Goal: Task Accomplishment & Management: Use online tool/utility

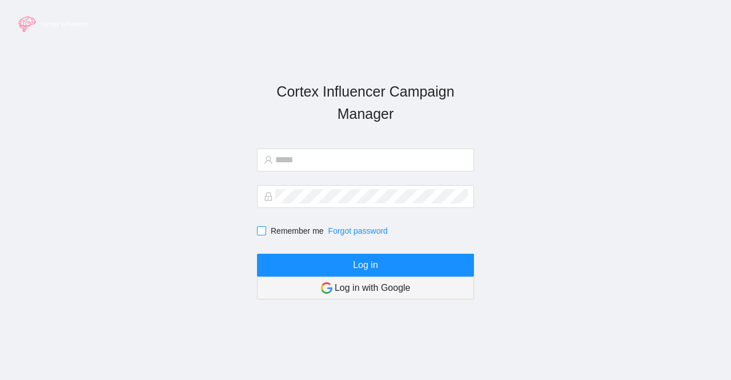
type input "**********"
click at [262, 235] on span at bounding box center [261, 230] width 9 height 9
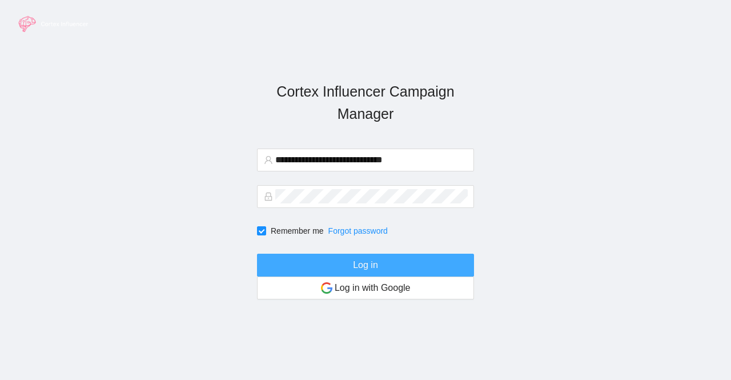
click at [327, 272] on button "Log in" at bounding box center [365, 265] width 217 height 23
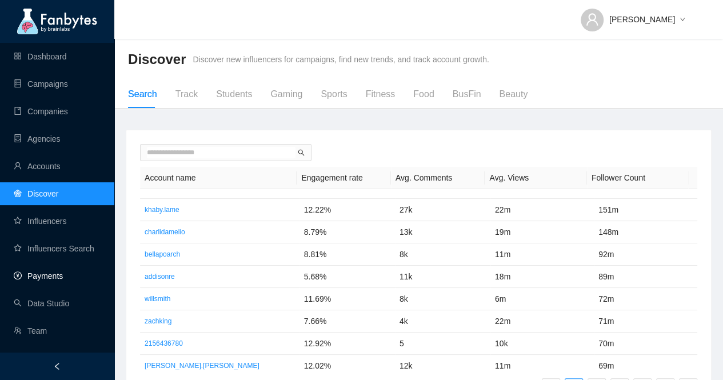
click at [32, 278] on link "Payments" at bounding box center [38, 275] width 49 height 9
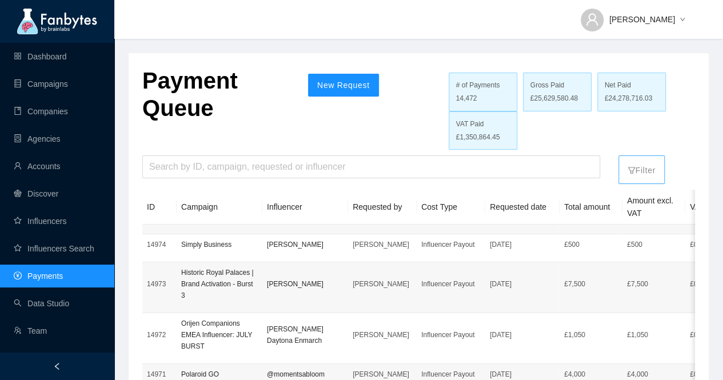
click at [642, 173] on p "Filter" at bounding box center [641, 167] width 28 height 18
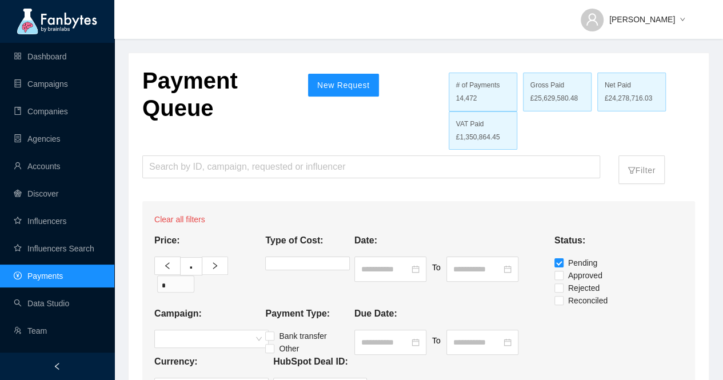
click at [254, 125] on p "Payment Queue" at bounding box center [216, 97] width 149 height 60
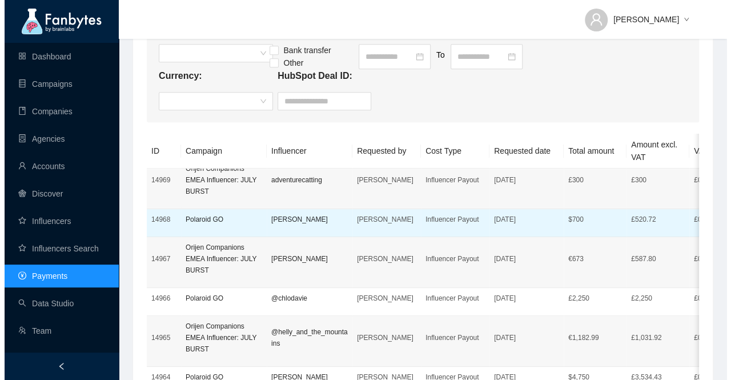
scroll to position [114, 0]
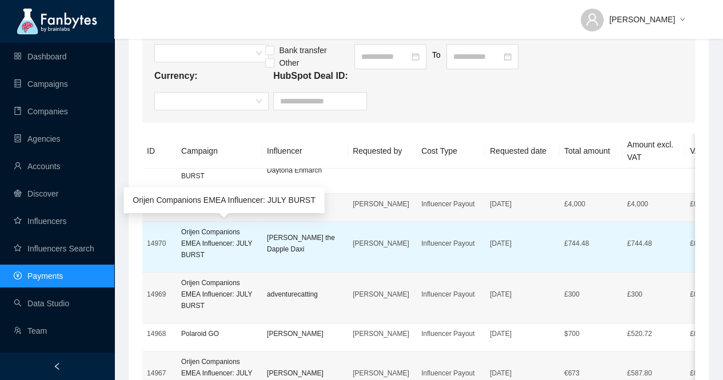
click at [210, 244] on p "Orijen Companions EMEA Influencer: JULY BURST" at bounding box center [219, 243] width 77 height 34
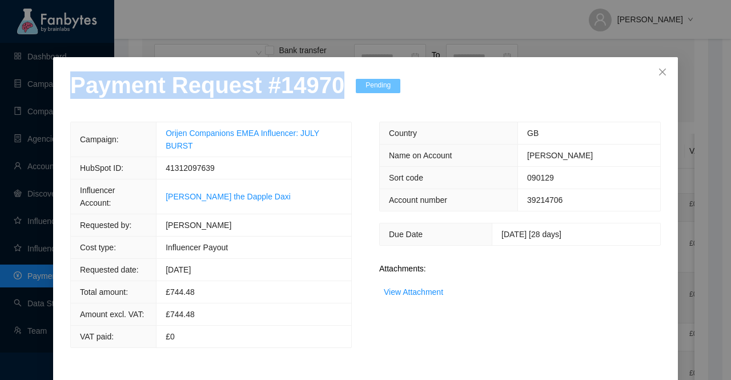
drag, startPoint x: 329, startPoint y: 89, endPoint x: 0, endPoint y: 87, distance: 328.5
click at [0, 87] on div "Payment Request # 14970 Pending Campaign: Orijen Companions EMEA Influencer: JU…" at bounding box center [365, 190] width 731 height 380
copy p "Payment Request # 14970"
click at [417, 291] on link "View Attachment" at bounding box center [413, 291] width 59 height 9
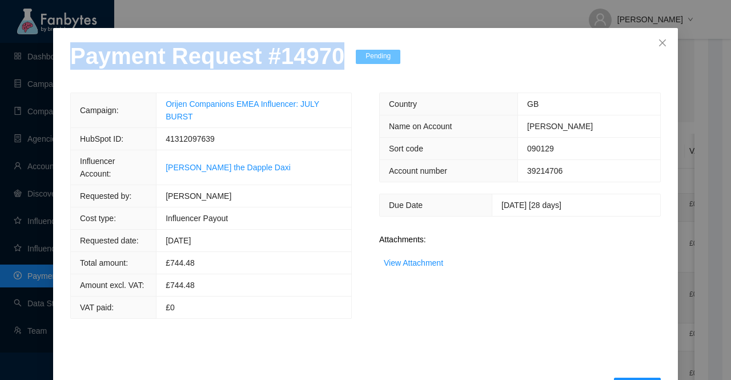
scroll to position [45, 0]
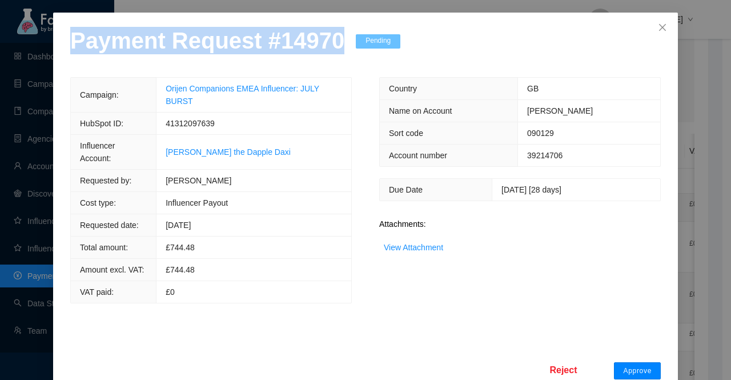
click at [631, 366] on span "Approve" at bounding box center [637, 370] width 29 height 9
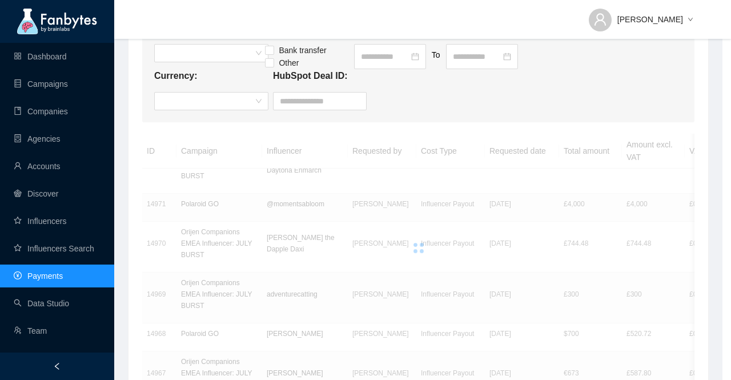
scroll to position [0, 0]
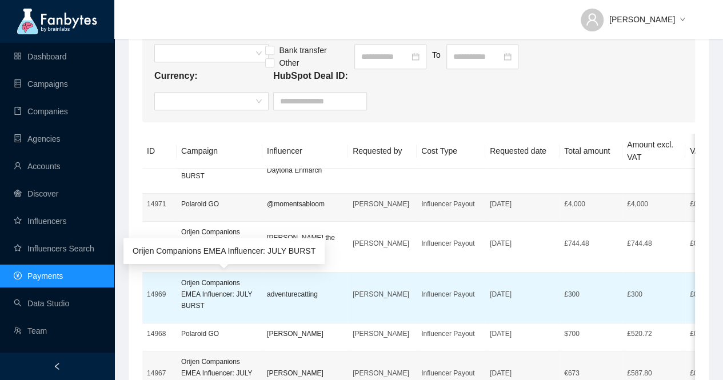
click at [209, 289] on p "Orijen Companions EMEA Influencer: JULY BURST" at bounding box center [219, 294] width 77 height 34
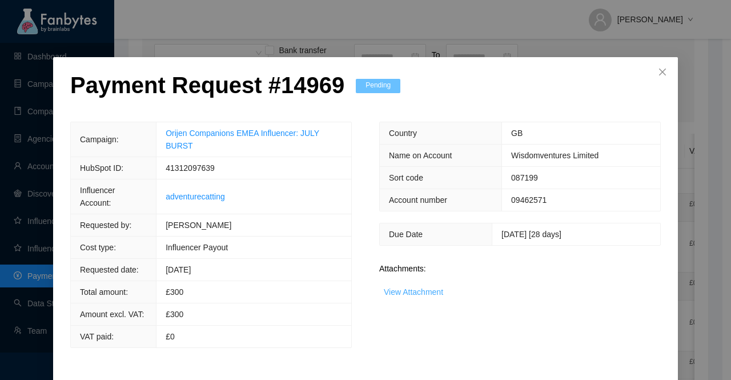
click at [405, 292] on link "View Attachment" at bounding box center [413, 291] width 59 height 9
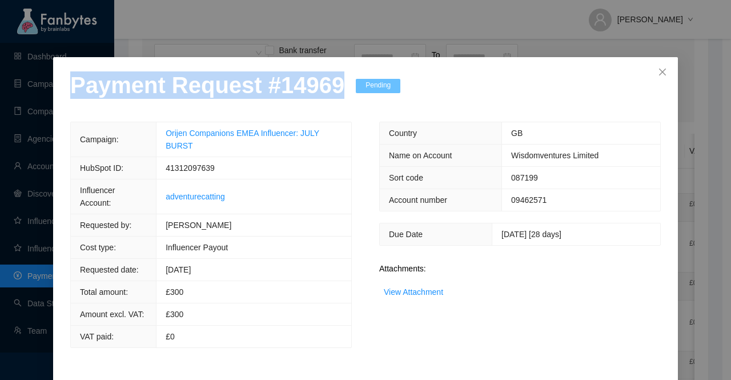
drag, startPoint x: 328, startPoint y: 89, endPoint x: 0, endPoint y: 94, distance: 328.0
click at [0, 94] on div "Payment Request # 14969 Pending Campaign: Orijen Companions EMEA Influencer: JU…" at bounding box center [365, 190] width 731 height 380
copy p "Payment Request # 14969"
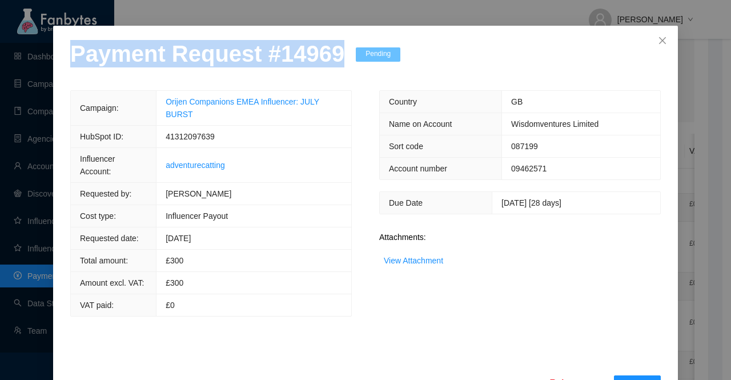
scroll to position [45, 0]
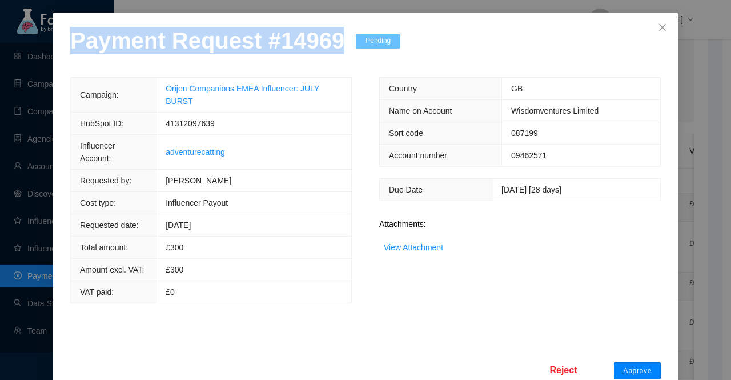
click at [643, 366] on span "Approve" at bounding box center [637, 370] width 29 height 9
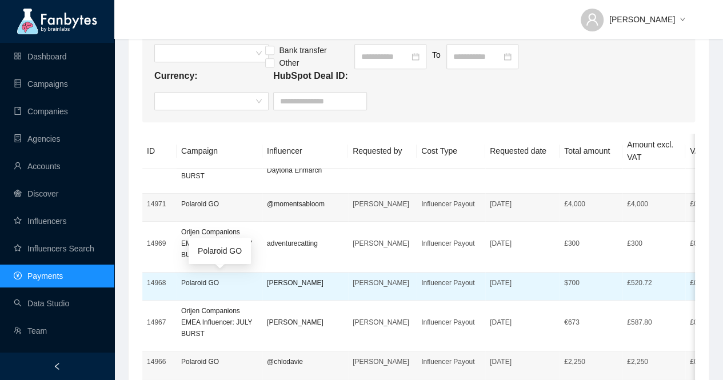
click at [191, 282] on p "Polaroid GO" at bounding box center [219, 282] width 77 height 11
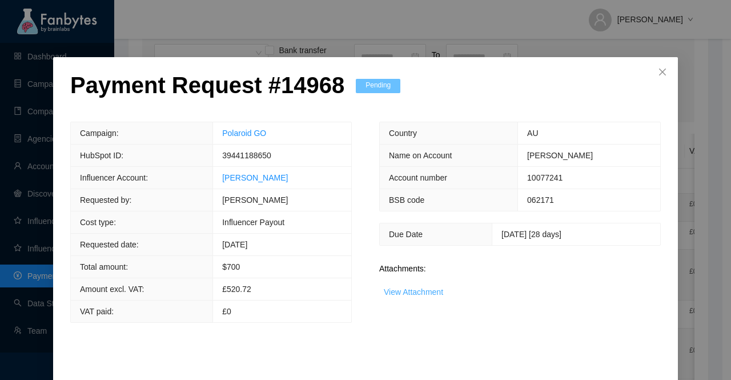
click at [420, 292] on link "View Attachment" at bounding box center [413, 291] width 59 height 9
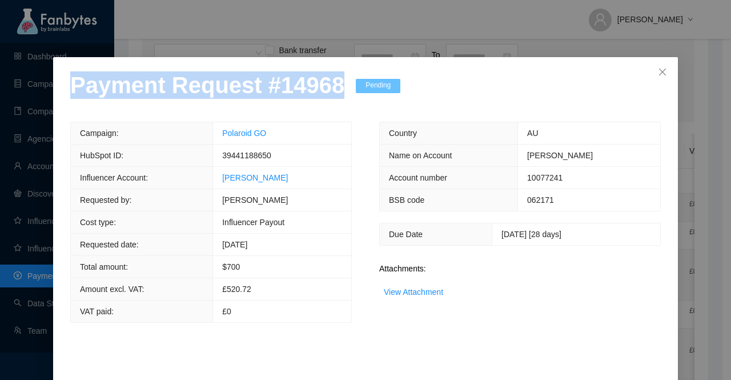
drag, startPoint x: 329, startPoint y: 95, endPoint x: 0, endPoint y: 105, distance: 329.2
click at [0, 105] on div "Payment Request # 14968 Pending Campaign: Polaroid GO HubSpot ID: 39441188650 I…" at bounding box center [365, 190] width 731 height 380
copy p "Payment Request # 14968"
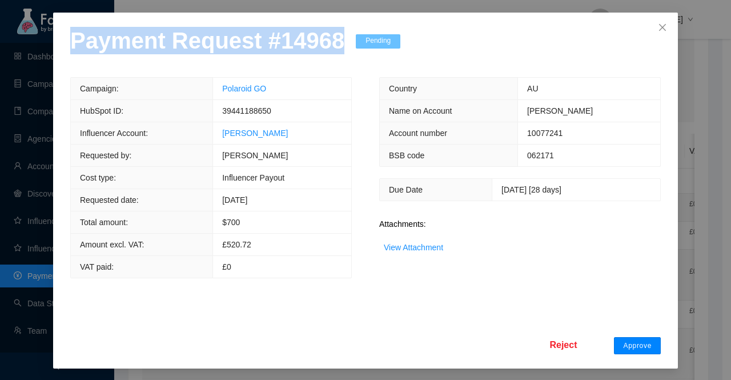
click at [625, 342] on span "Approve" at bounding box center [637, 345] width 29 height 9
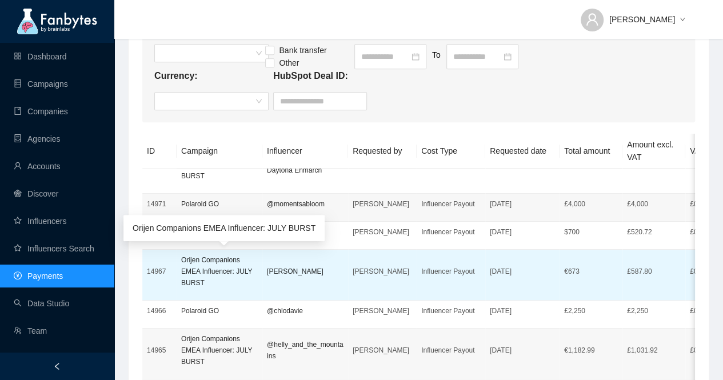
click at [202, 268] on p "Orijen Companions EMEA Influencer: JULY BURST" at bounding box center [219, 271] width 77 height 34
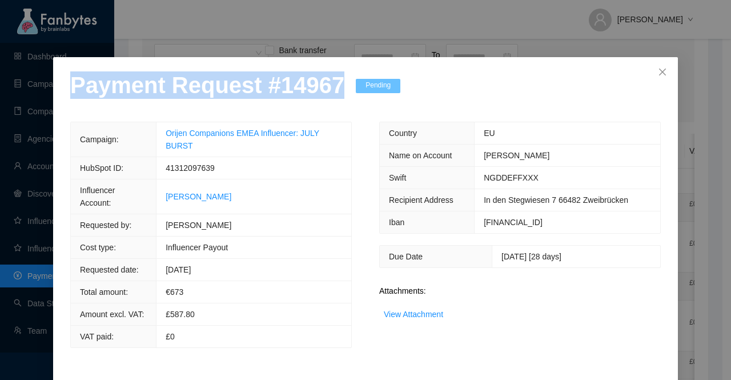
drag, startPoint x: 330, startPoint y: 92, endPoint x: 0, endPoint y: 109, distance: 330.7
click at [0, 109] on div "Payment Request # 14967 Pending Campaign: Orijen Companions EMEA Influencer: JU…" at bounding box center [365, 190] width 731 height 380
copy p "Payment Request # 14967"
click at [418, 313] on link "View Attachment" at bounding box center [413, 314] width 59 height 9
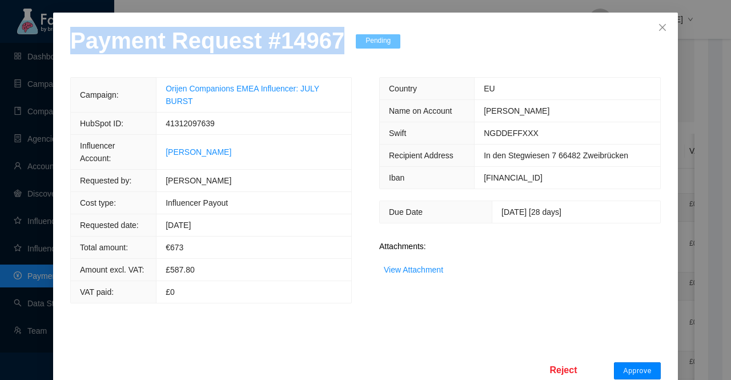
click at [630, 366] on span "Approve" at bounding box center [637, 370] width 29 height 9
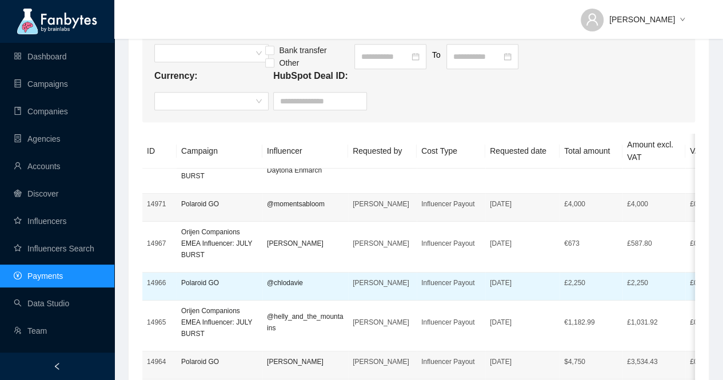
click at [200, 281] on p "Polaroid GO" at bounding box center [219, 282] width 77 height 11
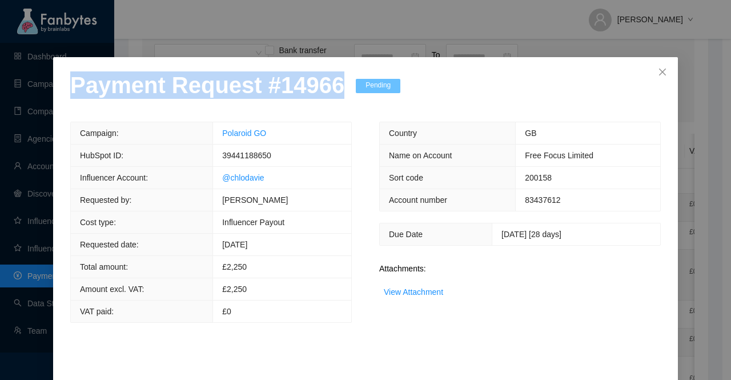
drag, startPoint x: 331, startPoint y: 94, endPoint x: 0, endPoint y: 95, distance: 330.8
click at [0, 95] on div "Payment Request # 14966 Pending Campaign: Polaroid GO HubSpot ID: 39441188650 I…" at bounding box center [365, 190] width 731 height 380
copy p "Payment Request # 14966"
click at [410, 290] on link "View Attachment" at bounding box center [413, 291] width 59 height 9
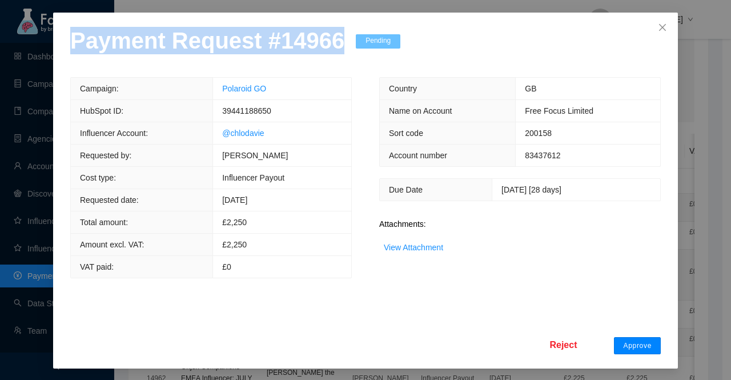
click at [644, 343] on span "Approve" at bounding box center [637, 345] width 29 height 9
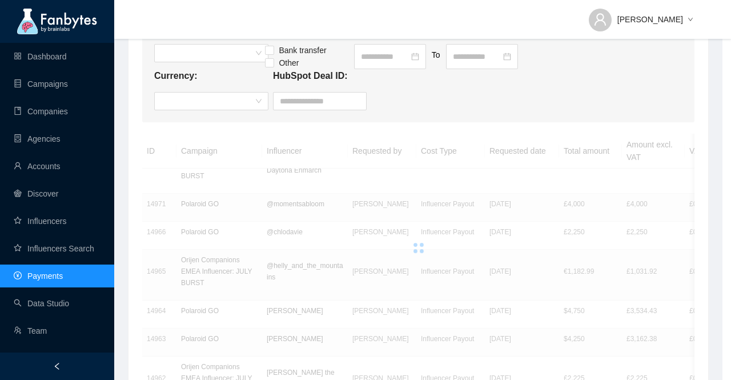
scroll to position [0, 0]
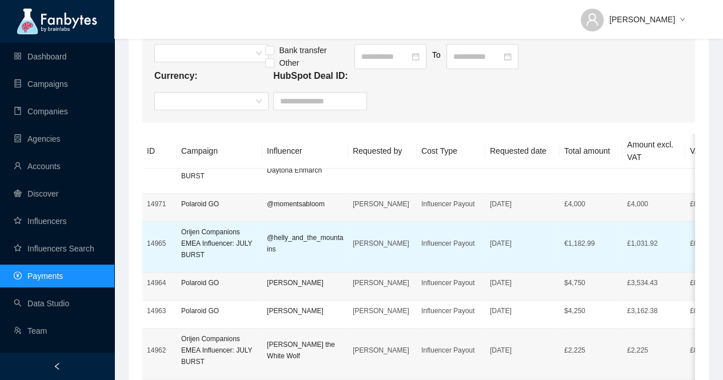
click at [205, 273] on td "Polaroid GO" at bounding box center [220, 287] width 86 height 28
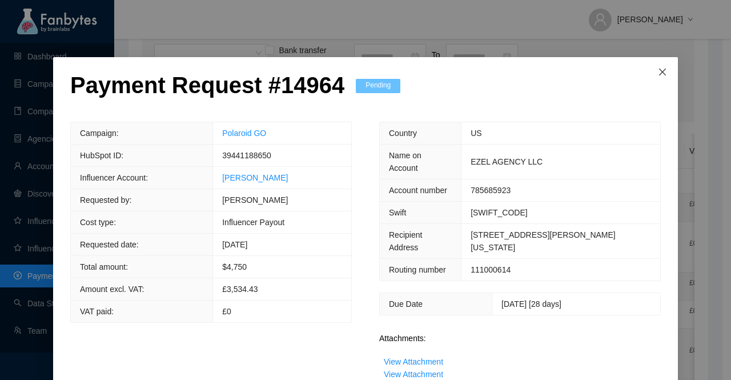
click at [662, 70] on icon "close" at bounding box center [662, 71] width 9 height 9
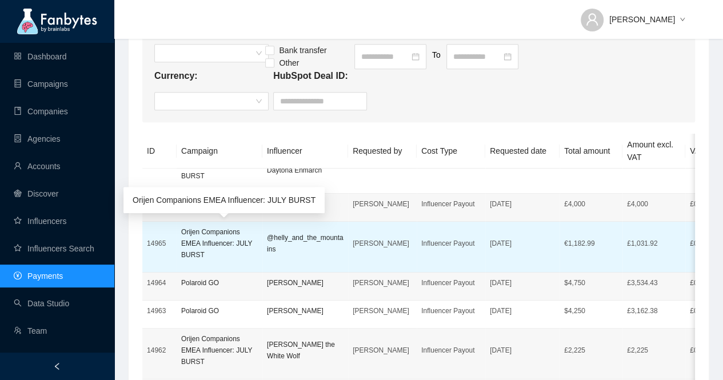
click at [193, 245] on p "Orijen Companions EMEA Influencer: JULY BURST" at bounding box center [219, 243] width 77 height 34
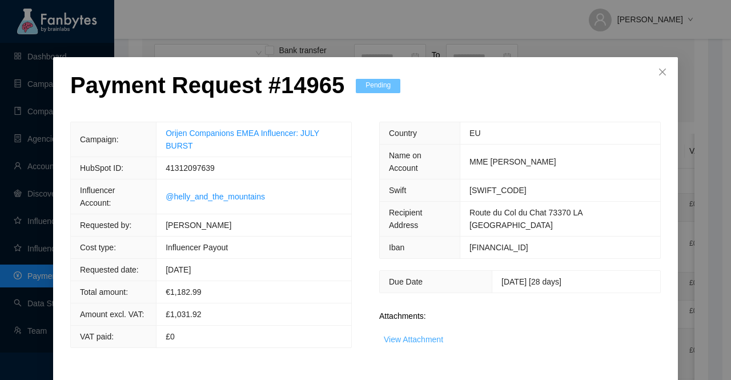
click at [438, 335] on link "View Attachment" at bounding box center [413, 339] width 59 height 9
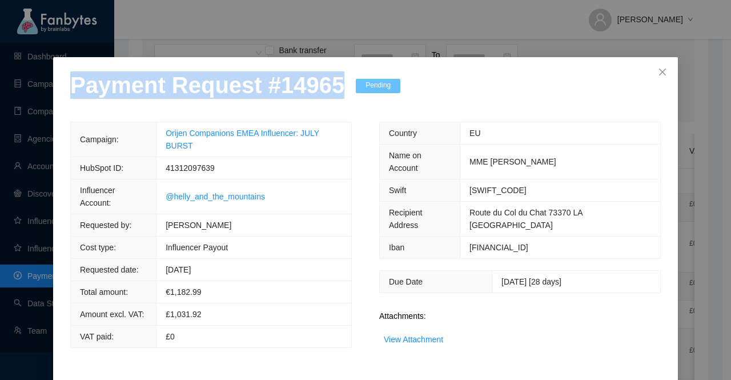
drag, startPoint x: 331, startPoint y: 84, endPoint x: 0, endPoint y: 89, distance: 331.4
click at [0, 89] on div "Payment Request # 14965 Pending Campaign: Orijen Companions EMEA Influencer: JU…" at bounding box center [365, 190] width 731 height 380
copy p "Payment Request # 14965"
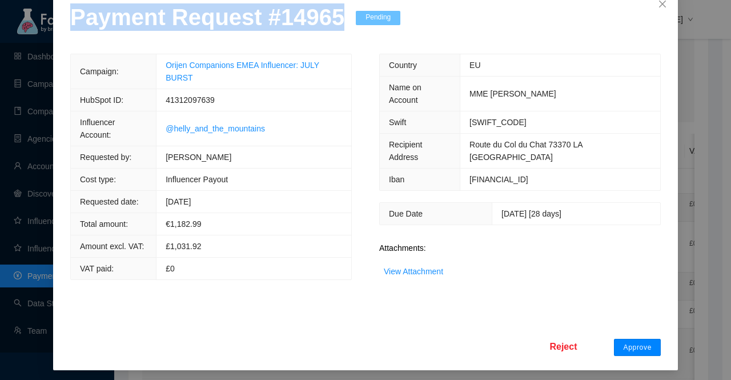
click at [623, 346] on span "Approve" at bounding box center [637, 347] width 29 height 9
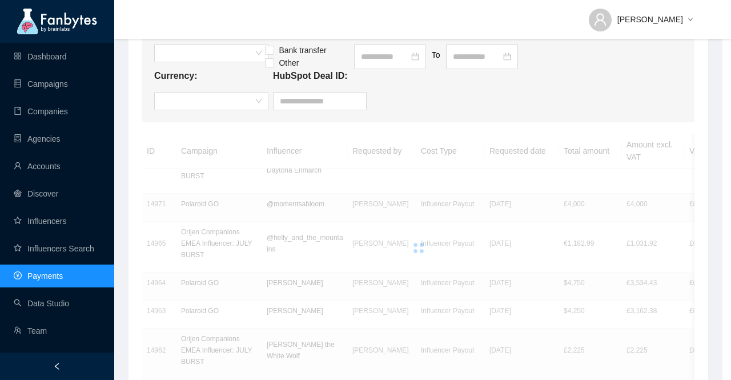
scroll to position [11, 0]
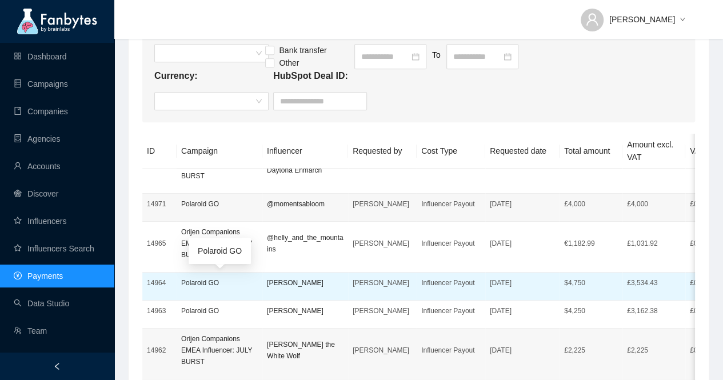
click at [210, 284] on p "Polaroid GO" at bounding box center [219, 282] width 77 height 11
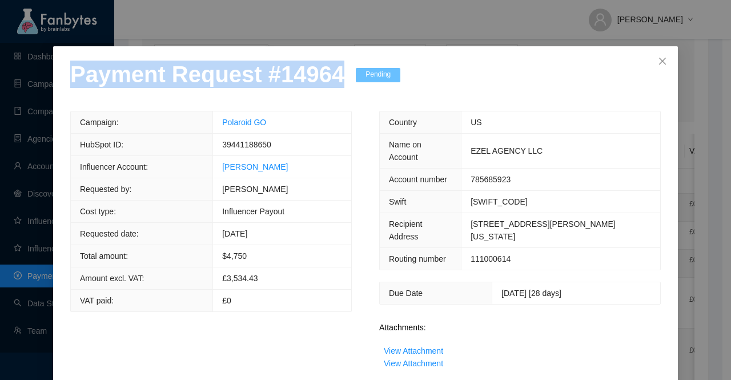
drag, startPoint x: 331, startPoint y: 94, endPoint x: 2, endPoint y: 95, distance: 329.1
click at [2, 95] on div "Payment Request # 14964 Pending Campaign: Polaroid GO HubSpot ID: 39441188650 I…" at bounding box center [365, 190] width 731 height 380
copy p "Payment Request # 14964"
click at [421, 346] on link "View Attachment" at bounding box center [413, 350] width 59 height 9
click at [423, 359] on link "View Attachment" at bounding box center [413, 363] width 59 height 9
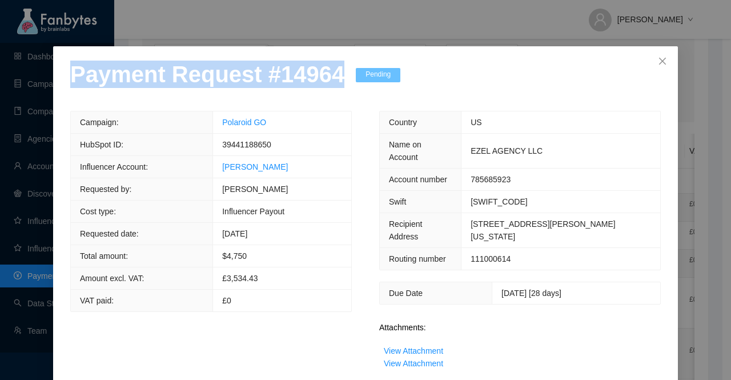
copy p "Payment Request # 14964"
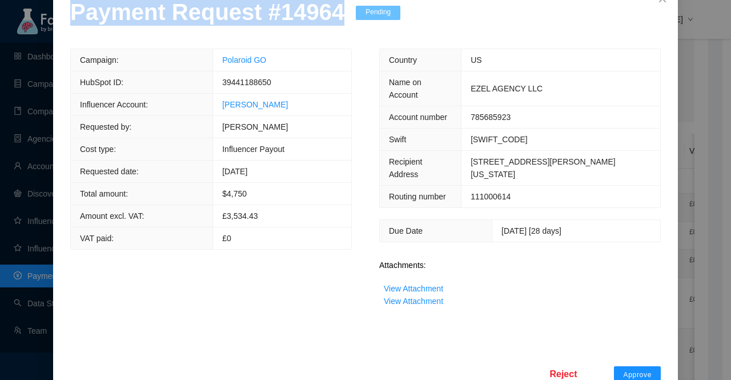
scroll to position [78, 0]
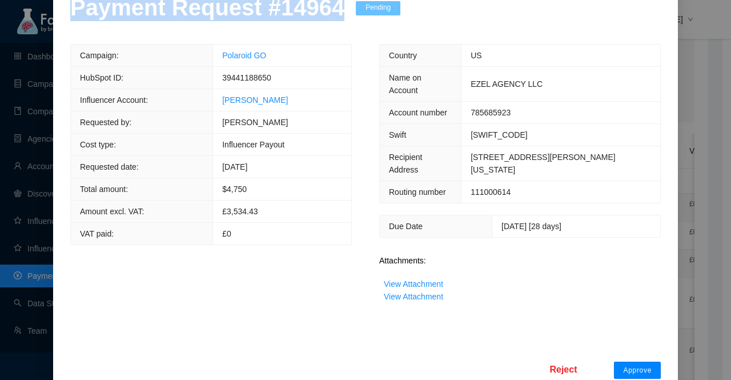
click at [635, 366] on span "Approve" at bounding box center [637, 370] width 29 height 9
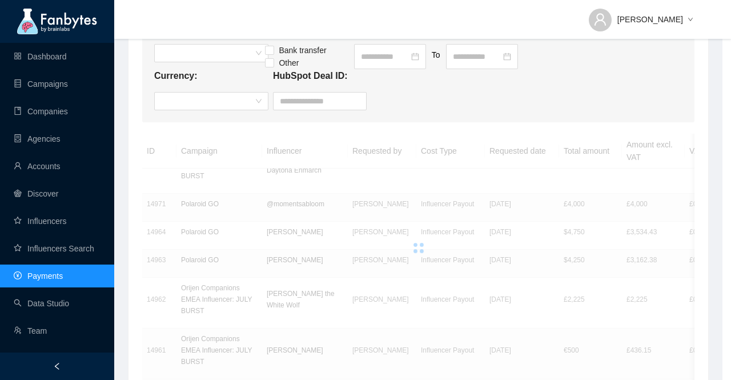
scroll to position [21, 0]
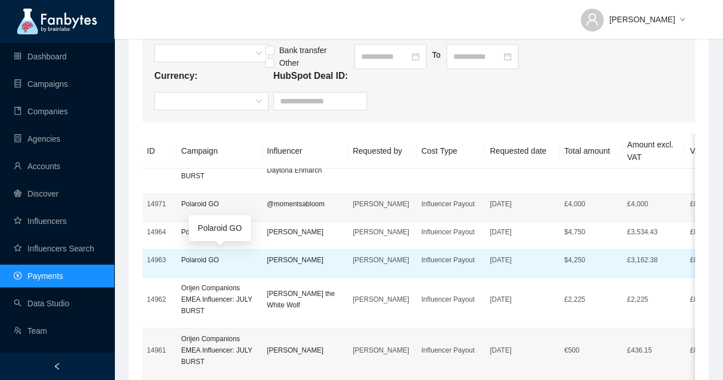
click at [199, 258] on p "Polaroid GO" at bounding box center [219, 259] width 77 height 11
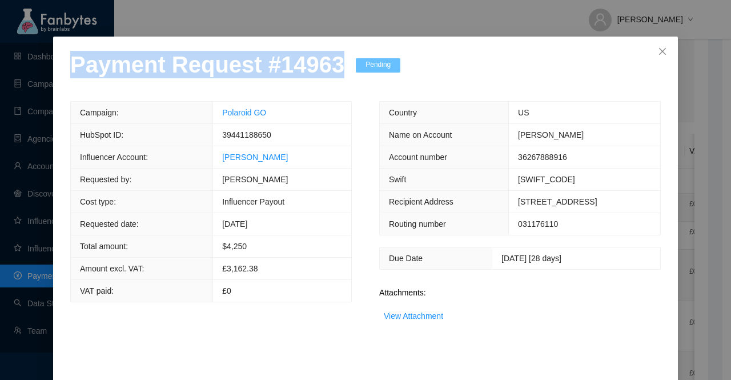
drag, startPoint x: 326, startPoint y: 93, endPoint x: 46, endPoint y: 93, distance: 280.0
click at [46, 93] on div "Payment Request # 14963 Pending Campaign: Polaroid GO HubSpot ID: 39441188650 I…" at bounding box center [365, 190] width 731 height 380
copy p "Payment Request # 14963"
click at [410, 321] on link "View Attachment" at bounding box center [413, 315] width 59 height 9
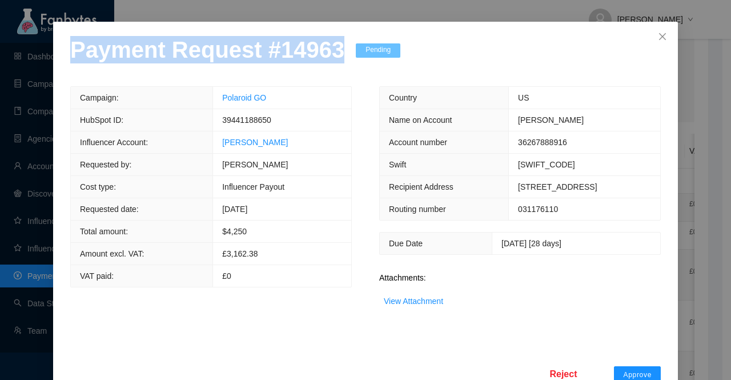
scroll to position [65, 0]
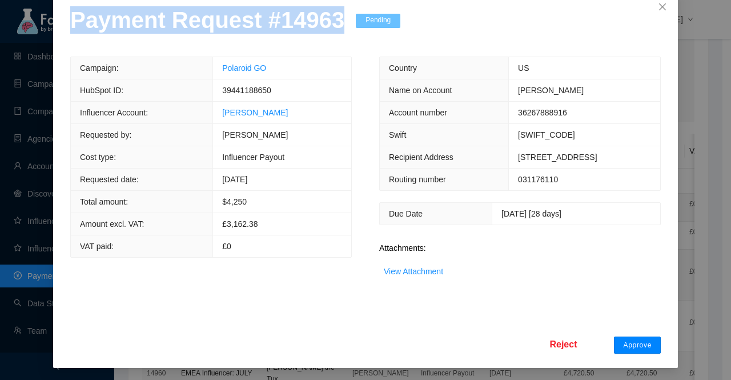
click at [632, 345] on span "Approve" at bounding box center [637, 345] width 29 height 9
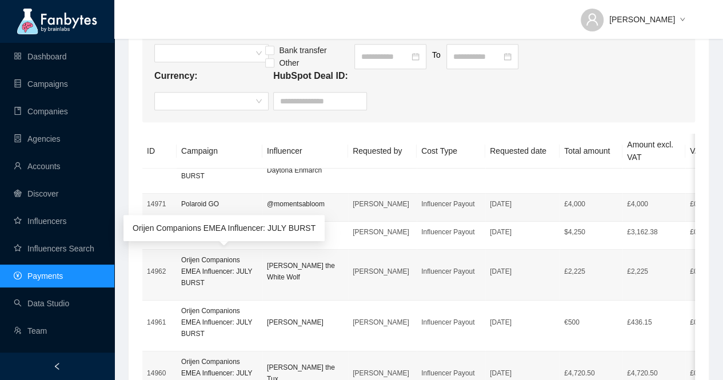
click at [202, 266] on p "Orijen Companions EMEA Influencer: JULY BURST" at bounding box center [219, 271] width 77 height 34
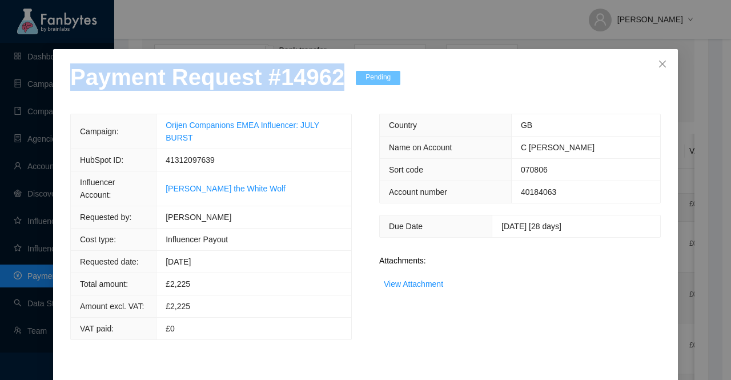
drag, startPoint x: 329, startPoint y: 86, endPoint x: 14, endPoint y: 95, distance: 314.9
click at [14, 95] on div "Payment Request # 14962 Pending Campaign: Orijen Companions EMEA Influencer: JU…" at bounding box center [365, 190] width 731 height 380
copy p "Payment Request # 14962"
click at [417, 289] on link "View Attachment" at bounding box center [413, 283] width 59 height 9
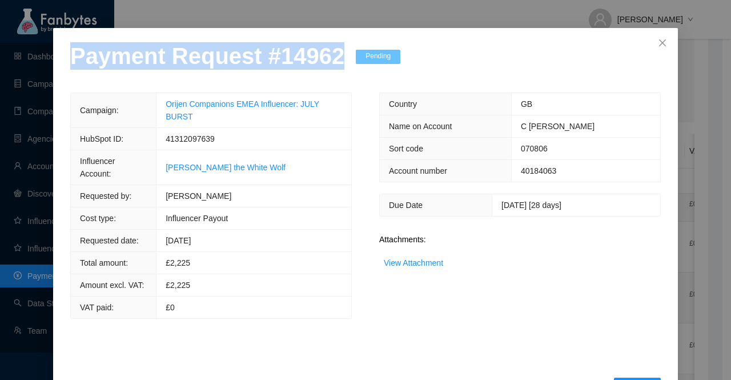
scroll to position [45, 0]
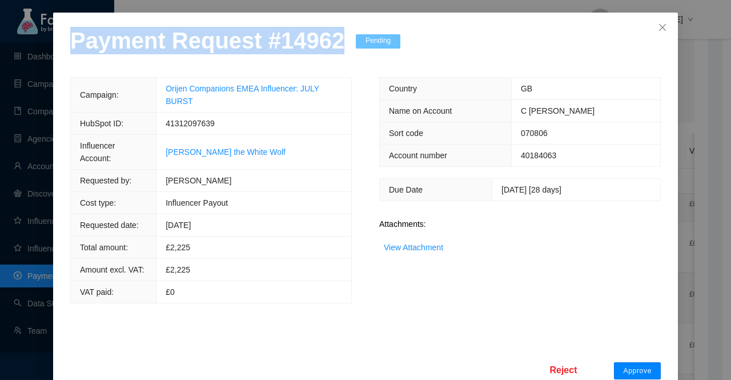
drag, startPoint x: 626, startPoint y: 341, endPoint x: 620, endPoint y: 341, distance: 6.3
click at [626, 366] on span "Approve" at bounding box center [637, 370] width 29 height 9
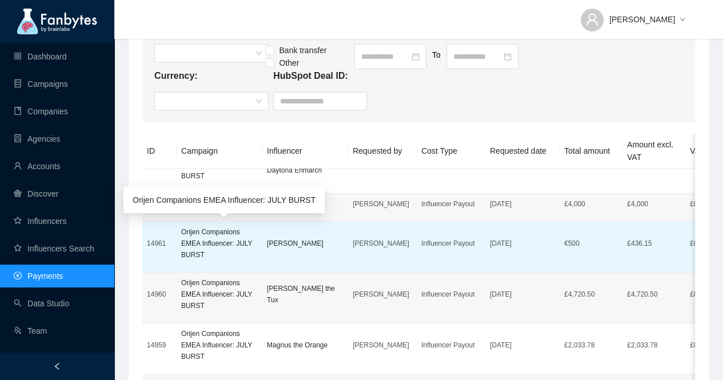
click at [208, 247] on p "Orijen Companions EMEA Influencer: JULY BURST" at bounding box center [219, 243] width 77 height 34
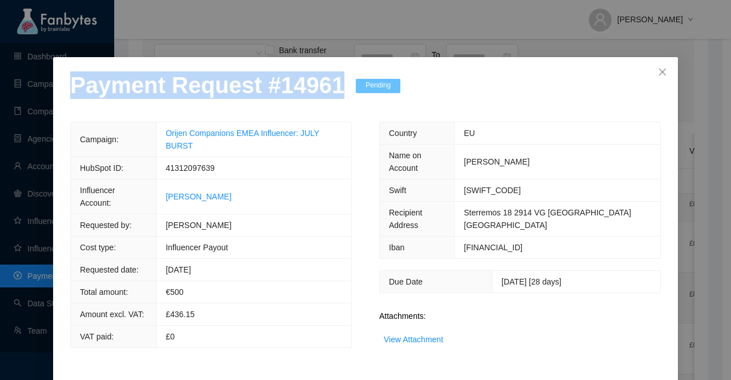
drag, startPoint x: 329, startPoint y: 89, endPoint x: 0, endPoint y: 121, distance: 330.6
click at [0, 121] on div "Payment Request # 14961 Pending Campaign: Orijen Companions EMEA Influencer: JU…" at bounding box center [365, 190] width 731 height 380
click at [427, 338] on link "View Attachment" at bounding box center [413, 339] width 59 height 9
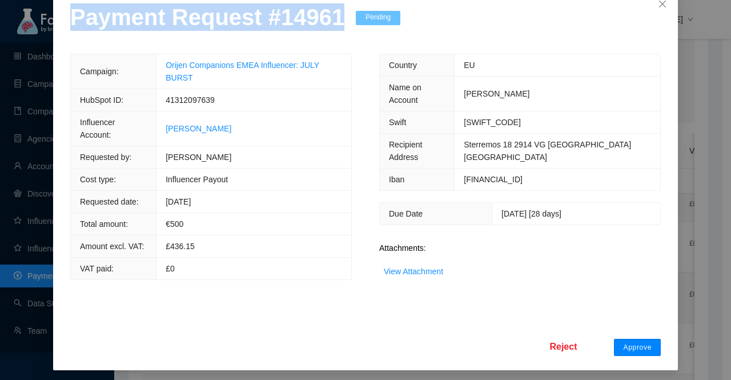
click at [636, 343] on span "Approve" at bounding box center [637, 347] width 29 height 9
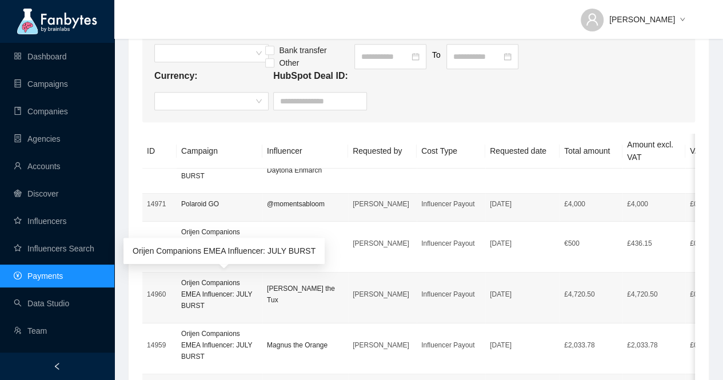
click at [218, 288] on p "Orijen Companions EMEA Influencer: JULY BURST" at bounding box center [219, 294] width 77 height 34
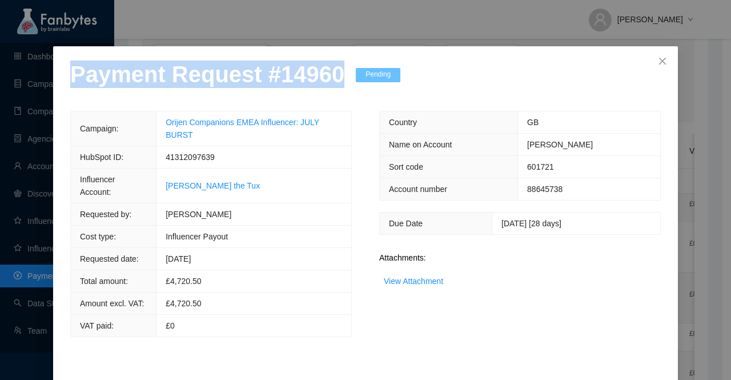
drag, startPoint x: 330, startPoint y: 98, endPoint x: 0, endPoint y: 111, distance: 330.5
click at [0, 111] on div "Payment Request # 14960 Pending Campaign: Orijen Companions EMEA Influencer: JU…" at bounding box center [365, 190] width 731 height 380
click at [428, 286] on link "View Attachment" at bounding box center [413, 281] width 59 height 9
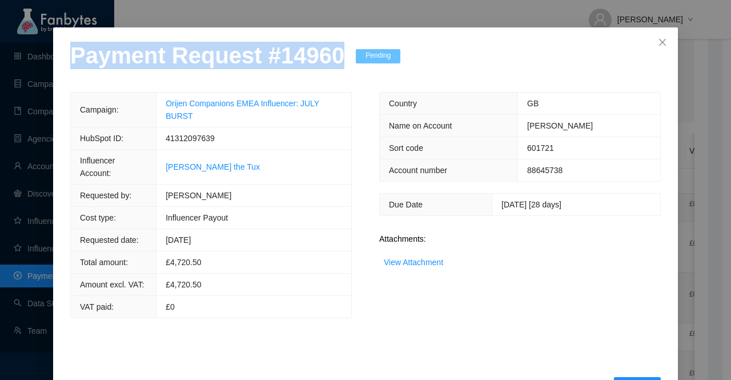
scroll to position [45, 0]
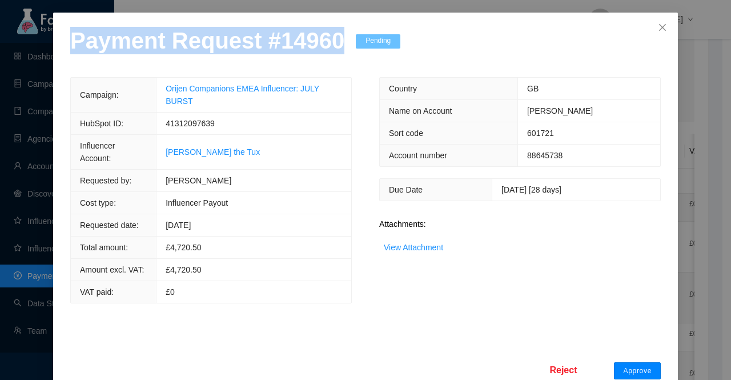
click at [626, 366] on span "Approve" at bounding box center [637, 370] width 29 height 9
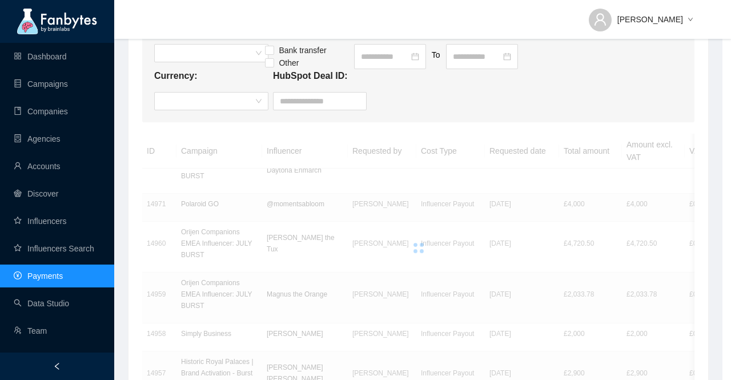
scroll to position [0, 0]
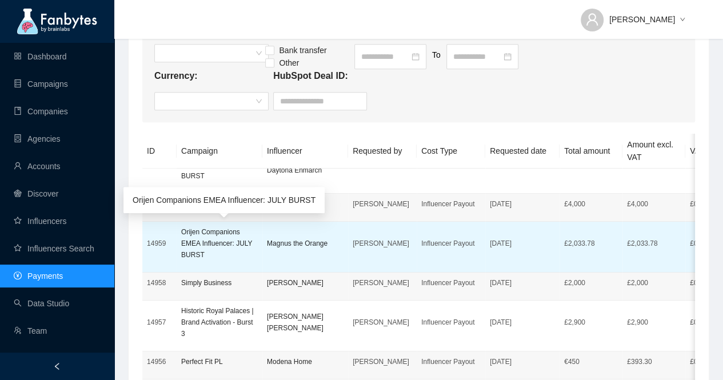
click at [187, 232] on p "Orijen Companions EMEA Influencer: JULY BURST" at bounding box center [219, 243] width 77 height 34
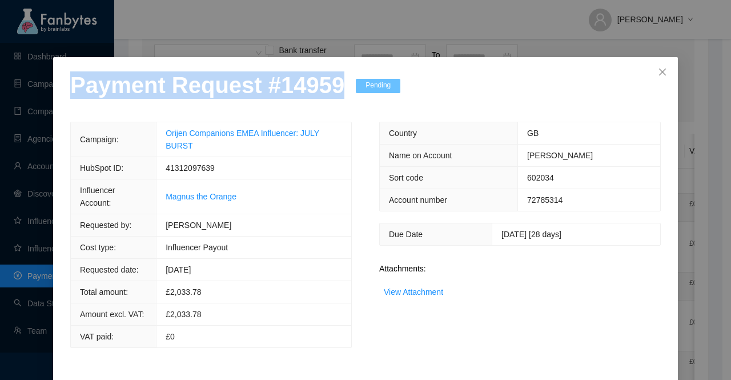
drag, startPoint x: 326, startPoint y: 91, endPoint x: 48, endPoint y: 95, distance: 277.7
click at [48, 95] on div "Payment Request # 14959 Pending Campaign: Orijen Companions EMEA Influencer: JU…" at bounding box center [365, 190] width 731 height 380
click at [410, 292] on link "View Attachment" at bounding box center [413, 291] width 59 height 9
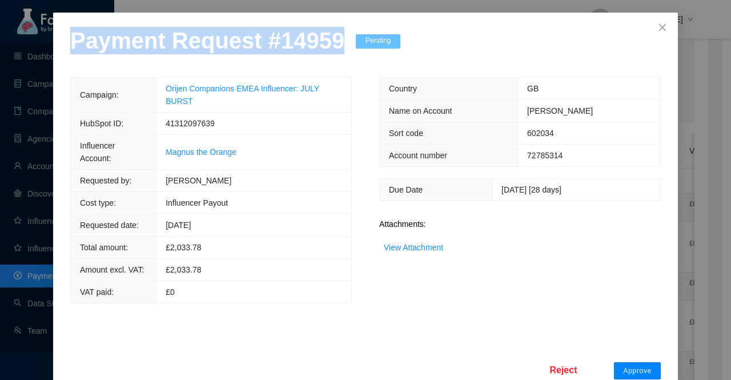
click at [635, 366] on span "Approve" at bounding box center [637, 370] width 29 height 9
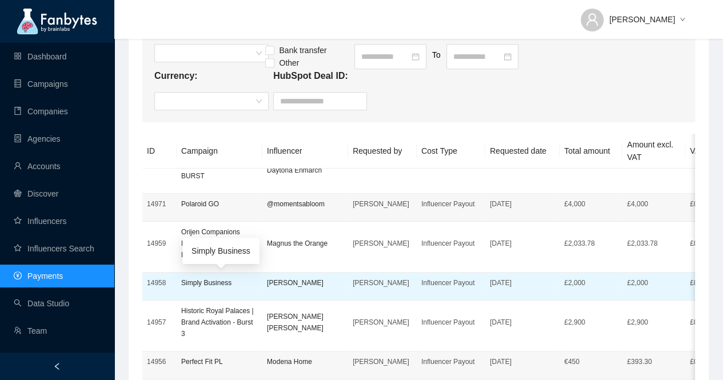
click at [197, 282] on p "Simply Business" at bounding box center [219, 282] width 77 height 11
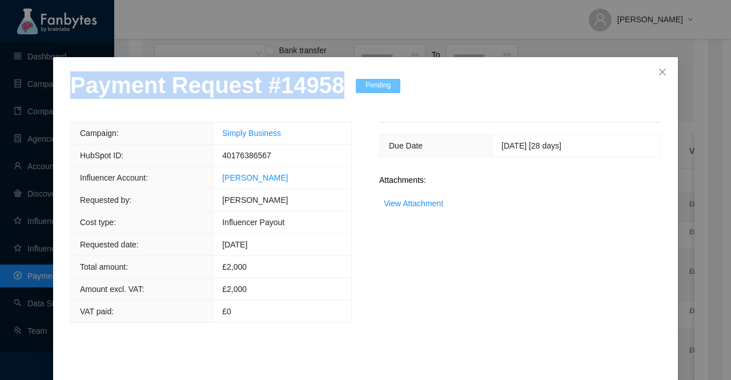
drag, startPoint x: 326, startPoint y: 90, endPoint x: 50, endPoint y: 93, distance: 276.0
click at [53, 93] on div "Payment Request # 14958 Pending Campaign: Simply Business HubSpot ID: 401763865…" at bounding box center [365, 235] width 625 height 356
click at [392, 202] on link "View Attachment" at bounding box center [413, 203] width 59 height 9
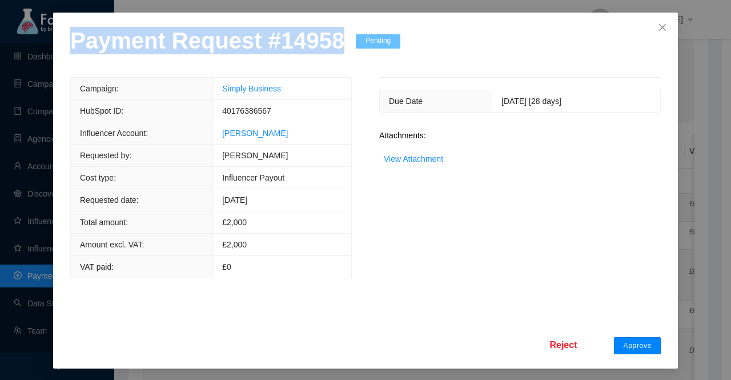
click at [635, 345] on span "Approve" at bounding box center [637, 345] width 29 height 9
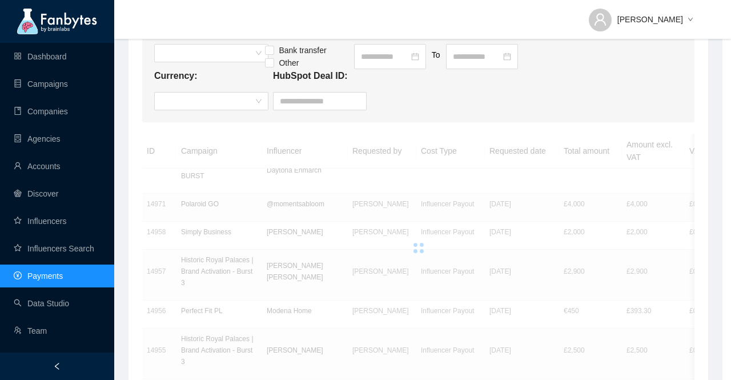
scroll to position [0, 0]
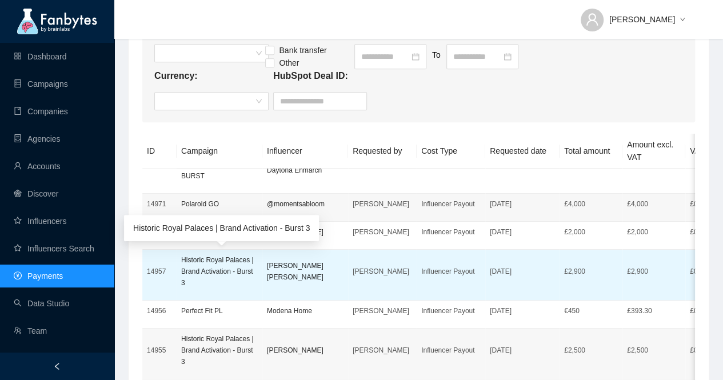
click at [220, 274] on p "Historic Royal Palaces | Brand Activation - Burst 3" at bounding box center [219, 271] width 77 height 34
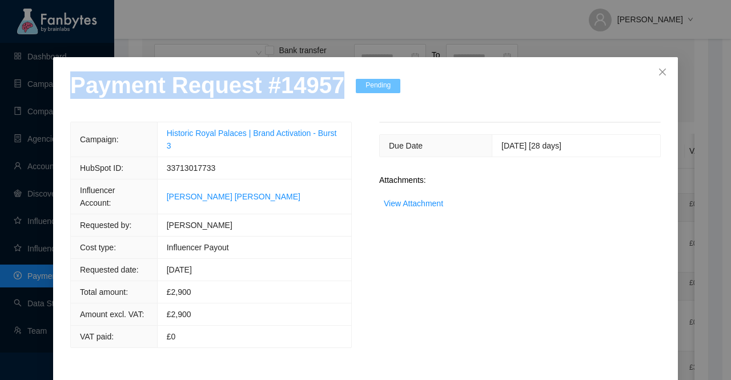
drag, startPoint x: 329, startPoint y: 92, endPoint x: 0, endPoint y: 115, distance: 329.4
click at [0, 115] on div "Payment Request # 14957 Pending Campaign: Historic Royal Palaces | Brand Activa…" at bounding box center [365, 190] width 731 height 380
click at [424, 205] on link "View Attachment" at bounding box center [413, 203] width 59 height 9
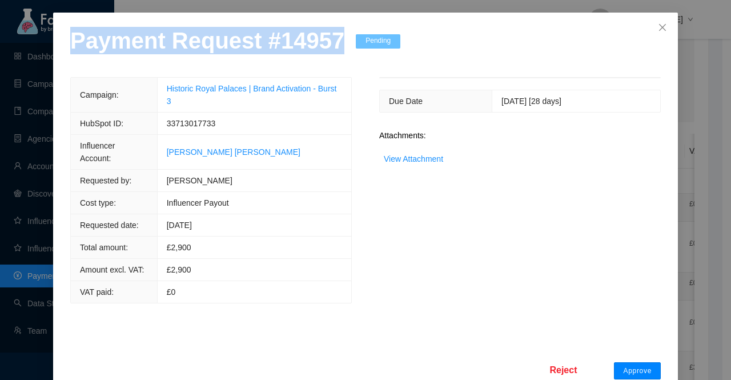
click at [631, 366] on span "Approve" at bounding box center [637, 370] width 29 height 9
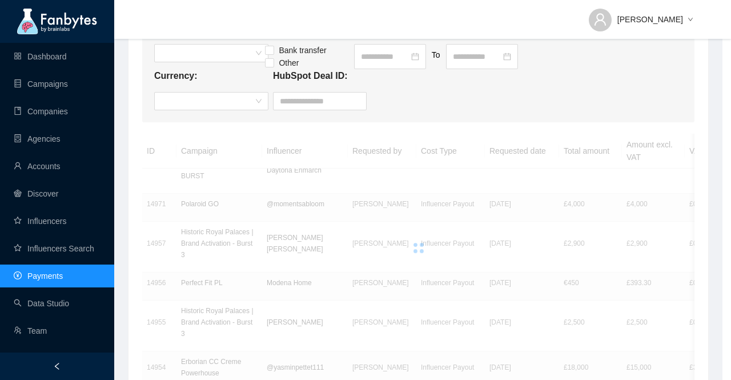
scroll to position [0, 0]
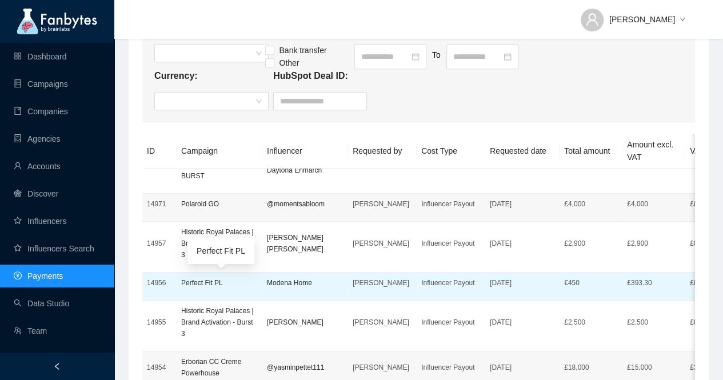
click at [216, 285] on p "Perfect Fit PL" at bounding box center [219, 282] width 77 height 11
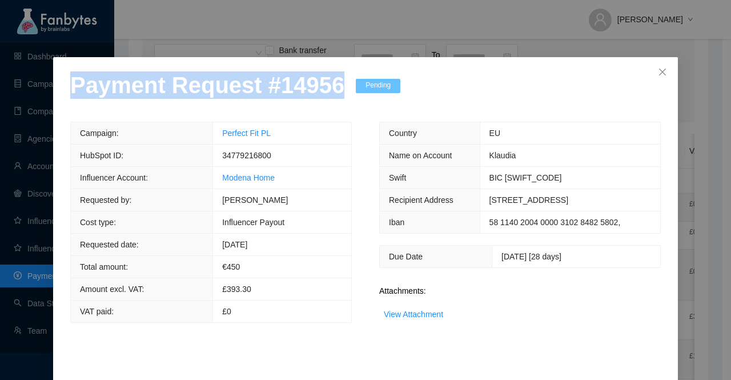
drag, startPoint x: 331, startPoint y: 89, endPoint x: 24, endPoint y: 89, distance: 307.4
click at [24, 89] on div "Payment Request # 14956 Pending Campaign: Perfect Fit PL HubSpot ID: 3477921680…" at bounding box center [365, 190] width 731 height 380
click at [414, 313] on link "View Attachment" at bounding box center [413, 314] width 59 height 9
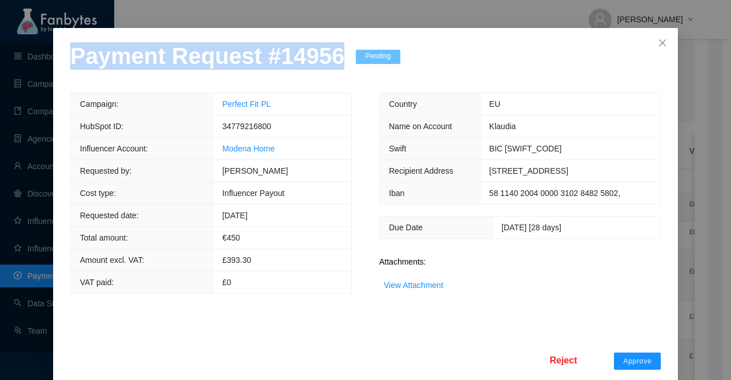
scroll to position [45, 0]
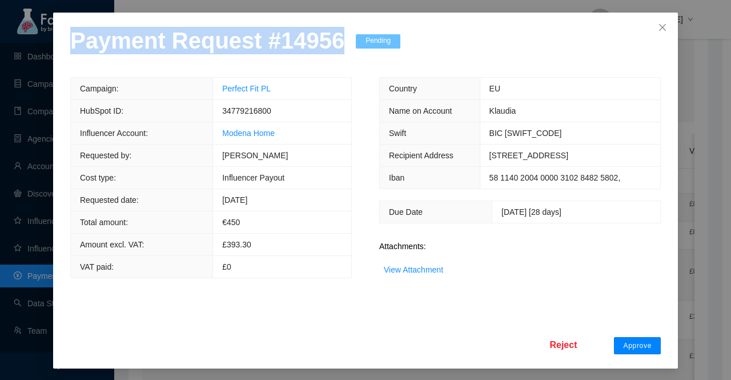
click at [627, 345] on span "Approve" at bounding box center [637, 345] width 29 height 9
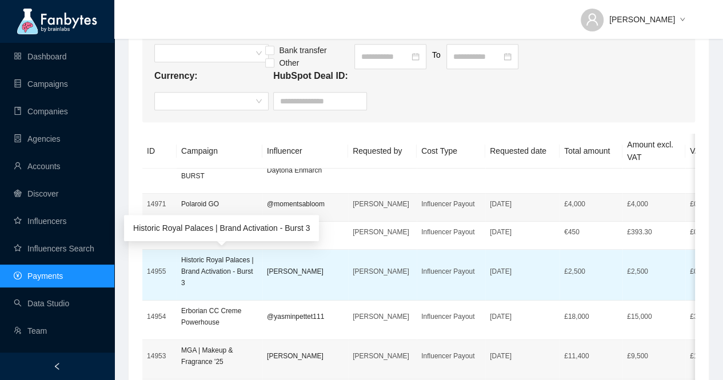
click at [201, 266] on p "Historic Royal Palaces | Brand Activation - Burst 3" at bounding box center [219, 271] width 77 height 34
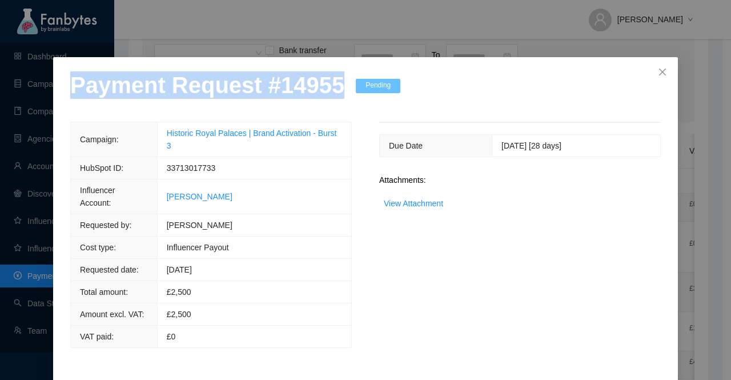
drag, startPoint x: 330, startPoint y: 87, endPoint x: 0, endPoint y: 90, distance: 330.2
click at [0, 90] on div "Payment Request # 14955 Pending Campaign: Historic Royal Palaces | Brand Activa…" at bounding box center [365, 190] width 731 height 380
click at [414, 203] on link "View Attachment" at bounding box center [413, 203] width 59 height 9
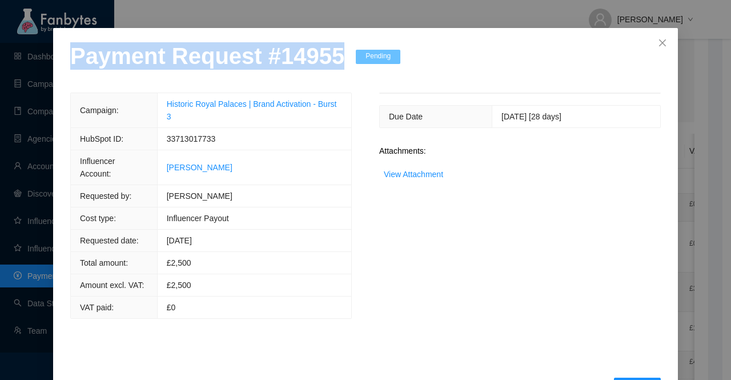
scroll to position [45, 0]
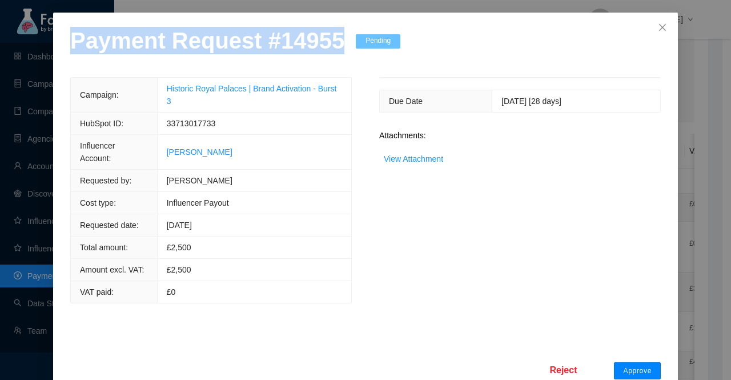
click at [634, 366] on span "Approve" at bounding box center [637, 370] width 29 height 9
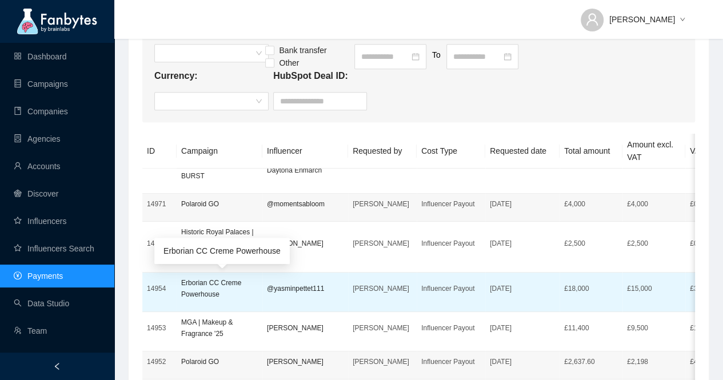
click at [199, 288] on p "Erborian CC Creme Powerhouse" at bounding box center [219, 288] width 77 height 23
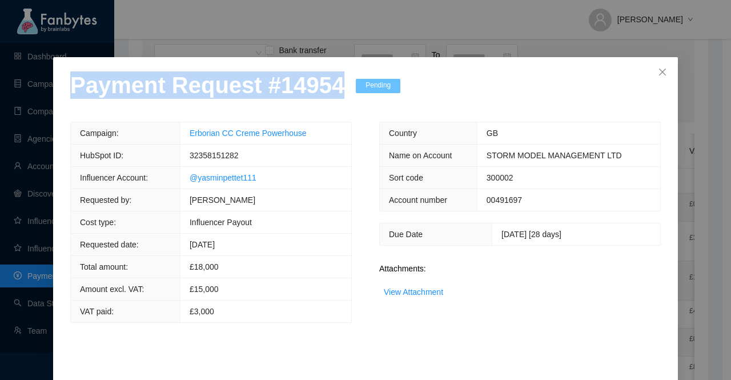
drag, startPoint x: 329, startPoint y: 86, endPoint x: 39, endPoint y: 93, distance: 289.8
click at [39, 93] on div "Payment Request # 14954 Pending Campaign: Erborian CC Creme Powerhouse HubSpot …" at bounding box center [365, 190] width 731 height 380
click at [402, 294] on link "View Attachment" at bounding box center [413, 291] width 59 height 9
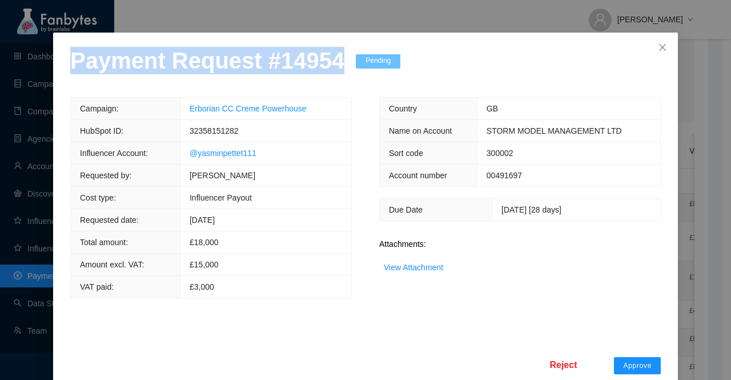
scroll to position [45, 0]
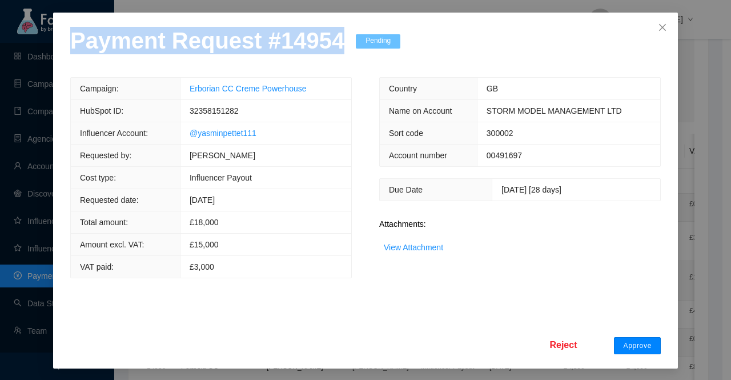
click at [623, 341] on span "Approve" at bounding box center [637, 345] width 29 height 9
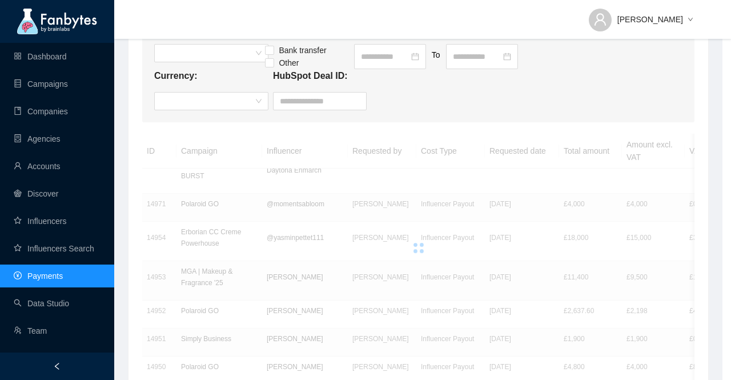
scroll to position [0, 0]
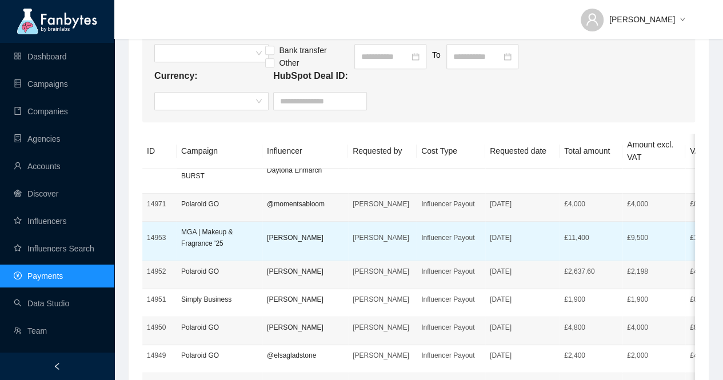
click at [189, 234] on p "MGA | Makeup & Fragrance '25" at bounding box center [219, 237] width 77 height 23
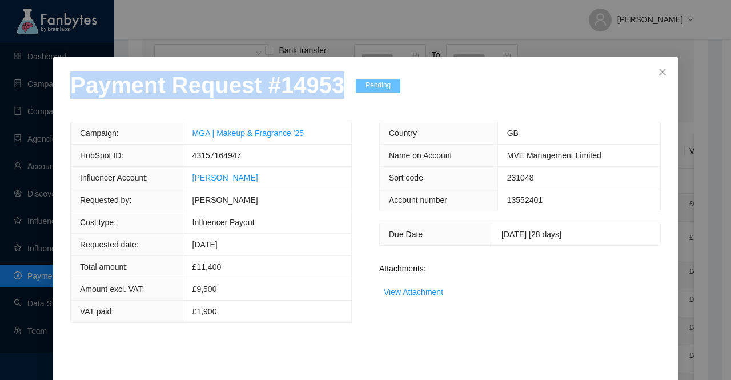
drag, startPoint x: 335, startPoint y: 90, endPoint x: 22, endPoint y: 89, distance: 312.5
click at [22, 89] on div "Payment Request # 14953 Pending Campaign: MGA | Makeup & Fragrance '25 HubSpot …" at bounding box center [365, 190] width 731 height 380
click at [430, 290] on link "View Attachment" at bounding box center [413, 291] width 59 height 9
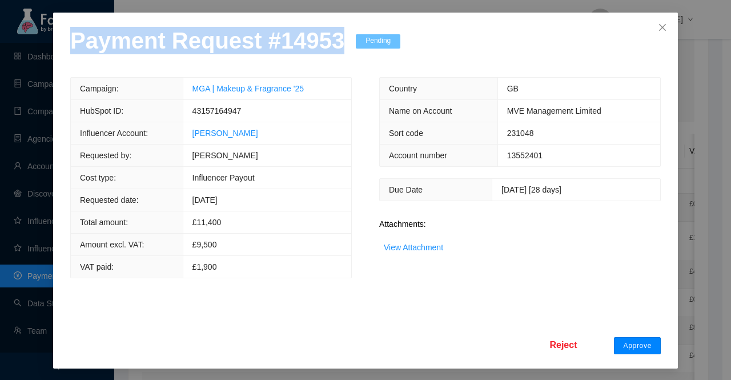
click at [627, 341] on span "Approve" at bounding box center [637, 345] width 29 height 9
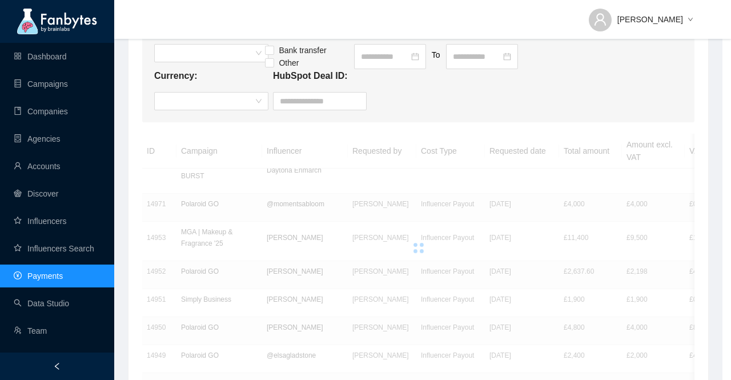
scroll to position [0, 0]
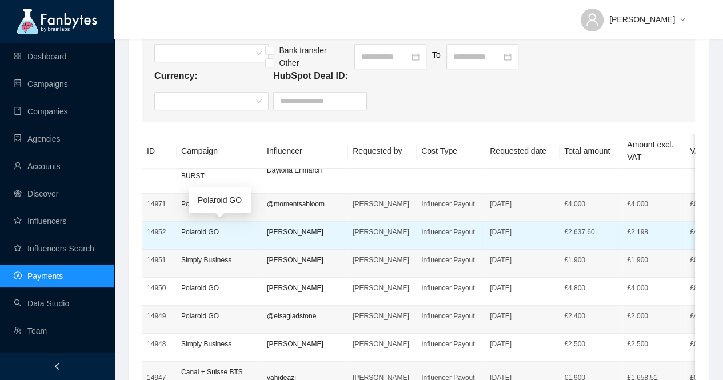
click at [216, 232] on p "Polaroid GO" at bounding box center [219, 231] width 77 height 11
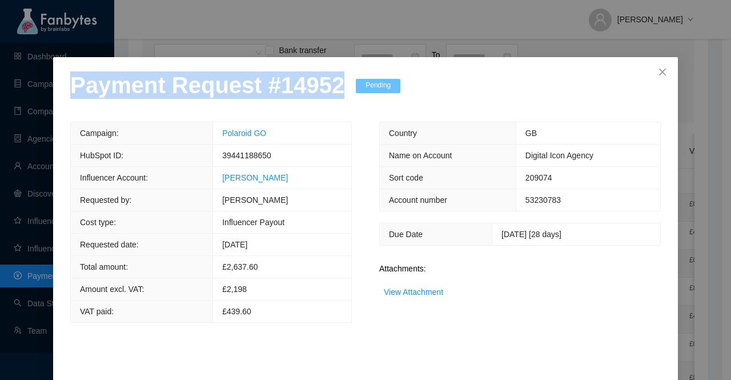
drag, startPoint x: 329, startPoint y: 93, endPoint x: 35, endPoint y: 101, distance: 293.8
click at [35, 101] on div "Payment Request # 14952 Pending Campaign: Polaroid GO HubSpot ID: 39441188650 I…" at bounding box center [365, 190] width 731 height 380
click at [411, 291] on link "View Attachment" at bounding box center [413, 291] width 59 height 9
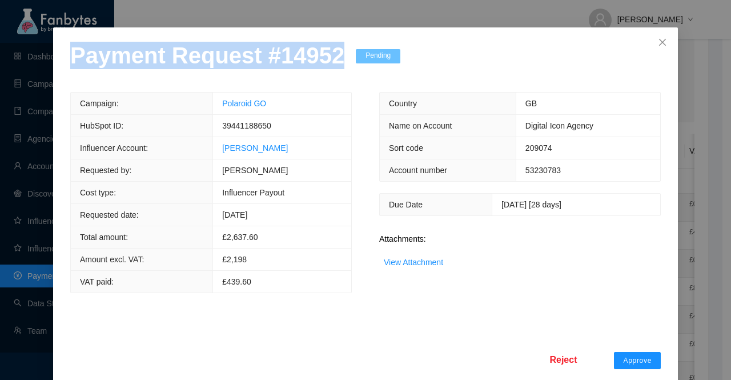
scroll to position [45, 0]
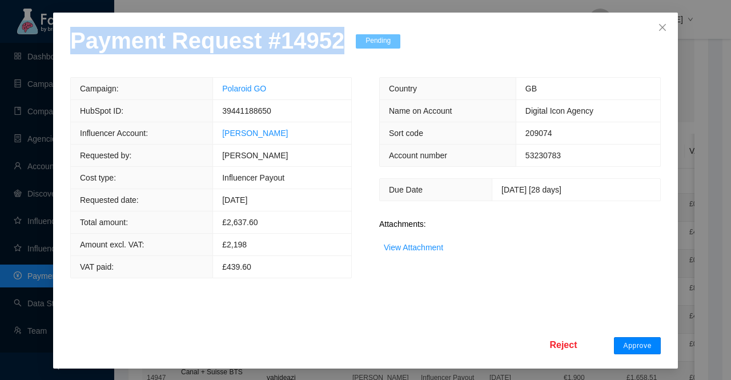
click at [627, 345] on span "Approve" at bounding box center [637, 345] width 29 height 9
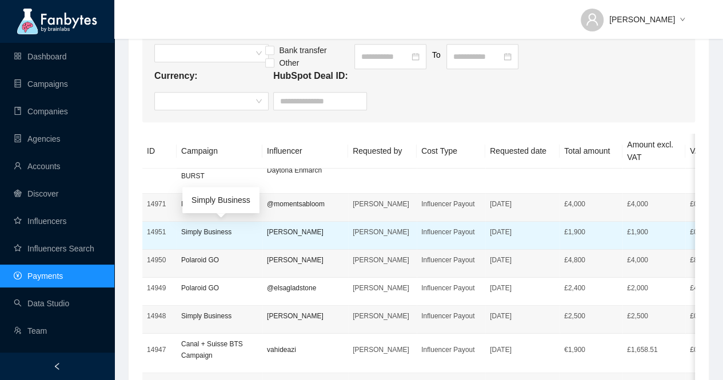
click at [224, 230] on p "Simply Business" at bounding box center [219, 231] width 77 height 11
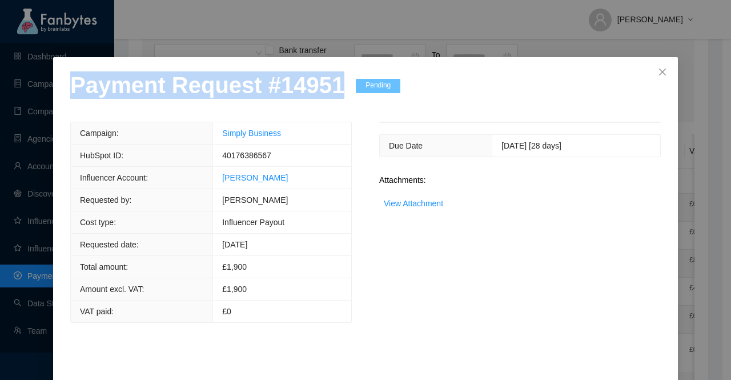
drag, startPoint x: 328, startPoint y: 87, endPoint x: 66, endPoint y: 90, distance: 262.3
click at [70, 90] on p "Payment Request # 14951" at bounding box center [207, 84] width 274 height 27
click at [405, 201] on link "View Attachment" at bounding box center [413, 203] width 59 height 9
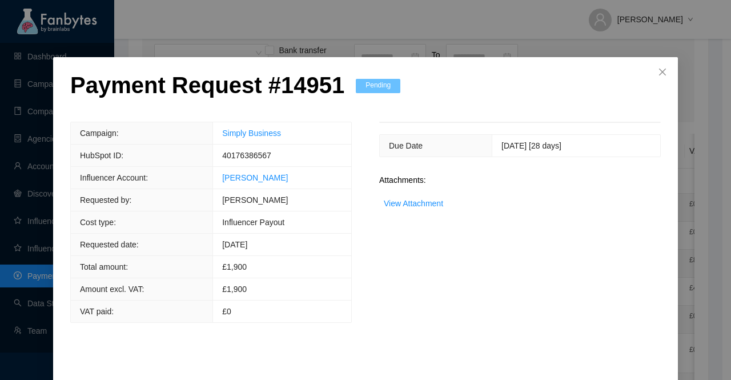
click at [372, 263] on div "Due Date [DATE] [28 days] Attachments: View Attachment" at bounding box center [520, 222] width 309 height 201
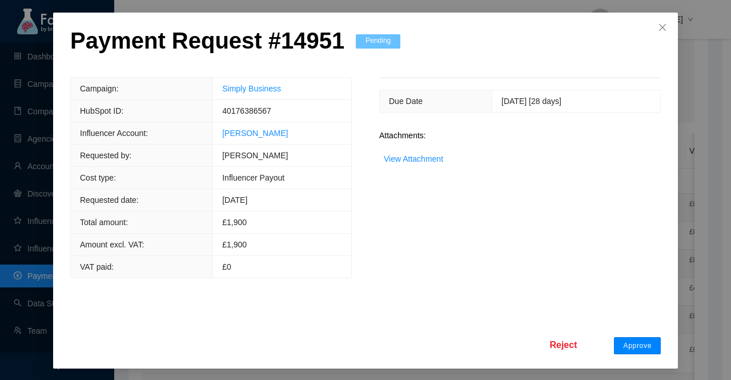
click at [628, 338] on button "Approve" at bounding box center [637, 345] width 47 height 17
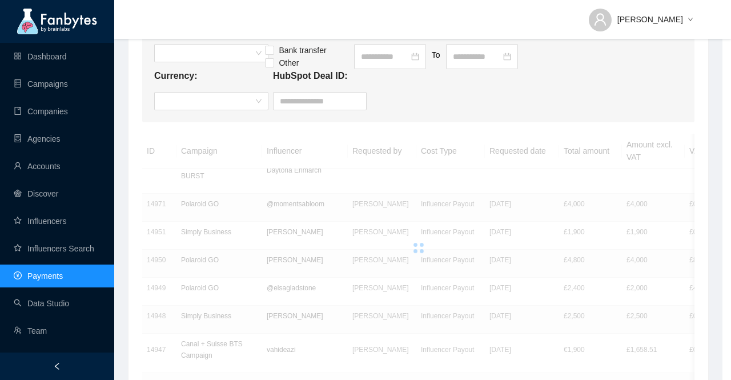
scroll to position [0, 0]
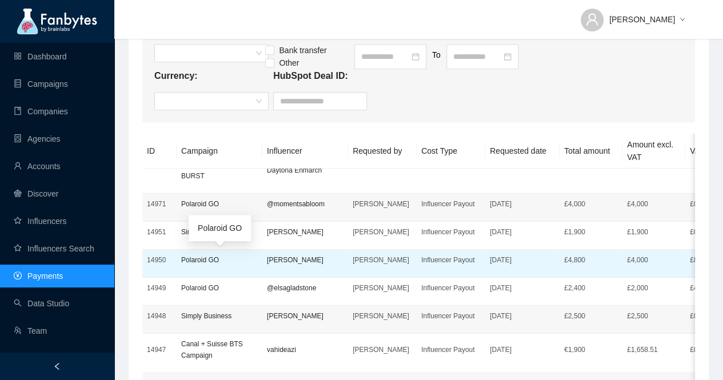
click at [201, 261] on p "Polaroid GO" at bounding box center [219, 259] width 77 height 11
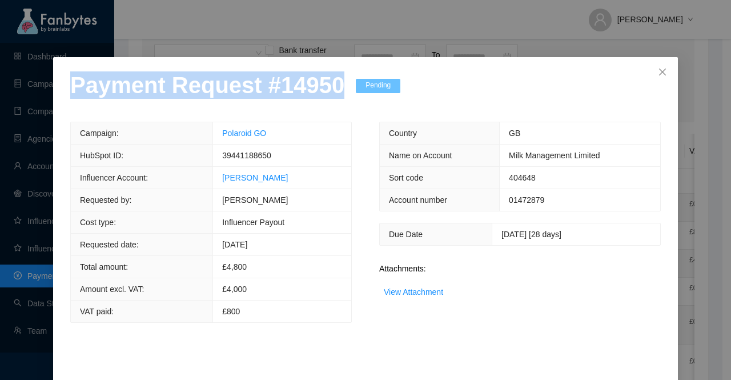
drag, startPoint x: 328, startPoint y: 90, endPoint x: 69, endPoint y: 98, distance: 259.5
click at [70, 98] on p "Payment Request # 14950" at bounding box center [207, 84] width 274 height 27
click at [427, 291] on link "View Attachment" at bounding box center [413, 291] width 59 height 9
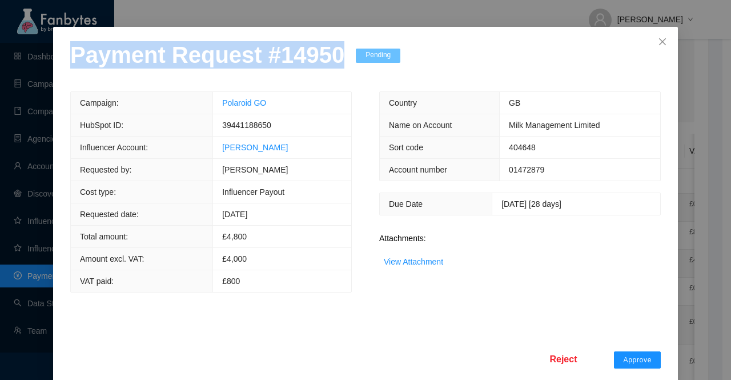
scroll to position [45, 0]
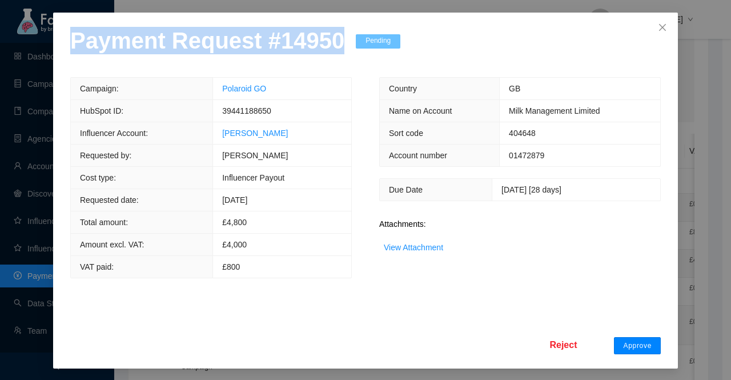
click at [626, 341] on span "Approve" at bounding box center [637, 345] width 29 height 9
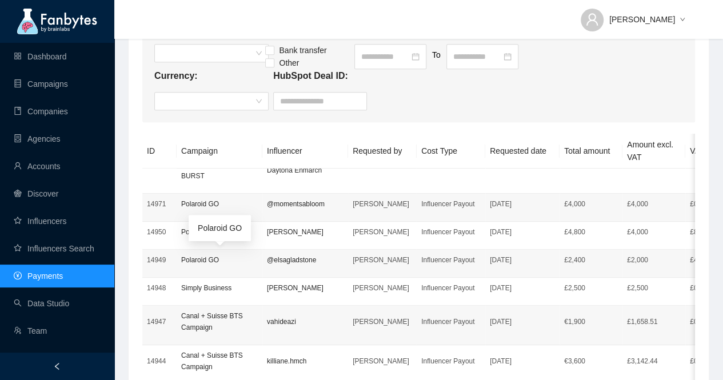
click at [185, 255] on p "Polaroid GO" at bounding box center [219, 259] width 77 height 11
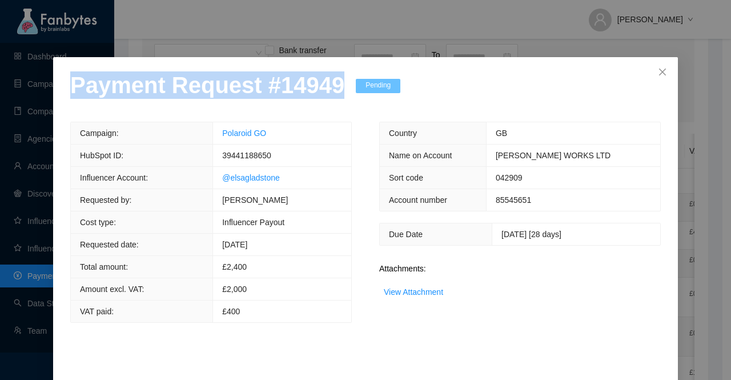
drag, startPoint x: 327, startPoint y: 94, endPoint x: 8, endPoint y: 108, distance: 319.7
click at [8, 108] on div "Payment Request # 14949 Pending Campaign: Polaroid GO HubSpot ID: 39441188650 I…" at bounding box center [365, 190] width 731 height 380
click at [428, 288] on link "View Attachment" at bounding box center [413, 291] width 59 height 9
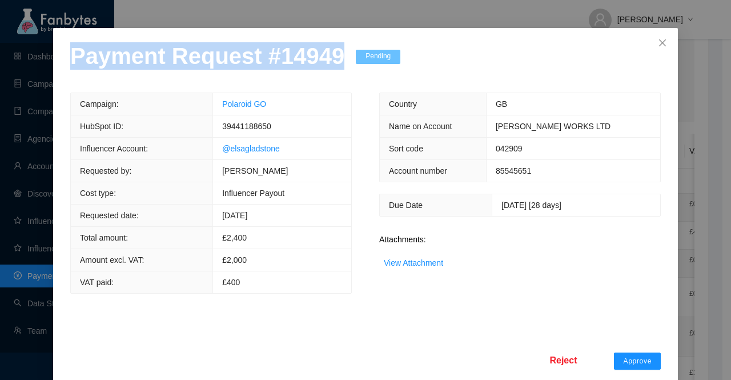
scroll to position [45, 0]
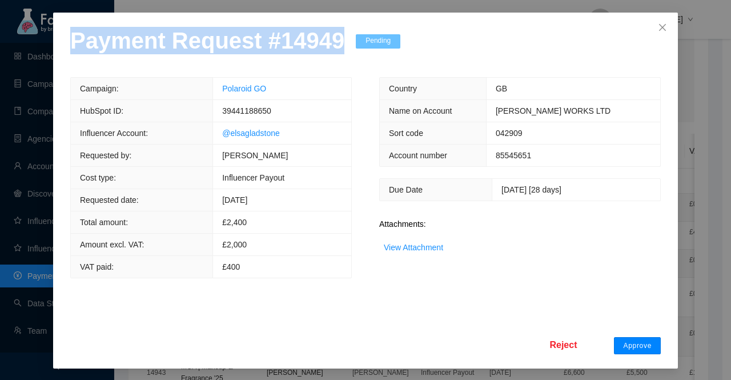
click at [630, 343] on span "Approve" at bounding box center [637, 345] width 29 height 9
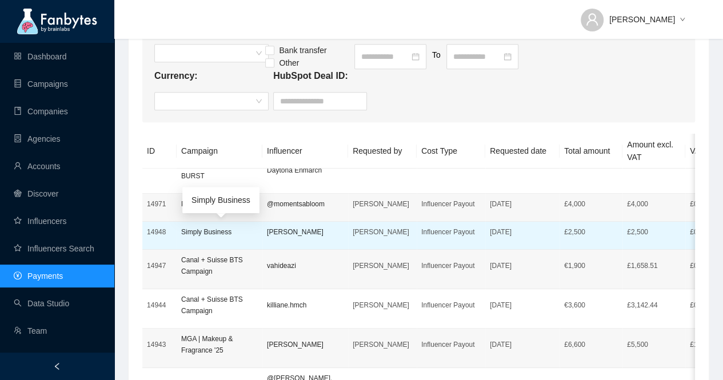
click at [203, 226] on p "Simply Business" at bounding box center [219, 231] width 77 height 11
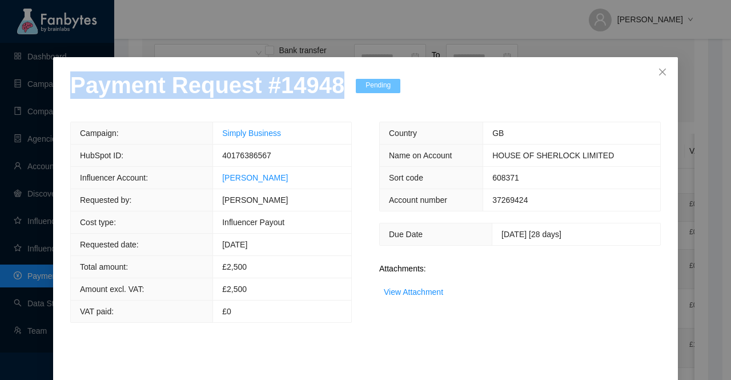
drag, startPoint x: 333, startPoint y: 86, endPoint x: 0, endPoint y: 84, distance: 333.1
click at [0, 84] on div "Payment Request # 14948 Pending Campaign: Simply Business HubSpot ID: 401763865…" at bounding box center [365, 190] width 731 height 380
click at [401, 293] on link "View Attachment" at bounding box center [413, 291] width 59 height 9
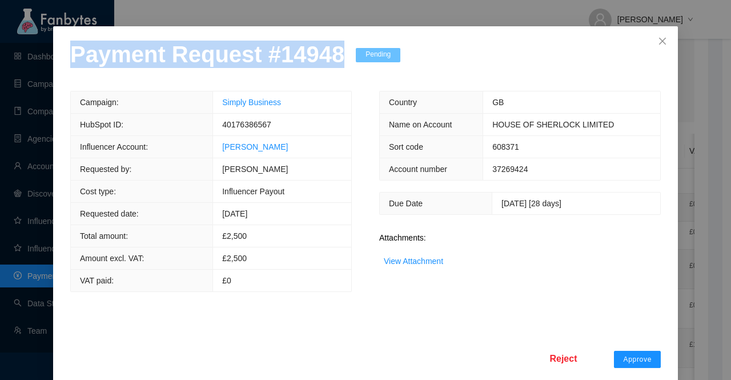
scroll to position [45, 0]
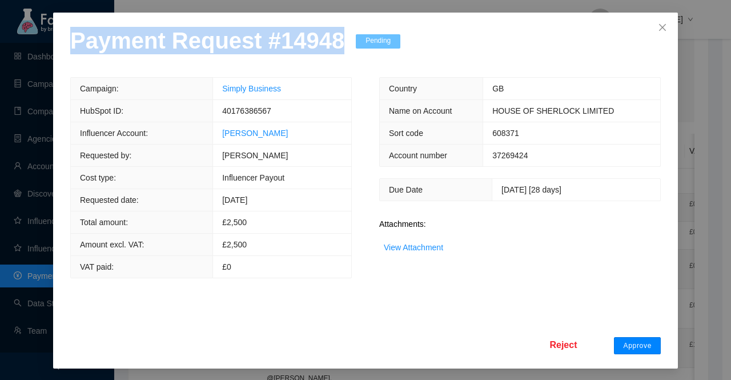
click at [634, 345] on span "Approve" at bounding box center [637, 345] width 29 height 9
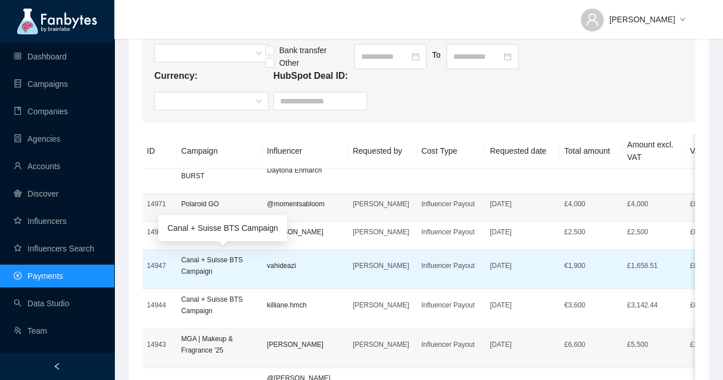
click at [195, 265] on p "Canal + Suisse BTS Campaign" at bounding box center [219, 265] width 77 height 23
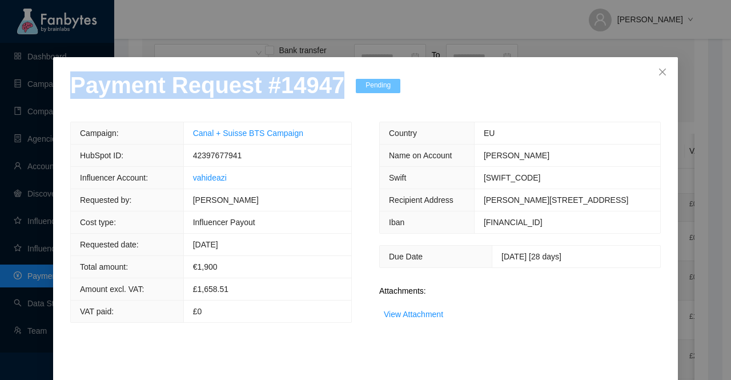
drag, startPoint x: 326, startPoint y: 91, endPoint x: 61, endPoint y: 103, distance: 265.4
click at [61, 103] on div "Payment Request # 14947 Pending Campaign: Canal + Suisse BTS Campaign HubSpot I…" at bounding box center [365, 235] width 625 height 356
click at [427, 313] on link "View Attachment" at bounding box center [413, 314] width 59 height 9
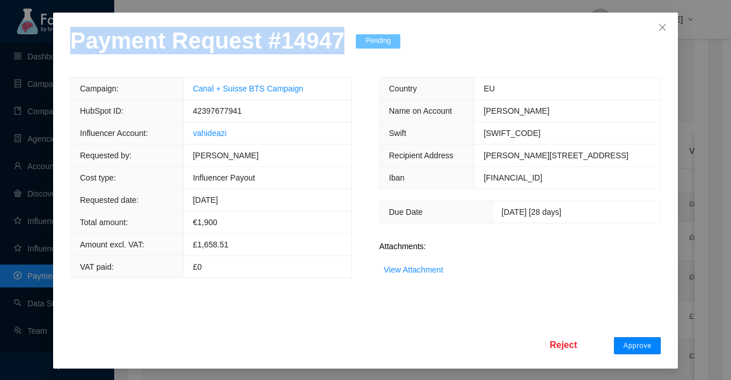
click at [641, 346] on span "Approve" at bounding box center [637, 345] width 29 height 9
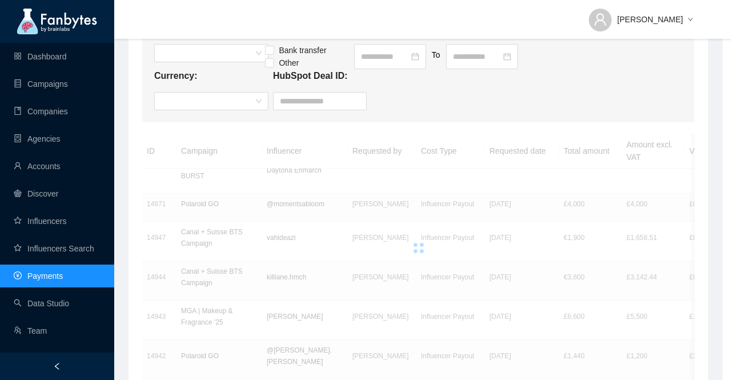
scroll to position [0, 0]
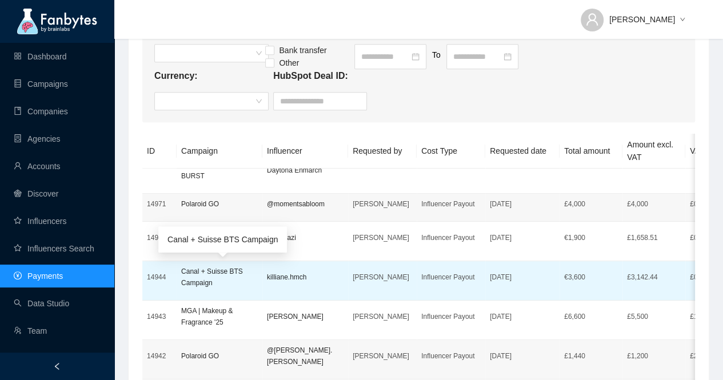
click at [205, 277] on p "Canal + Suisse BTS Campaign" at bounding box center [219, 277] width 77 height 23
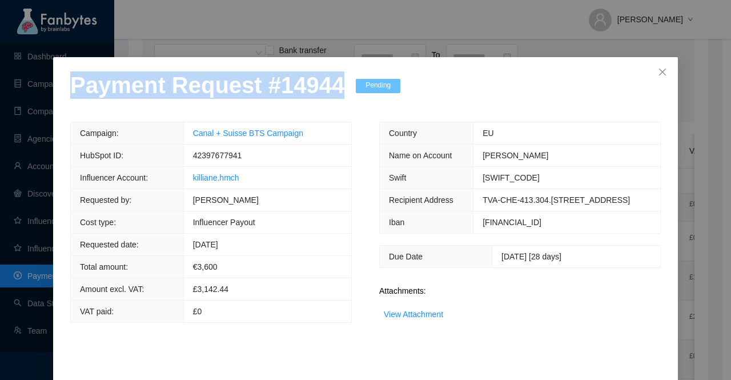
drag, startPoint x: 329, startPoint y: 89, endPoint x: 25, endPoint y: 100, distance: 304.2
click at [25, 100] on div "Payment Request # 14944 Pending Campaign: Canal + Suisse BTS Campaign HubSpot I…" at bounding box center [365, 190] width 731 height 380
click at [415, 319] on link "View Attachment" at bounding box center [413, 314] width 59 height 9
click at [419, 319] on link "View Attachment" at bounding box center [413, 314] width 59 height 9
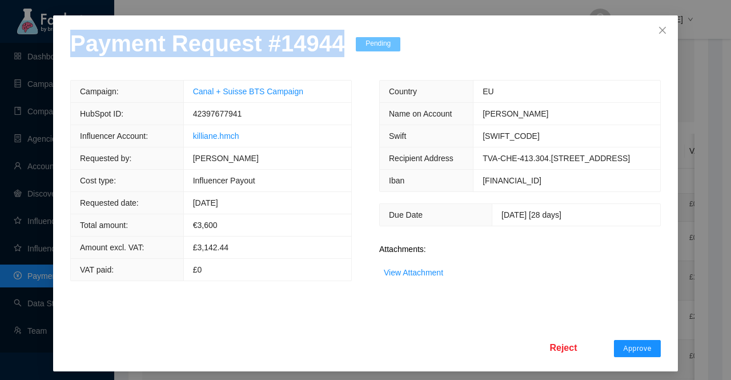
scroll to position [68, 0]
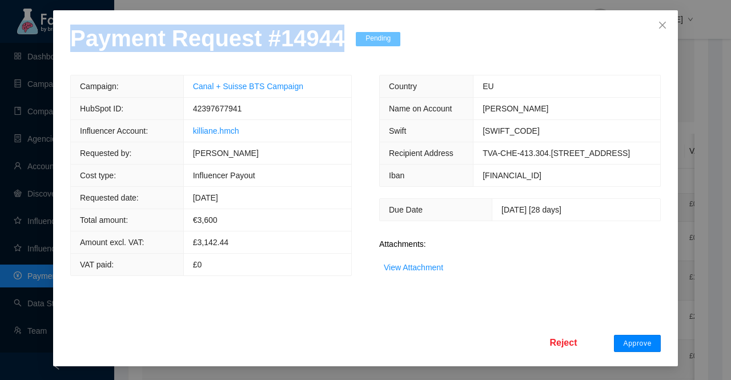
click at [618, 343] on button "Approve" at bounding box center [637, 343] width 47 height 17
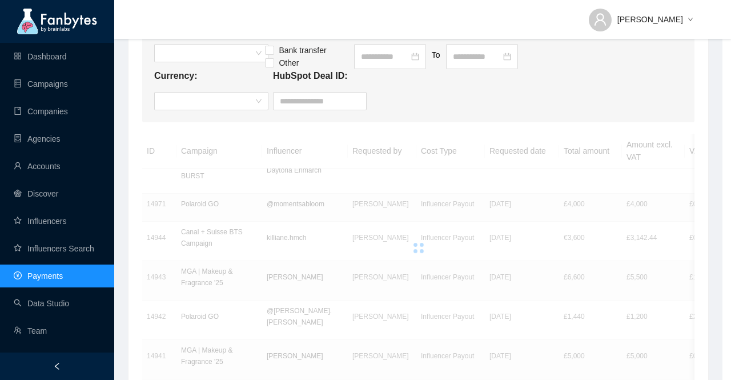
scroll to position [11, 0]
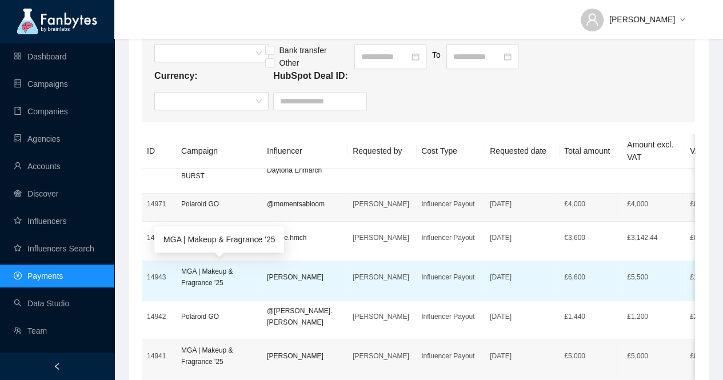
click at [202, 270] on p "MGA | Makeup & Fragrance '25" at bounding box center [219, 277] width 77 height 23
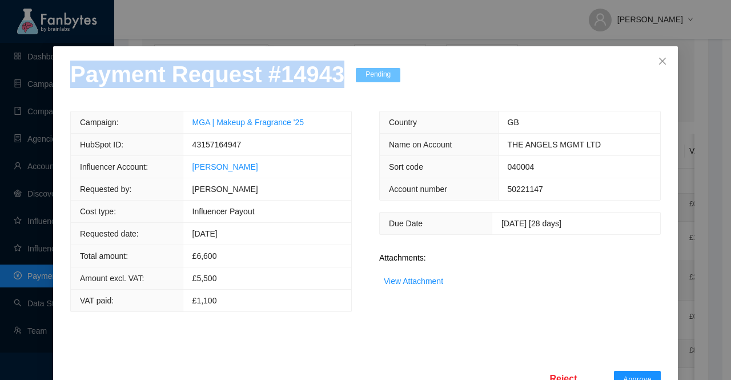
drag, startPoint x: 328, startPoint y: 93, endPoint x: 15, endPoint y: 94, distance: 313.1
click at [15, 94] on div "Payment Request # 14943 Pending Campaign: MGA | Makeup & Fragrance '25 HubSpot …" at bounding box center [365, 190] width 731 height 380
click at [413, 286] on link "View Attachment" at bounding box center [413, 281] width 59 height 9
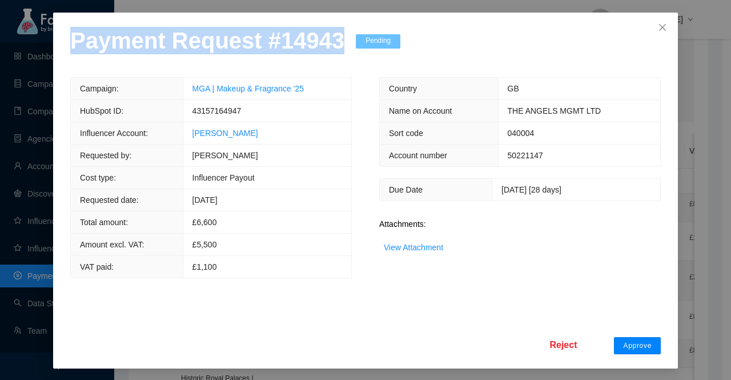
click at [637, 346] on span "Approve" at bounding box center [637, 345] width 29 height 9
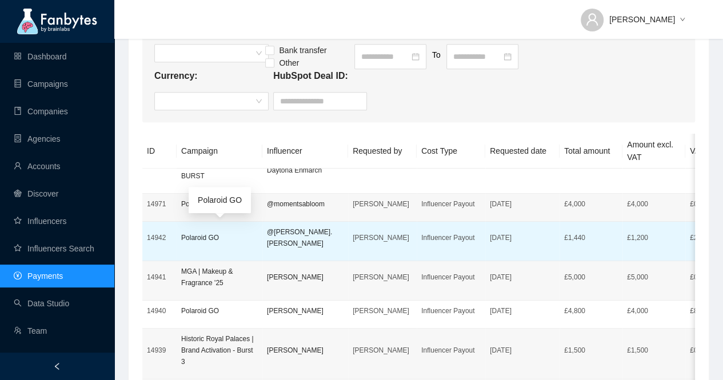
click at [194, 233] on p "Polaroid GO" at bounding box center [219, 237] width 77 height 11
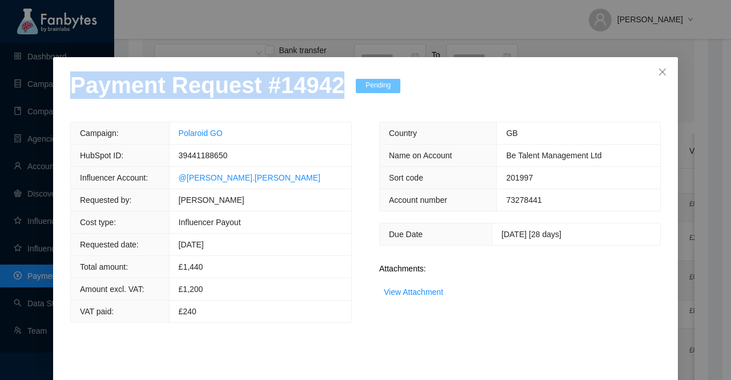
drag, startPoint x: 327, startPoint y: 85, endPoint x: 65, endPoint y: 86, distance: 261.7
click at [65, 86] on div "Payment Request # 14942 Pending Campaign: Polaroid GO HubSpot ID: 39441188650 I…" at bounding box center [365, 235] width 625 height 356
click at [421, 293] on link "View Attachment" at bounding box center [413, 291] width 59 height 9
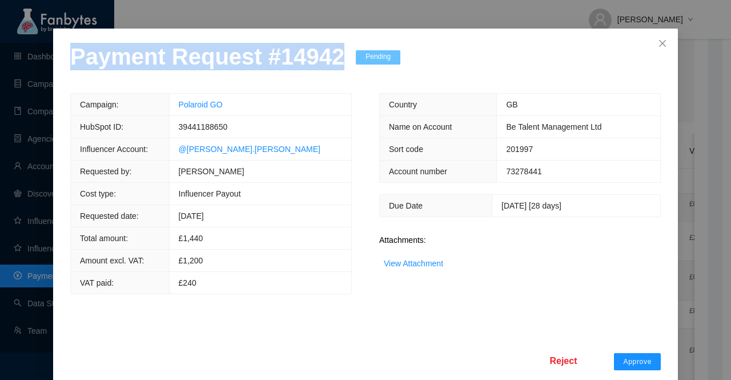
scroll to position [45, 0]
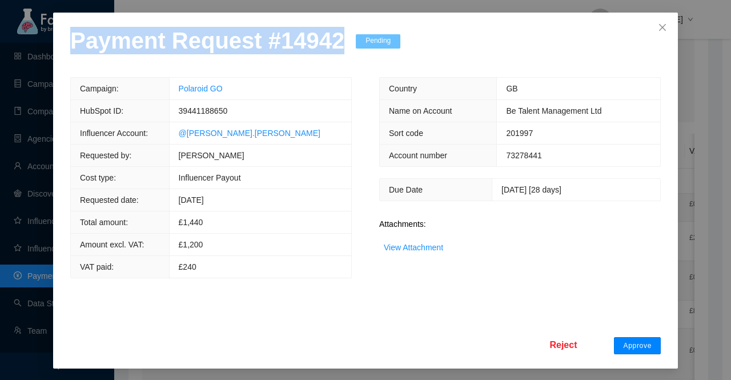
click at [630, 344] on span "Approve" at bounding box center [637, 345] width 29 height 9
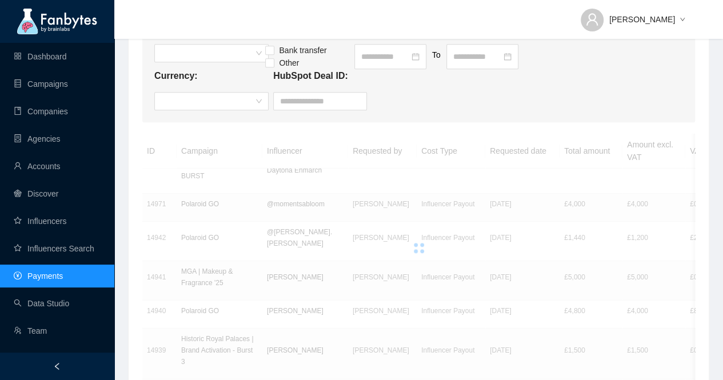
click at [208, 267] on div at bounding box center [418, 248] width 552 height 229
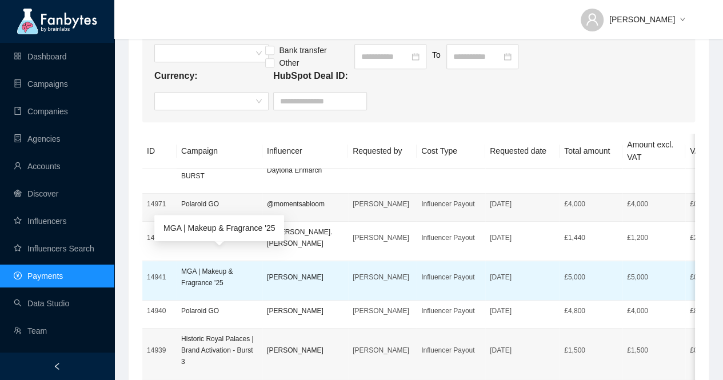
click at [209, 266] on p "MGA | Makeup & Fragrance '25" at bounding box center [219, 277] width 77 height 23
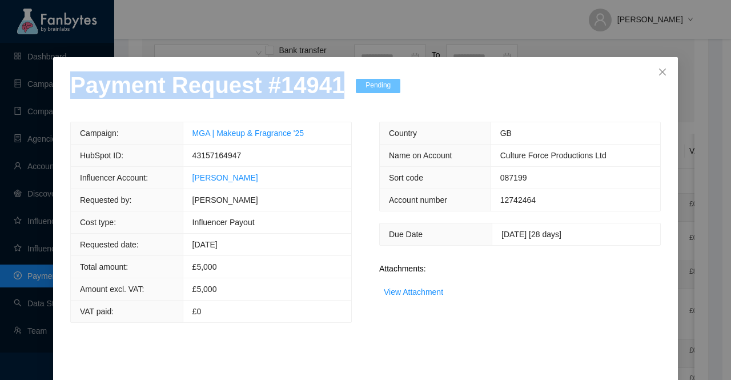
drag, startPoint x: 332, startPoint y: 91, endPoint x: 0, endPoint y: 94, distance: 332.0
click at [0, 94] on div "Payment Request # 14941 Pending Campaign: MGA | Makeup & Fragrance '25 HubSpot …" at bounding box center [365, 190] width 731 height 380
click at [403, 288] on link "View Attachment" at bounding box center [413, 291] width 59 height 9
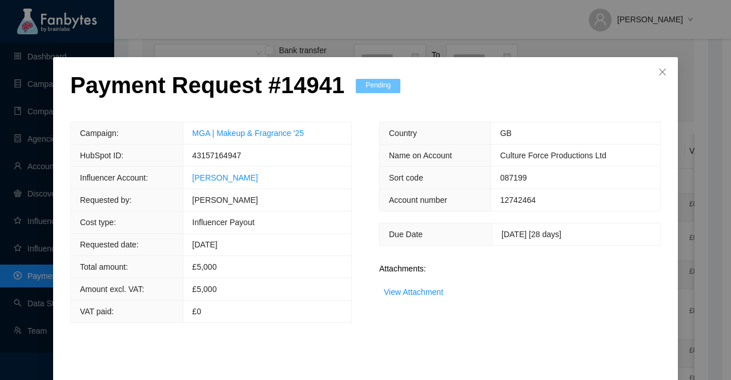
click at [337, 322] on div "Payment Request # 14941 Pending Campaign: MGA | Makeup & Fragrance '25 HubSpot …" at bounding box center [365, 234] width 591 height 327
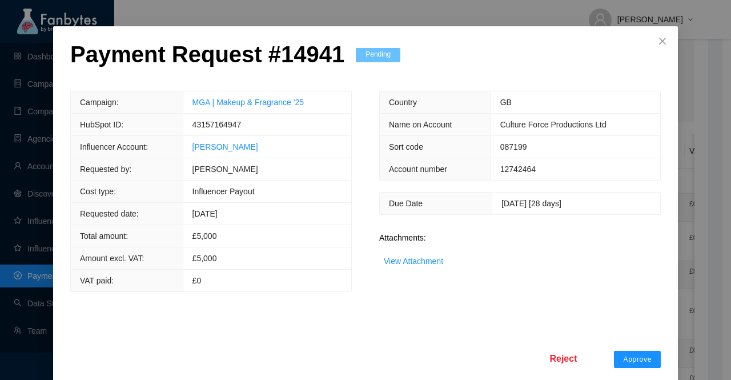
scroll to position [45, 0]
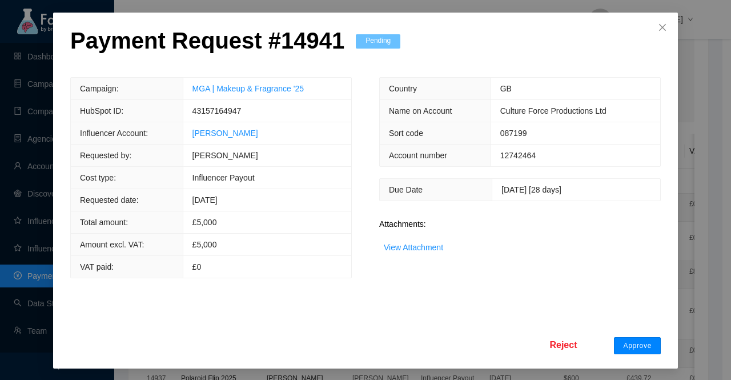
click at [636, 347] on span "Approve" at bounding box center [637, 345] width 29 height 9
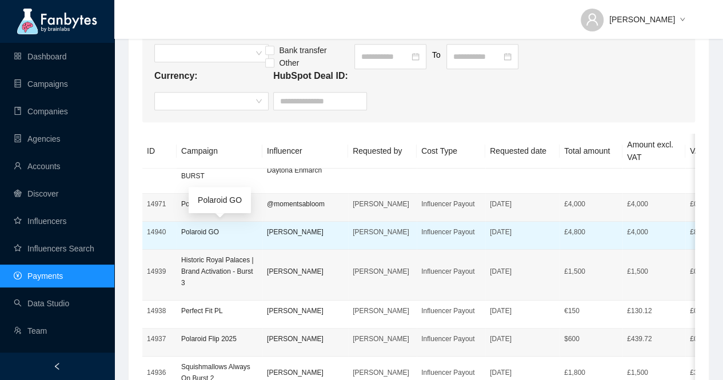
click at [205, 226] on p "Polaroid GO" at bounding box center [219, 231] width 77 height 11
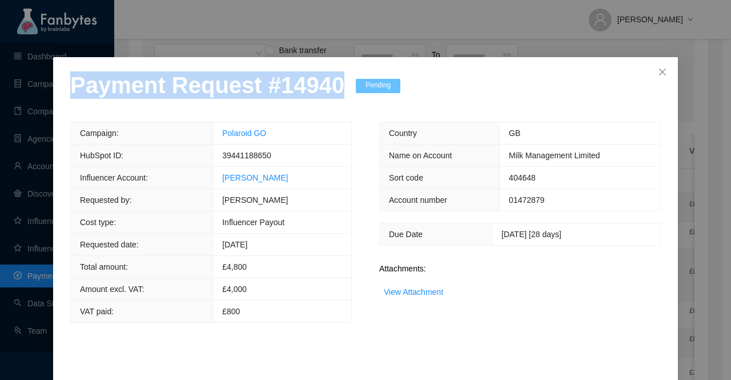
drag, startPoint x: 330, startPoint y: 88, endPoint x: 65, endPoint y: 99, distance: 265.3
click at [65, 99] on div "Payment Request # 14940 Pending Campaign: Polaroid GO HubSpot ID: 39441188650 I…" at bounding box center [365, 235] width 625 height 356
click at [406, 293] on link "View Attachment" at bounding box center [413, 291] width 59 height 9
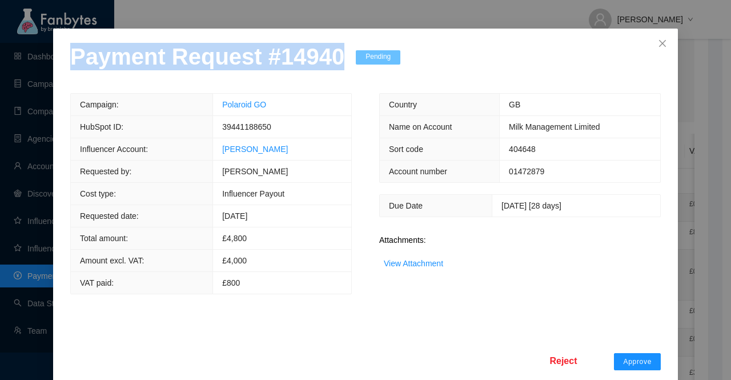
scroll to position [45, 0]
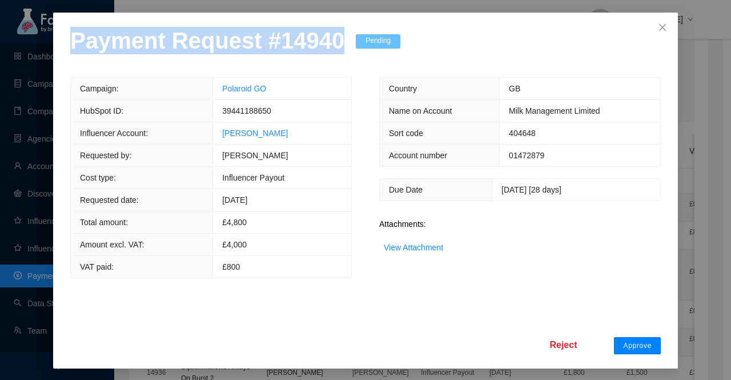
click at [634, 345] on span "Approve" at bounding box center [637, 345] width 29 height 9
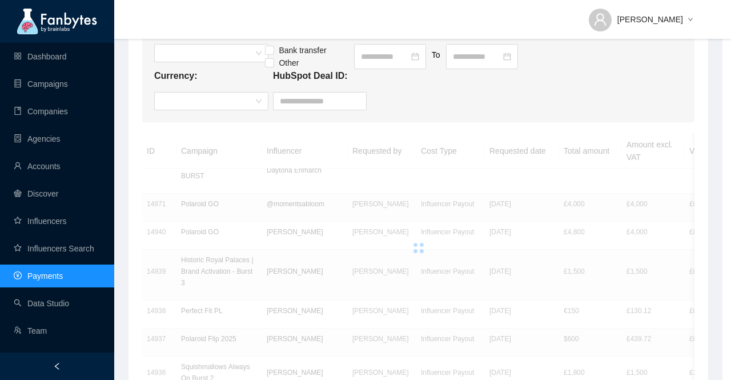
scroll to position [0, 0]
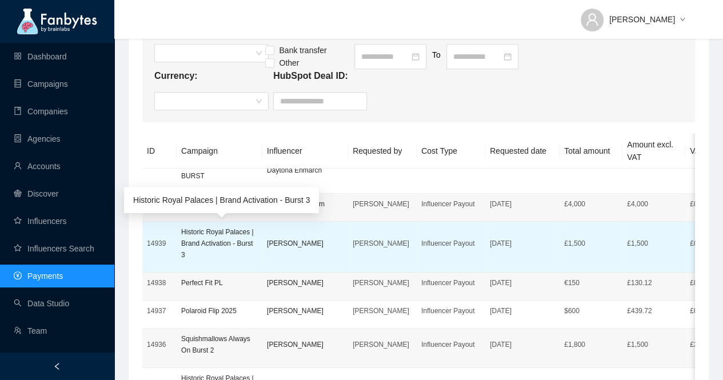
click at [205, 253] on p "Historic Royal Palaces | Brand Activation - Burst 3" at bounding box center [219, 243] width 77 height 34
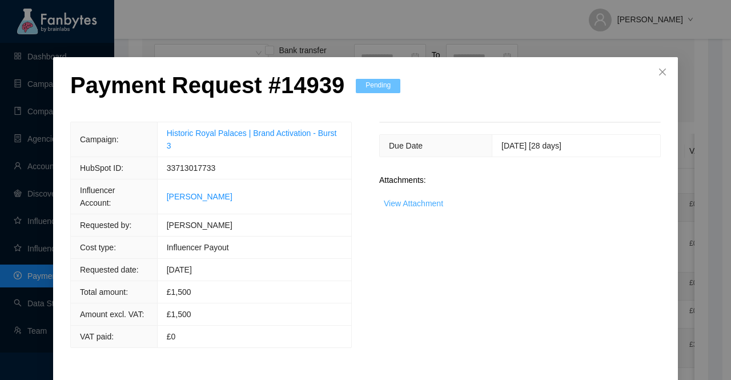
click at [400, 199] on link "View Attachment" at bounding box center [413, 203] width 59 height 9
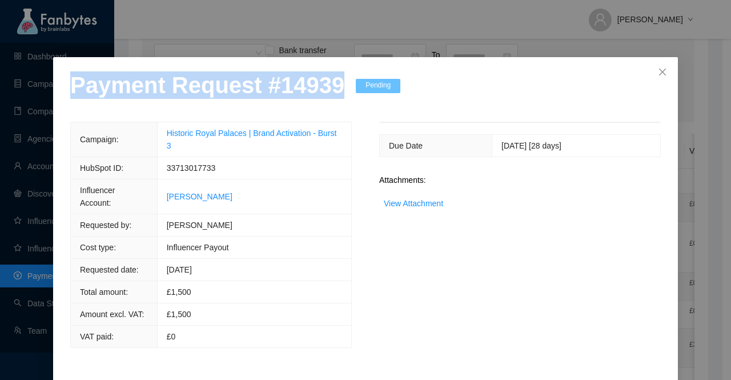
drag, startPoint x: 329, startPoint y: 95, endPoint x: 45, endPoint y: 105, distance: 284.7
click at [45, 105] on div "Payment Request # 14939 Pending Campaign: Historic Royal Palaces | Brand Activa…" at bounding box center [365, 190] width 731 height 380
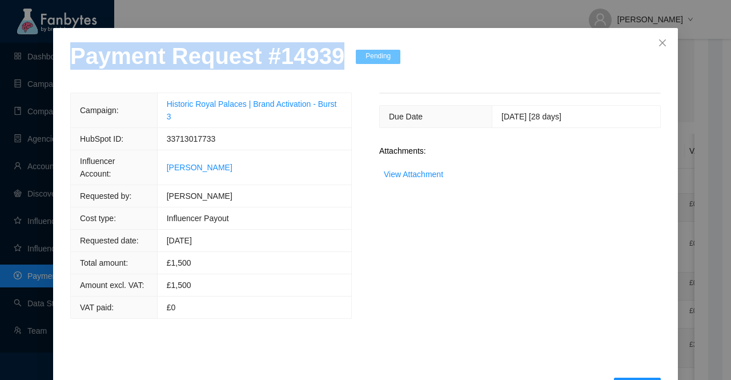
scroll to position [45, 0]
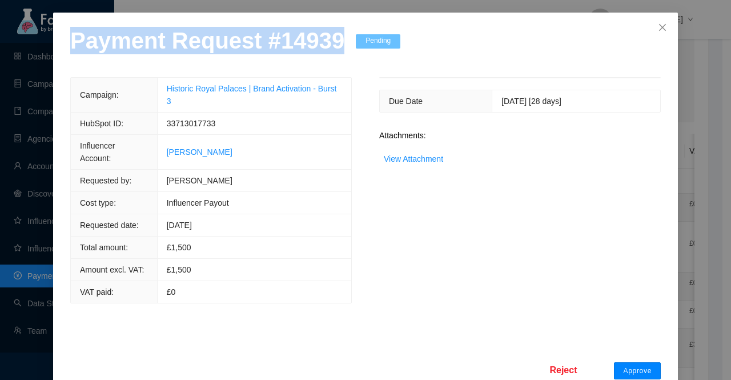
click at [628, 366] on span "Approve" at bounding box center [637, 370] width 29 height 9
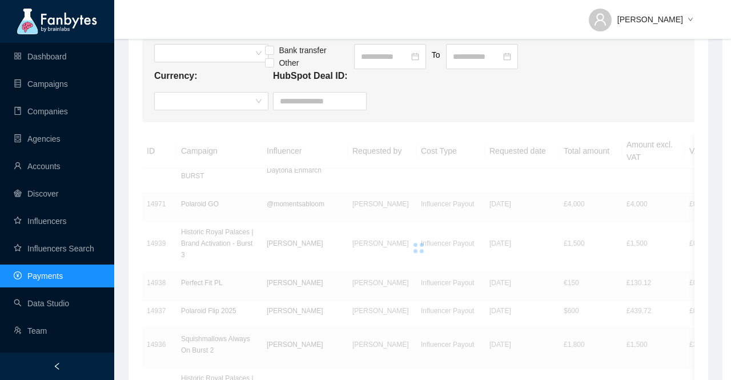
scroll to position [0, 0]
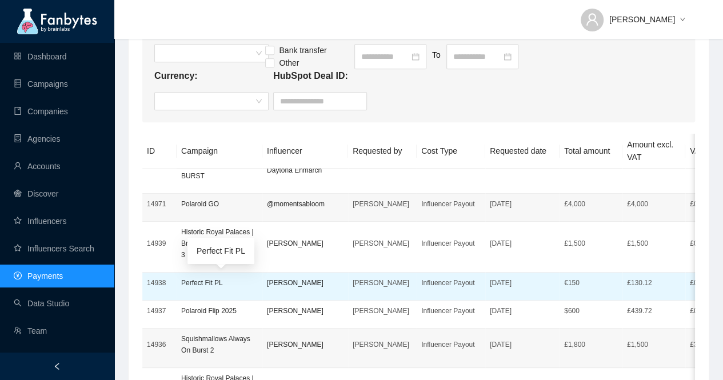
click at [217, 285] on p "Perfect Fit PL" at bounding box center [219, 282] width 77 height 11
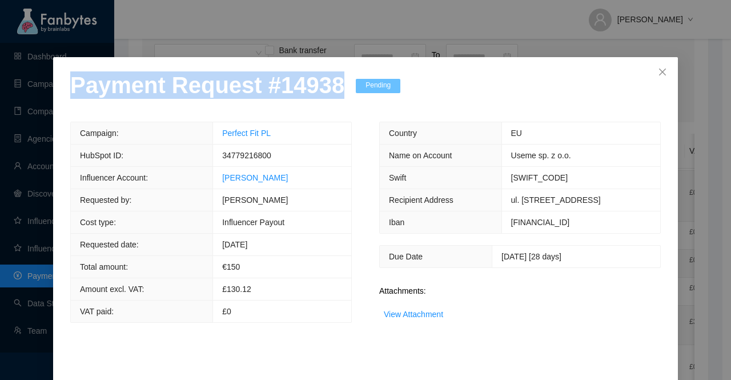
drag, startPoint x: 334, startPoint y: 99, endPoint x: 38, endPoint y: 100, distance: 296.0
click at [38, 100] on div "Payment Request # 14938 Pending Campaign: Perfect Fit PL HubSpot ID: 3477921680…" at bounding box center [365, 190] width 731 height 380
click at [415, 311] on link "View Attachment" at bounding box center [413, 314] width 59 height 9
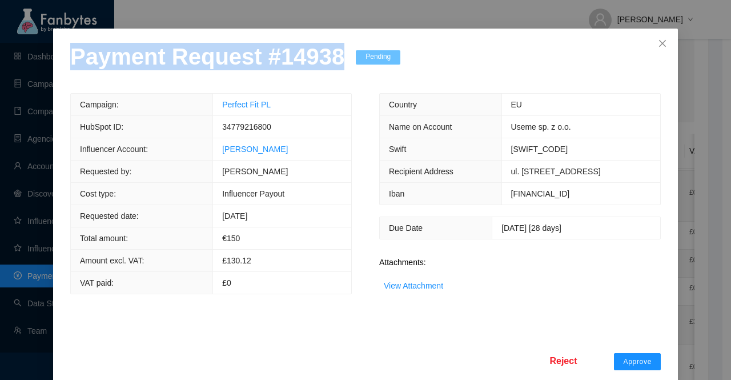
scroll to position [45, 0]
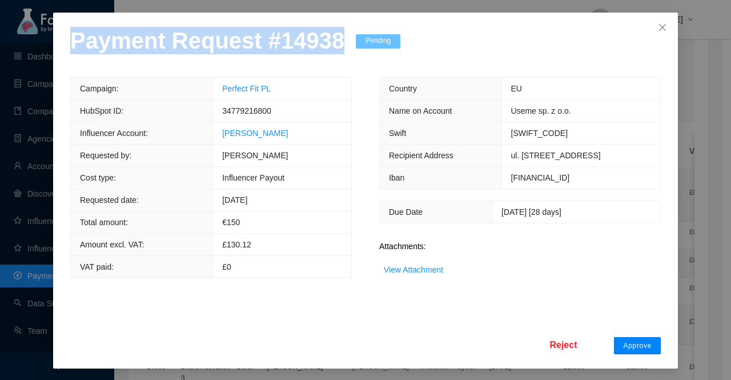
click at [628, 341] on span "Approve" at bounding box center [637, 345] width 29 height 9
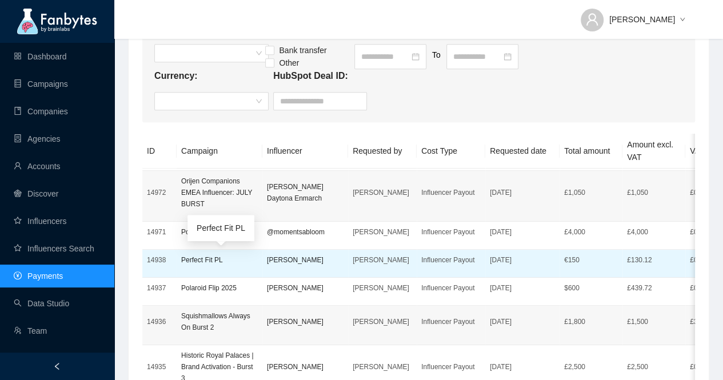
click at [193, 254] on p "Perfect Fit PL" at bounding box center [219, 259] width 77 height 11
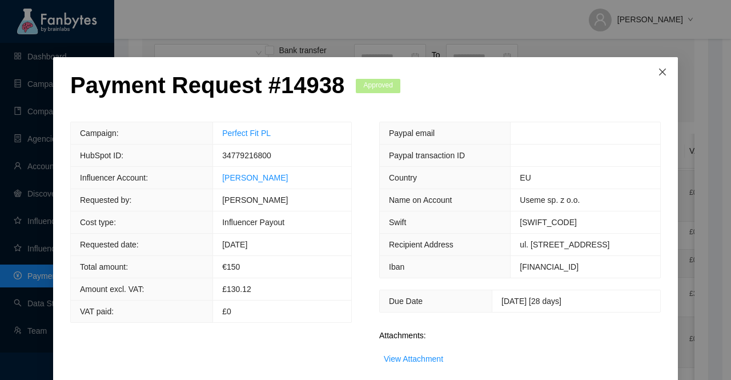
click at [662, 76] on icon "close" at bounding box center [662, 71] width 9 height 9
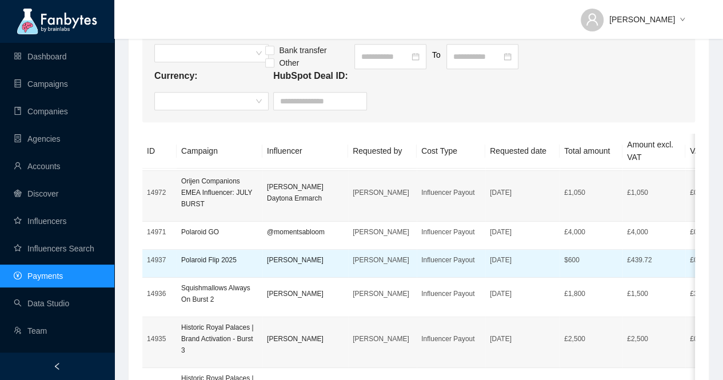
click at [211, 265] on td "Polaroid Flip 2025" at bounding box center [220, 264] width 86 height 28
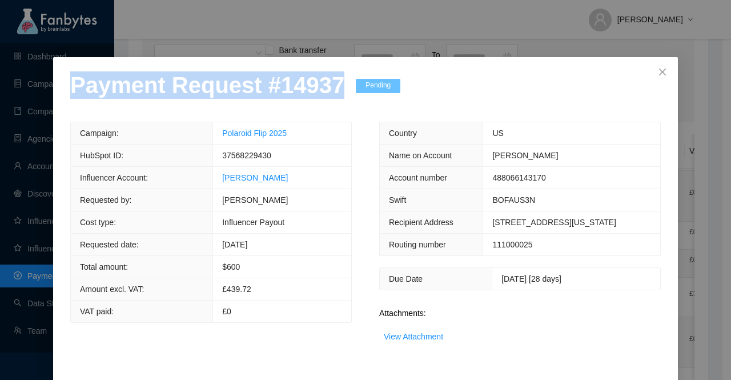
drag, startPoint x: 329, startPoint y: 93, endPoint x: 35, endPoint y: 98, distance: 293.7
click at [35, 98] on div "Payment Request # 14937 Pending Campaign: Polaroid Flip 2025 HubSpot ID: 375682…" at bounding box center [365, 190] width 731 height 380
click at [421, 333] on link "View Attachment" at bounding box center [413, 336] width 59 height 9
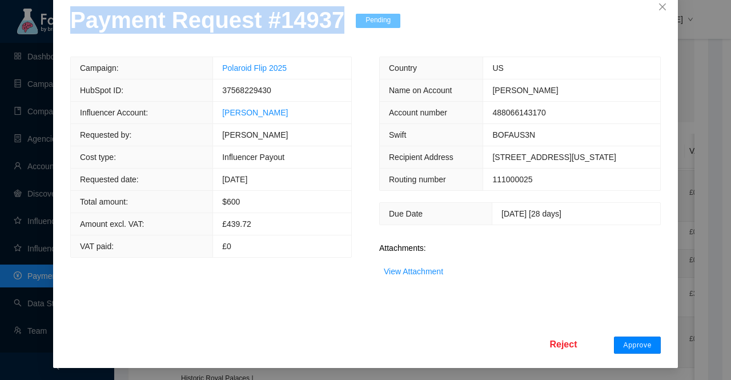
click at [628, 347] on span "Approve" at bounding box center [637, 345] width 29 height 9
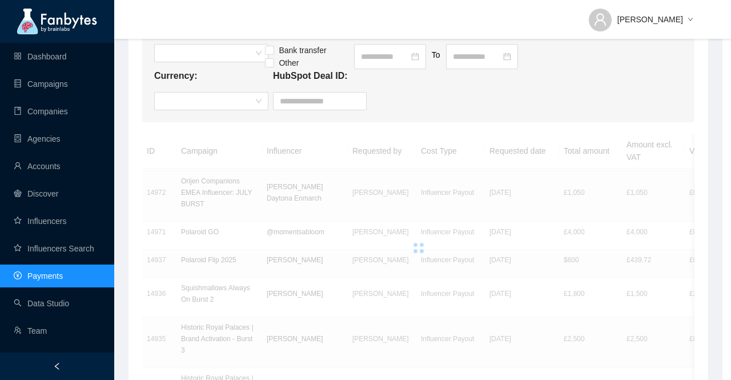
scroll to position [8, 0]
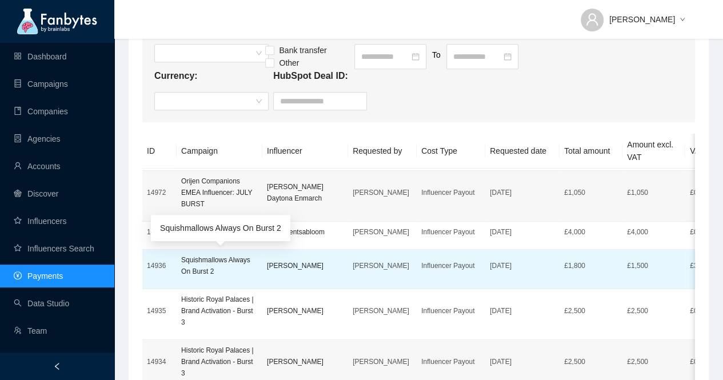
click at [222, 259] on p "Squishmallows Always On Burst 2" at bounding box center [219, 265] width 77 height 23
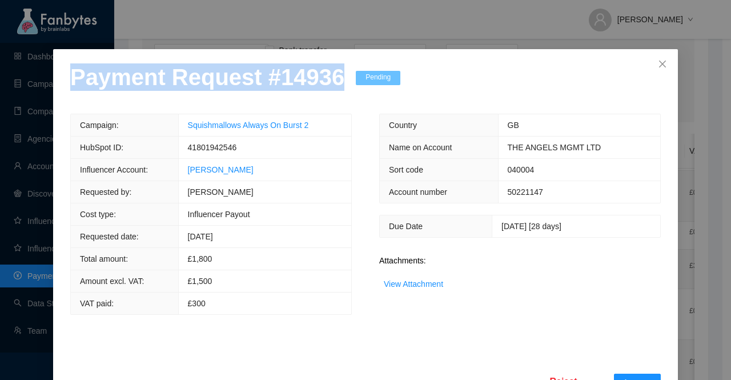
drag, startPoint x: 330, startPoint y: 88, endPoint x: 21, endPoint y: 95, distance: 309.2
click at [21, 95] on div "Payment Request # 14936 Pending Campaign: Squishmallows Always On Burst 2 HubSp…" at bounding box center [365, 190] width 731 height 380
click at [416, 289] on link "View Attachment" at bounding box center [413, 283] width 59 height 9
click at [429, 287] on link "View Attachment" at bounding box center [413, 283] width 59 height 9
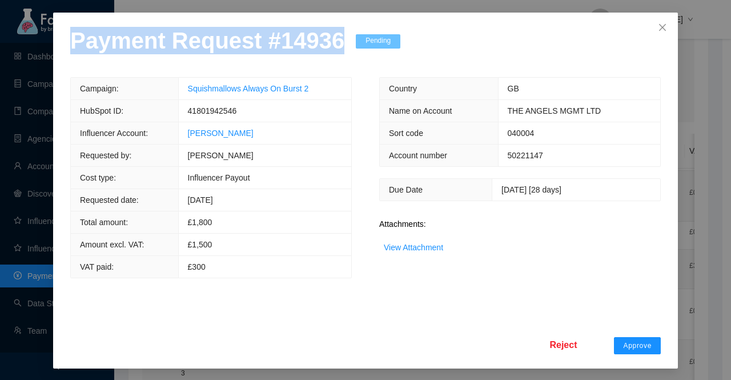
scroll to position [45, 0]
click at [634, 343] on span "Approve" at bounding box center [637, 345] width 29 height 9
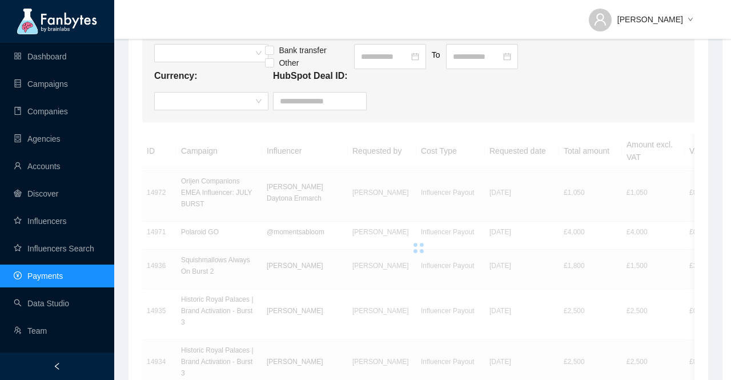
scroll to position [0, 0]
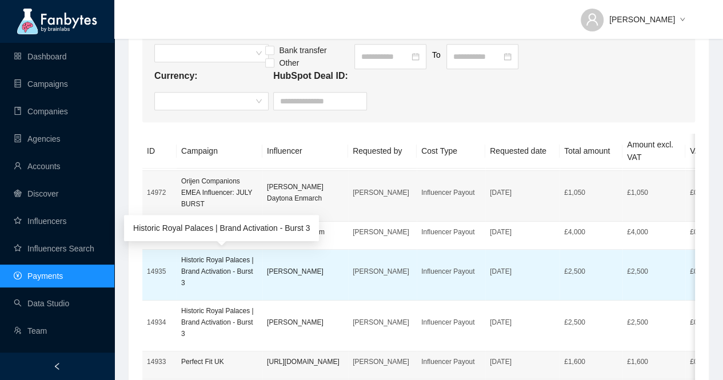
click at [203, 273] on p "Historic Royal Palaces | Brand Activation - Burst 3" at bounding box center [219, 271] width 77 height 34
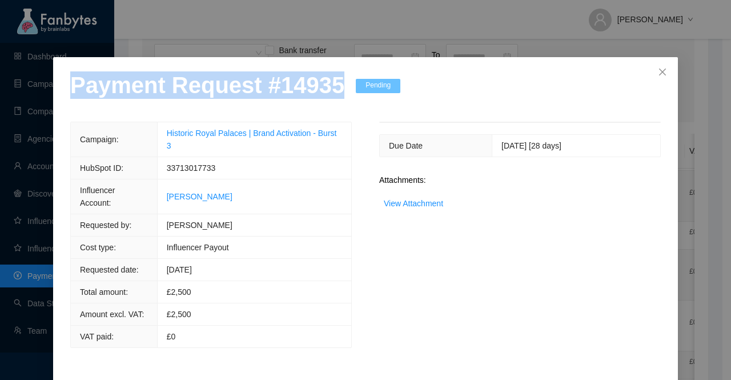
drag, startPoint x: 329, startPoint y: 85, endPoint x: 38, endPoint y: 93, distance: 291.5
click at [38, 93] on div "Payment Request # 14935 Pending Campaign: Historic Royal Palaces | Brand Activa…" at bounding box center [365, 190] width 731 height 380
click at [398, 201] on link "View Attachment" at bounding box center [413, 203] width 59 height 9
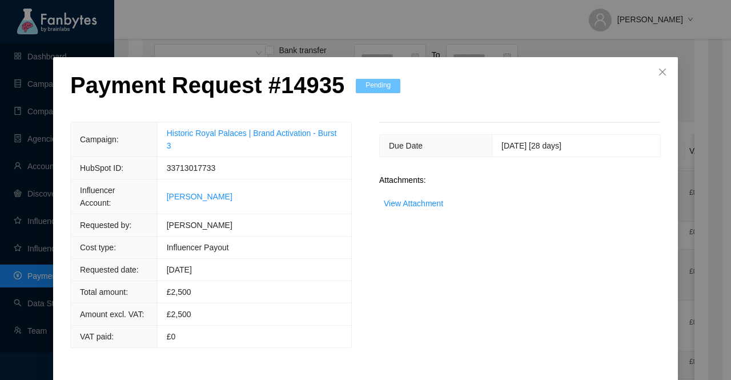
click at [410, 266] on div "Due Date [DATE] [28 days] Attachments: View Attachment" at bounding box center [520, 235] width 309 height 226
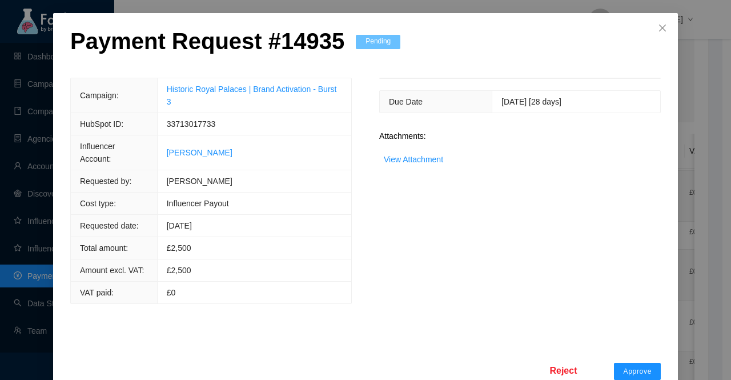
scroll to position [45, 0]
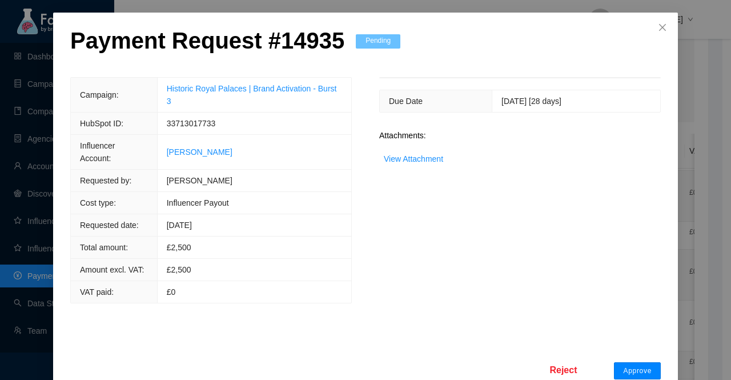
click at [614, 362] on button "Approve" at bounding box center [637, 370] width 47 height 17
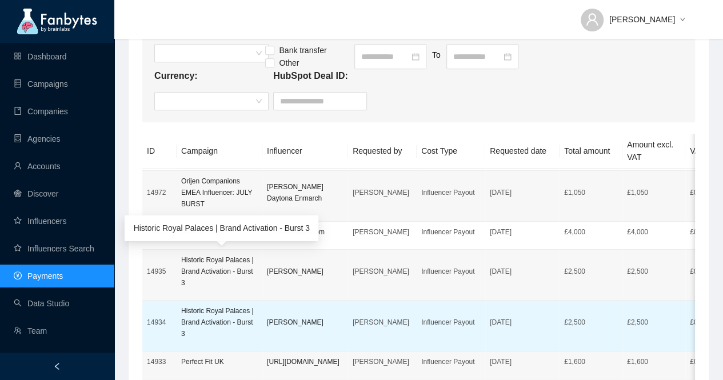
click at [194, 311] on p "Historic Royal Palaces | Brand Activation - Burst 3" at bounding box center [219, 322] width 77 height 34
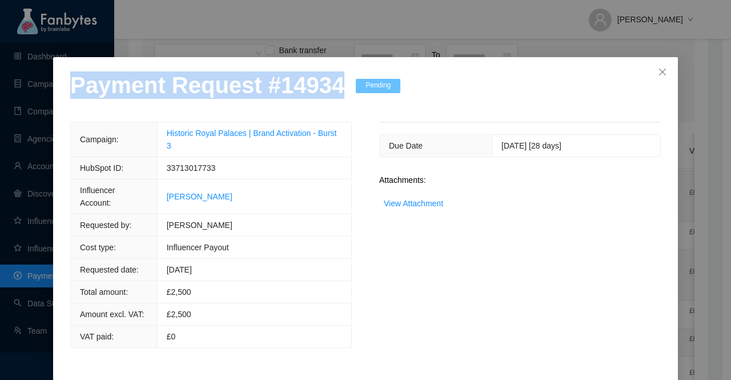
drag, startPoint x: 329, startPoint y: 93, endPoint x: 17, endPoint y: 98, distance: 312.0
click at [17, 98] on div "Payment Request # 14934 Pending Campaign: Historic Royal Palaces | Brand Activa…" at bounding box center [365, 190] width 731 height 380
click at [412, 206] on link "View Attachment" at bounding box center [413, 203] width 59 height 9
click at [425, 206] on link "View Attachment" at bounding box center [413, 203] width 59 height 9
click at [330, 97] on div "Payment Request # 14934 Pending" at bounding box center [235, 96] width 330 height 50
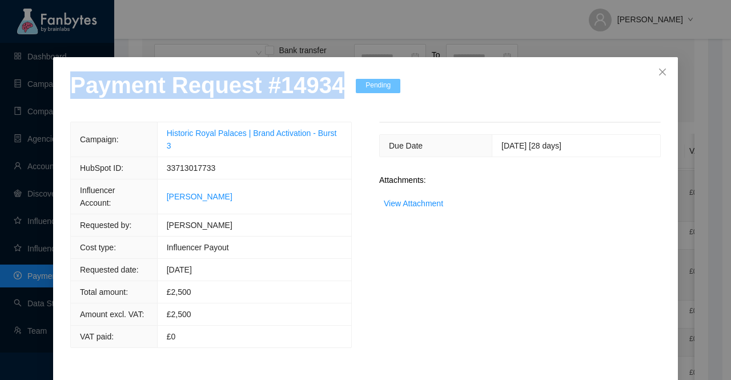
drag, startPoint x: 330, startPoint y: 96, endPoint x: 1, endPoint y: 94, distance: 328.5
click at [0, 95] on div "Payment Request # 14934 Pending Campaign: Historic Royal Palaces | Brand Activa…" at bounding box center [365, 190] width 731 height 380
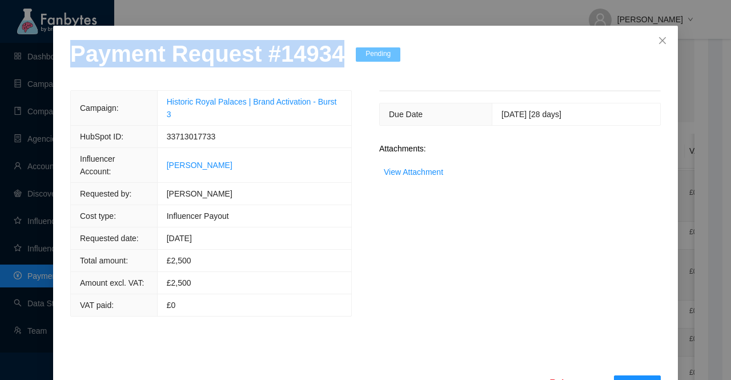
scroll to position [45, 0]
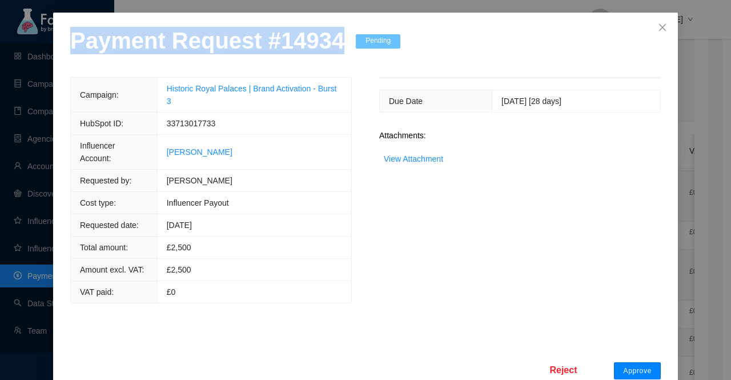
click at [626, 366] on span "Approve" at bounding box center [637, 370] width 29 height 9
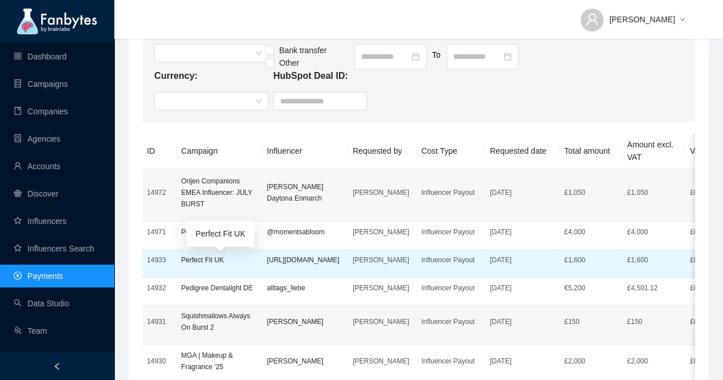
click at [211, 263] on p "Perfect Fit UK" at bounding box center [219, 259] width 77 height 11
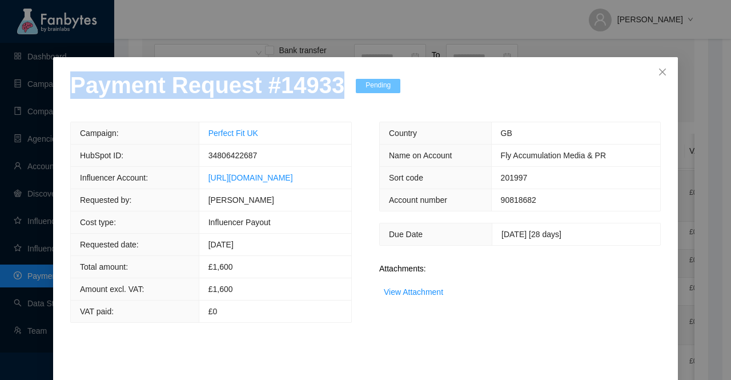
drag, startPoint x: 331, startPoint y: 95, endPoint x: 0, endPoint y: 96, distance: 331.4
click at [0, 96] on div "Payment Request # 14933 Pending Campaign: Perfect Fit UK HubSpot ID: 3480642268…" at bounding box center [365, 190] width 731 height 380
click at [422, 292] on link "View Attachment" at bounding box center [413, 291] width 59 height 9
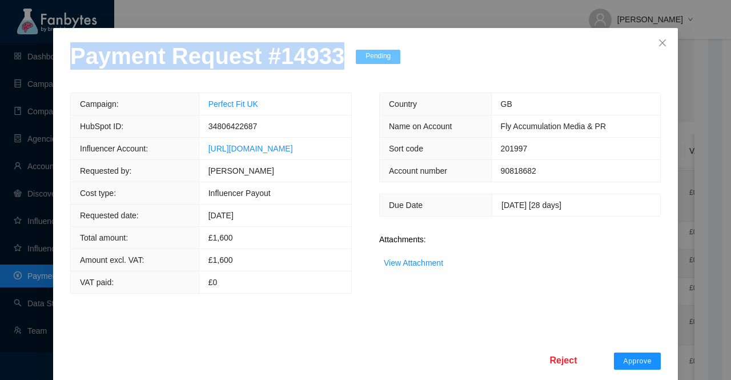
scroll to position [45, 0]
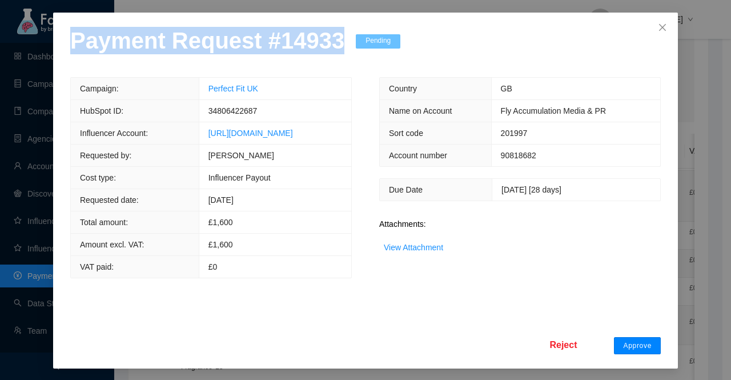
click at [628, 341] on span "Approve" at bounding box center [637, 345] width 29 height 9
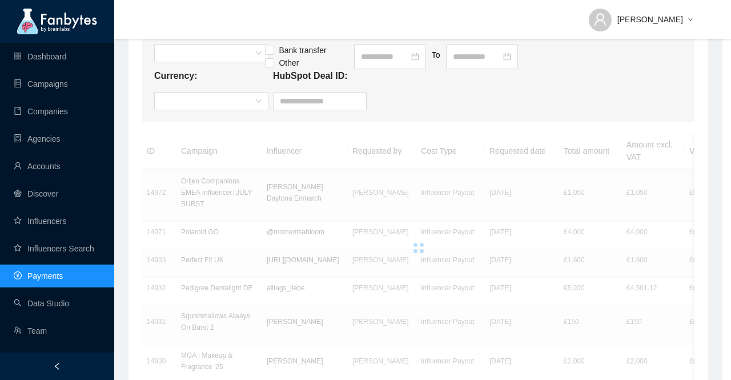
scroll to position [0, 0]
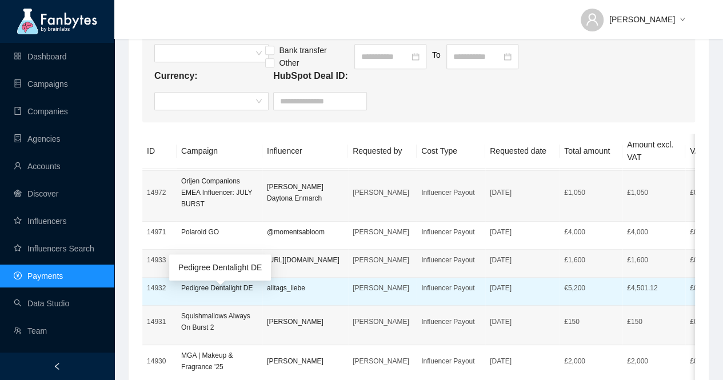
click at [208, 294] on p "Pedigree Dentalight DE" at bounding box center [219, 287] width 77 height 11
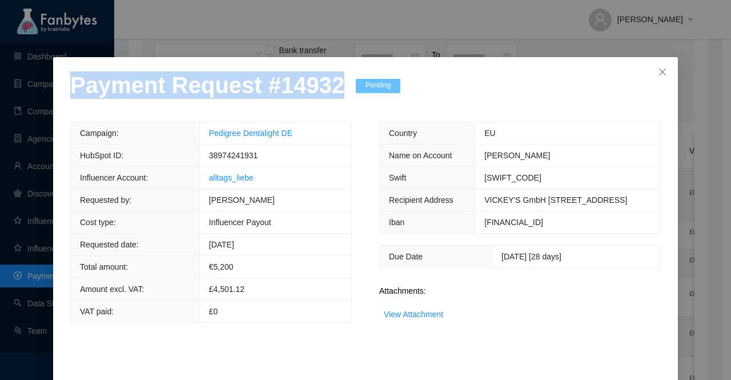
drag, startPoint x: 327, startPoint y: 98, endPoint x: 0, endPoint y: 102, distance: 327.4
click at [0, 102] on div "Payment Request # 14932 Pending Campaign: Pedigree Dentalight DE HubSpot ID: 38…" at bounding box center [365, 190] width 731 height 380
click at [406, 319] on link "View Attachment" at bounding box center [413, 314] width 59 height 9
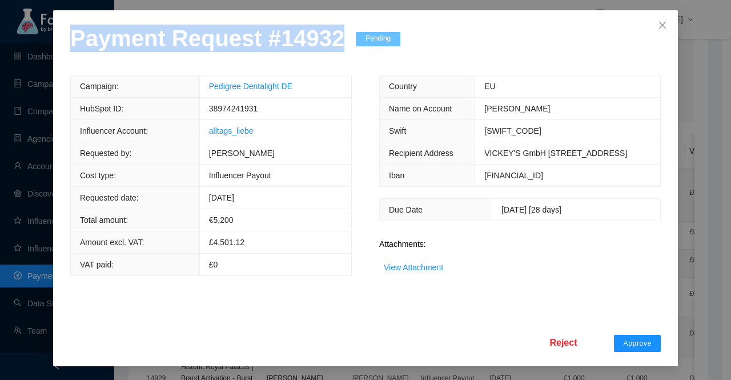
scroll to position [68, 0]
click at [642, 343] on span "Approve" at bounding box center [637, 343] width 29 height 9
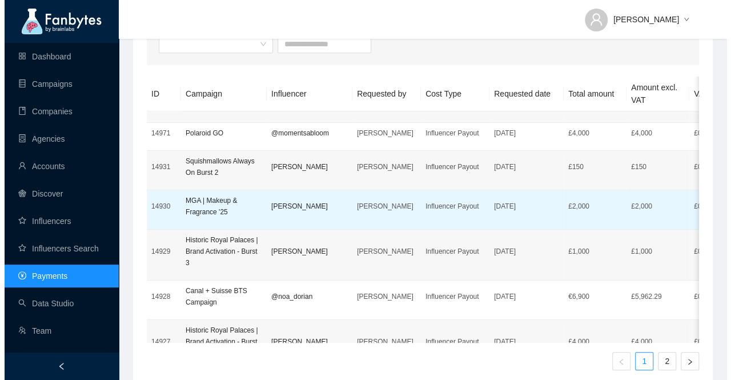
scroll to position [171, 0]
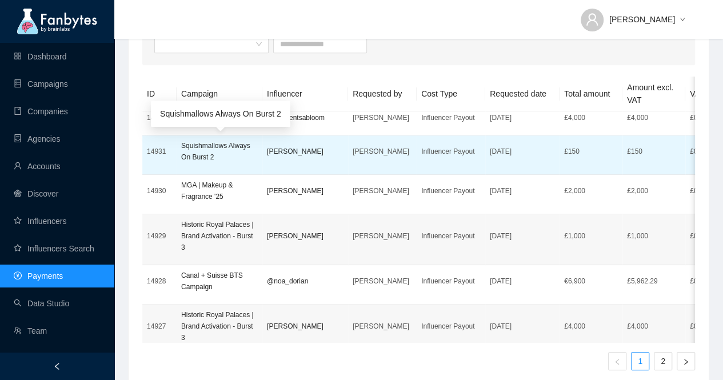
click at [215, 151] on p "Squishmallows Always On Burst 2" at bounding box center [219, 151] width 77 height 23
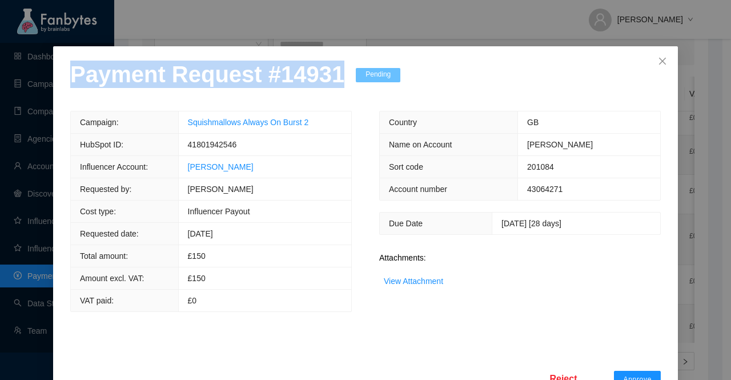
drag, startPoint x: 330, startPoint y: 94, endPoint x: 42, endPoint y: 101, distance: 288.0
click at [42, 101] on div "Payment Request # 14931 Pending Campaign: Squishmallows Always On Burst 2 HubSp…" at bounding box center [365, 190] width 731 height 380
click at [433, 286] on link "View Attachment" at bounding box center [413, 281] width 59 height 9
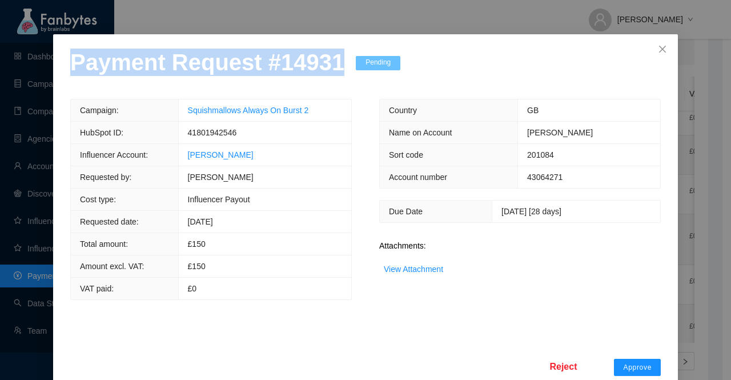
scroll to position [45, 0]
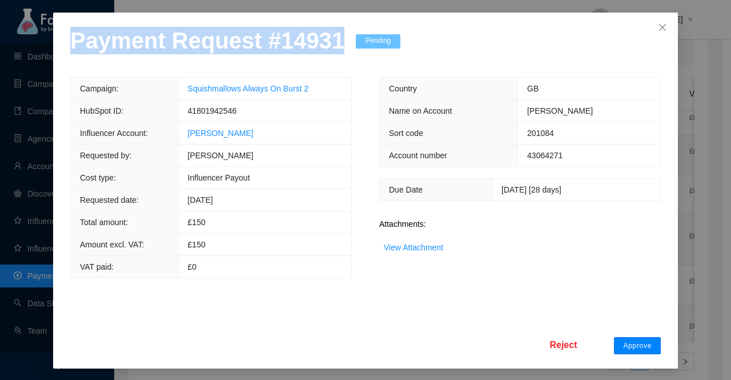
click at [633, 341] on span "Approve" at bounding box center [637, 345] width 29 height 9
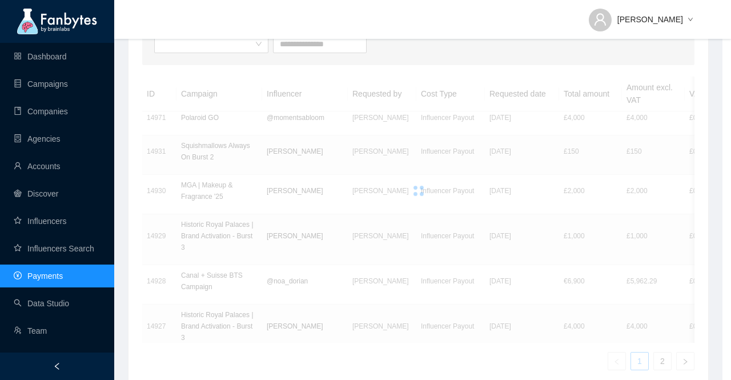
scroll to position [0, 0]
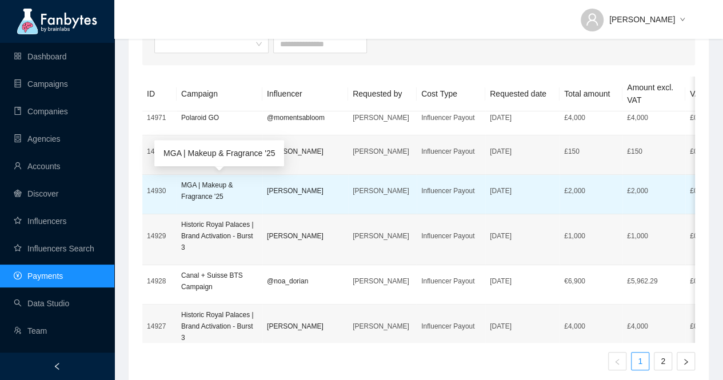
click at [194, 190] on p "MGA | Makeup & Fragrance '25" at bounding box center [219, 190] width 77 height 23
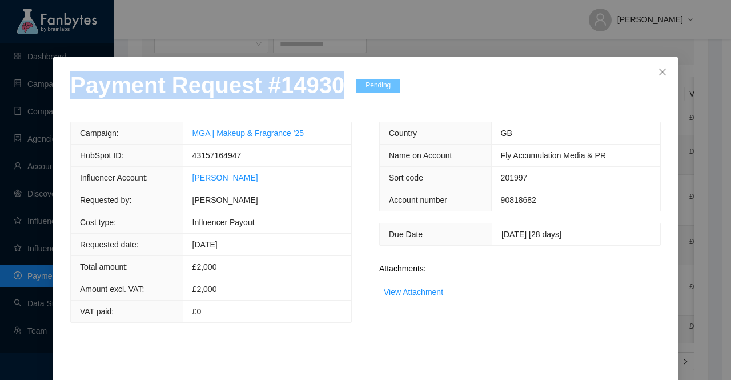
drag, startPoint x: 329, startPoint y: 94, endPoint x: 6, endPoint y: 94, distance: 323.4
click at [6, 94] on div "Payment Request # 14930 Pending Campaign: MGA | Makeup & Fragrance '25 HubSpot …" at bounding box center [365, 190] width 731 height 380
click at [413, 293] on link "View Attachment" at bounding box center [413, 291] width 59 height 9
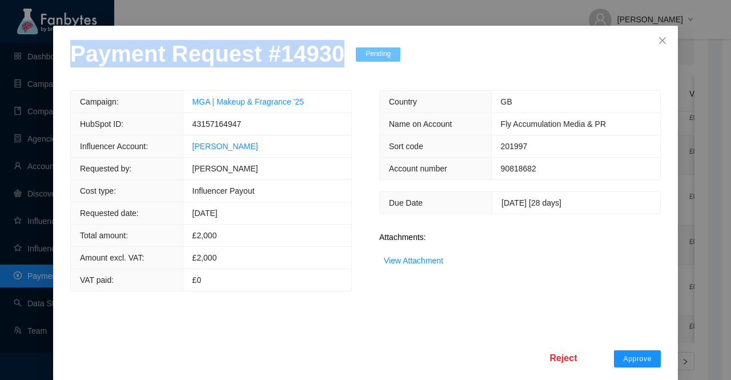
scroll to position [45, 0]
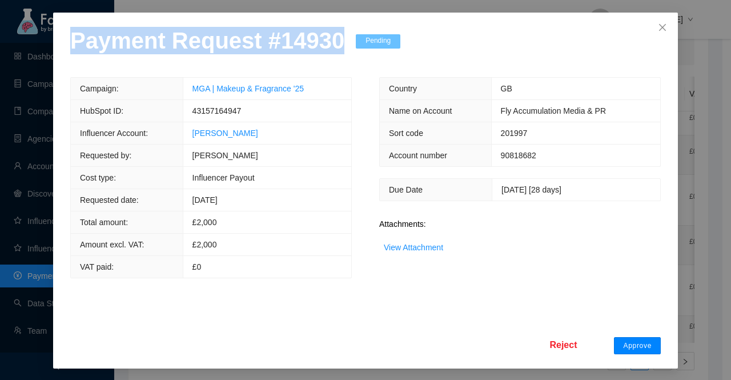
click at [643, 338] on button "Approve" at bounding box center [637, 345] width 47 height 17
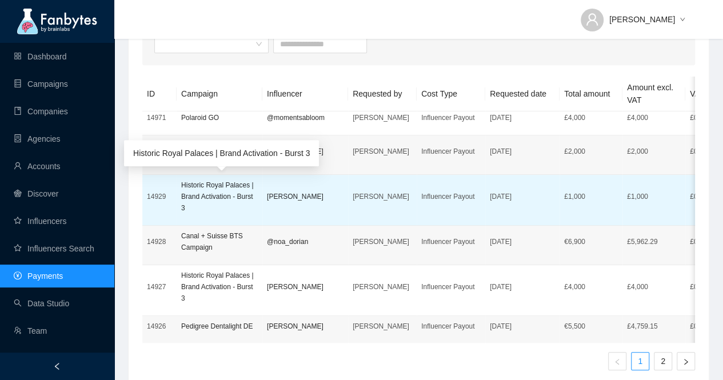
click at [197, 194] on p "Historic Royal Palaces | Brand Activation - Burst 3" at bounding box center [219, 196] width 77 height 34
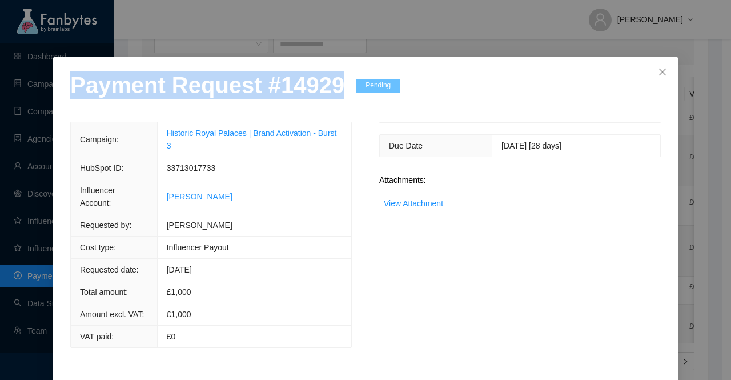
drag, startPoint x: 328, startPoint y: 94, endPoint x: 1, endPoint y: 93, distance: 326.8
click at [2, 93] on div "Payment Request # 14929 Pending Campaign: Historic Royal Palaces | Brand Activa…" at bounding box center [365, 190] width 731 height 380
click at [407, 199] on link "View Attachment" at bounding box center [413, 203] width 59 height 9
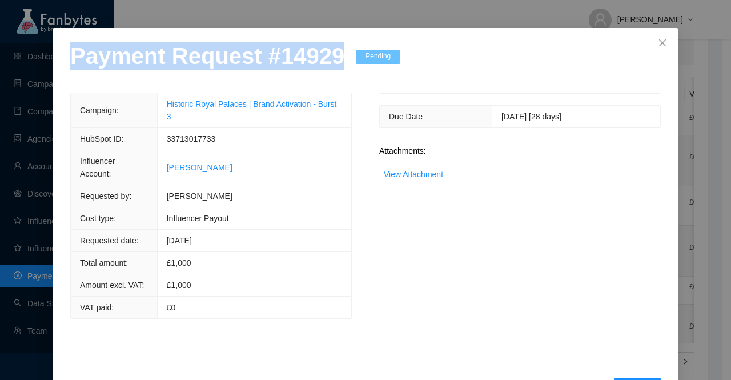
scroll to position [45, 0]
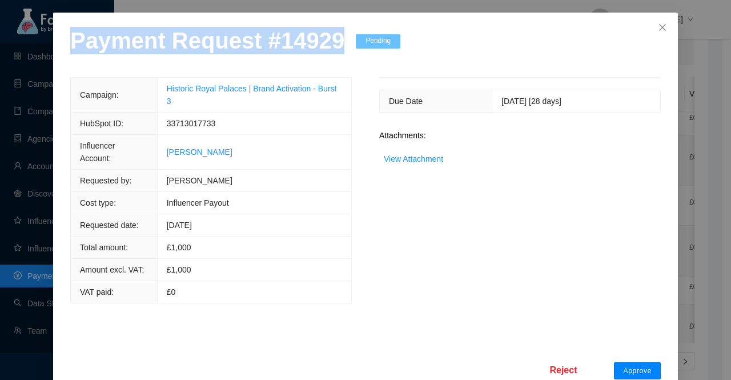
click at [631, 362] on button "Approve" at bounding box center [637, 370] width 47 height 17
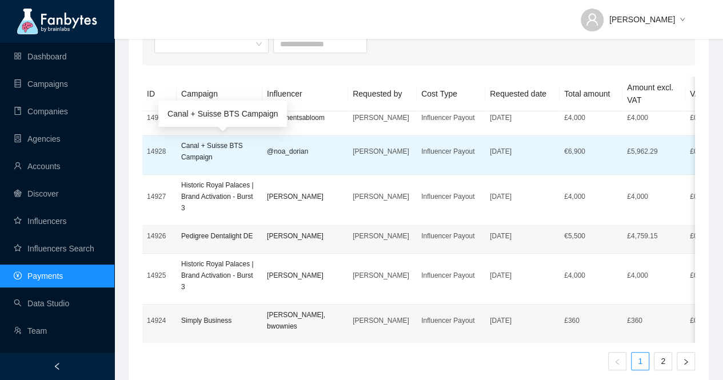
click at [226, 147] on p "Canal + Suisse BTS Campaign" at bounding box center [219, 151] width 77 height 23
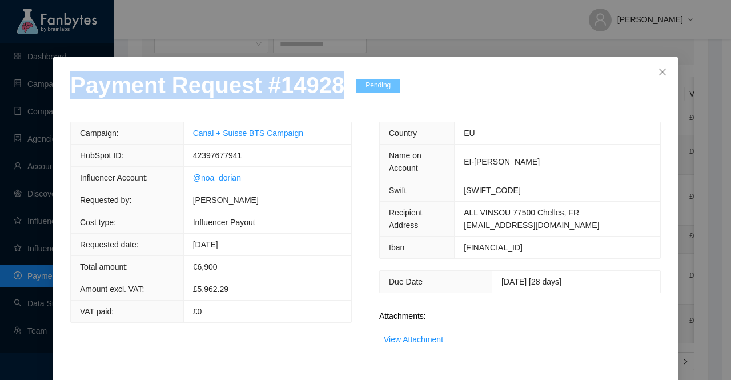
drag, startPoint x: 328, startPoint y: 93, endPoint x: 15, endPoint y: 95, distance: 312.5
click at [15, 95] on div "Payment Request # 14928 Pending Campaign: Canal + Suisse BTS Campaign HubSpot I…" at bounding box center [365, 190] width 731 height 380
click at [413, 335] on link "View Attachment" at bounding box center [413, 339] width 59 height 9
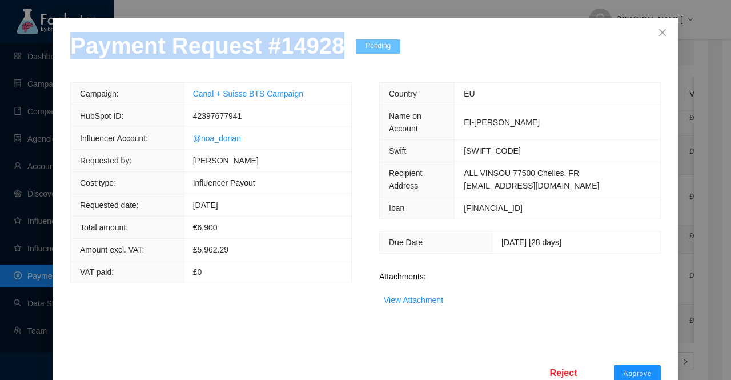
scroll to position [68, 0]
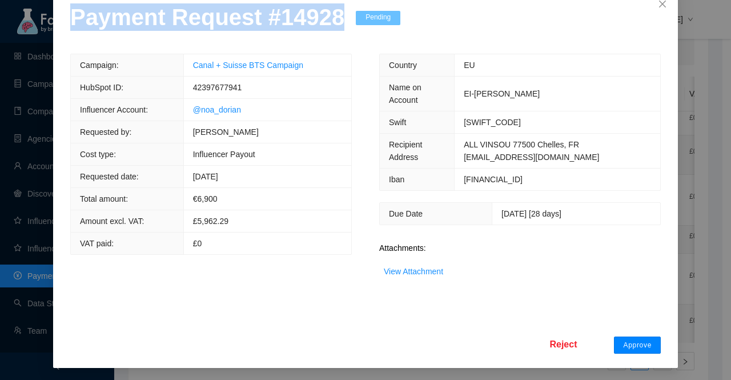
click at [630, 341] on span "Approve" at bounding box center [637, 345] width 29 height 9
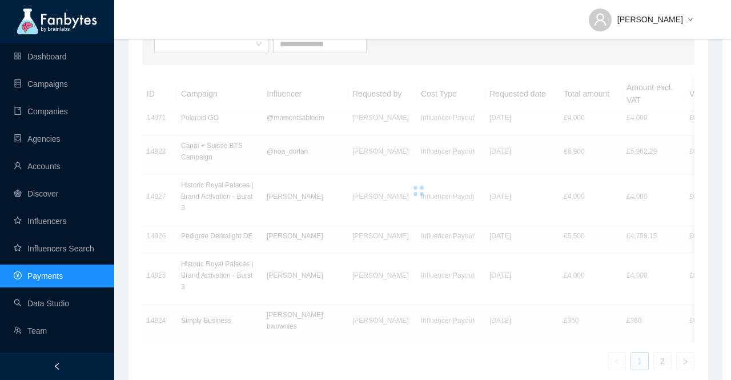
scroll to position [11, 0]
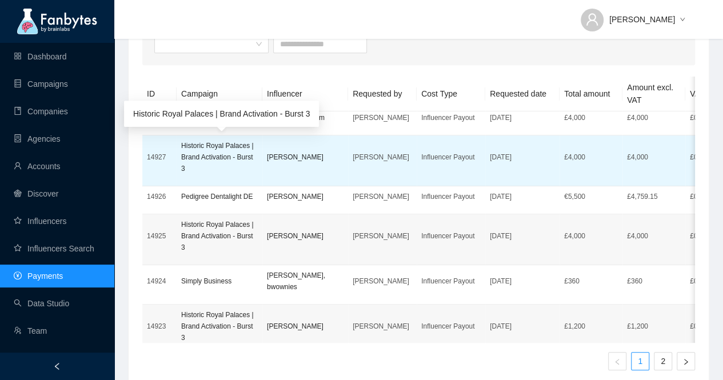
click at [218, 152] on p "Historic Royal Palaces | Brand Activation - Burst 3" at bounding box center [219, 157] width 77 height 34
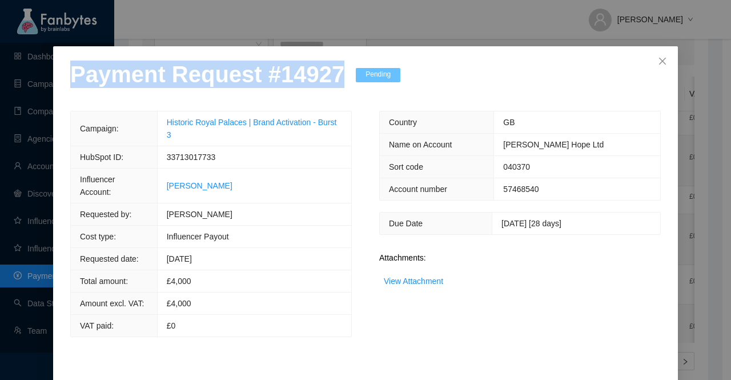
drag, startPoint x: 326, startPoint y: 92, endPoint x: 55, endPoint y: 101, distance: 271.0
click at [58, 101] on div "Payment Request # 14927 Pending Campaign: Historic Royal Palaces | Brand Activa…" at bounding box center [365, 236] width 625 height 381
click at [410, 286] on link "View Attachment" at bounding box center [413, 281] width 59 height 9
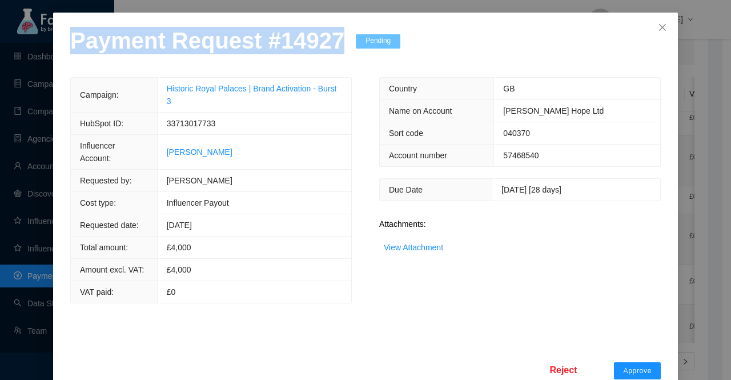
scroll to position [45, 0]
click at [623, 366] on span "Approve" at bounding box center [637, 370] width 29 height 9
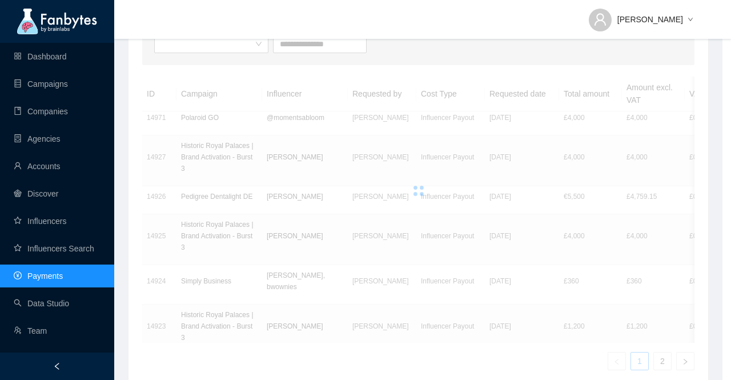
scroll to position [0, 0]
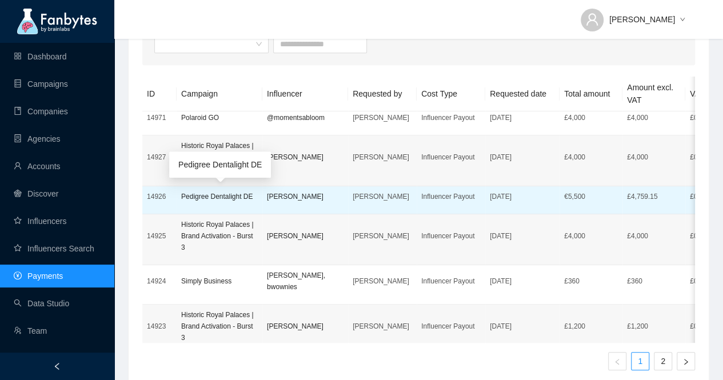
click at [207, 197] on p "Pedigree Dentalight DE" at bounding box center [219, 196] width 77 height 11
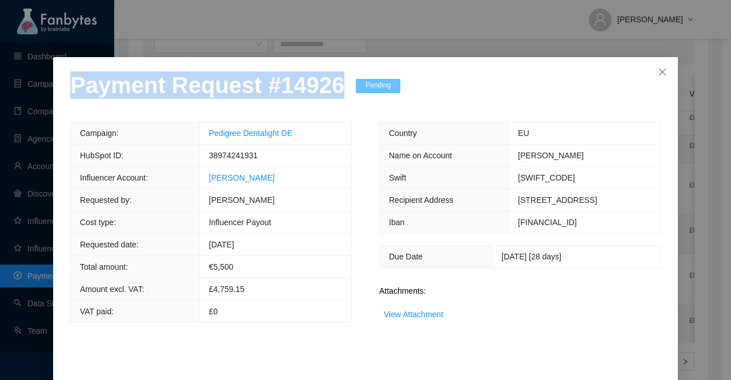
drag, startPoint x: 329, startPoint y: 93, endPoint x: 15, endPoint y: 93, distance: 313.7
click at [15, 93] on div "Payment Request # 14926 Pending Campaign: Pedigree Dentalight DE HubSpot ID: 38…" at bounding box center [365, 190] width 731 height 380
click at [402, 310] on link "View Attachment" at bounding box center [413, 314] width 59 height 9
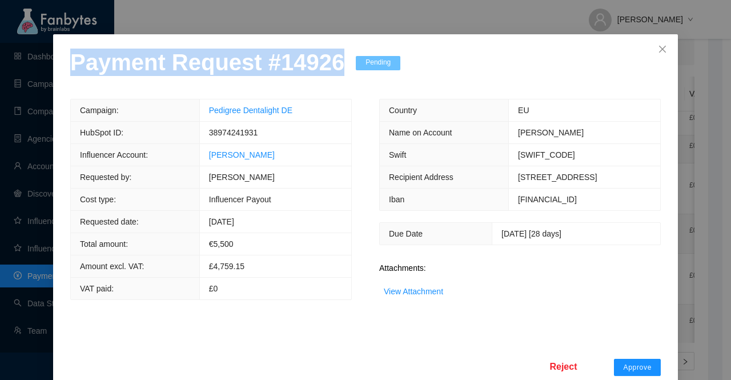
scroll to position [45, 0]
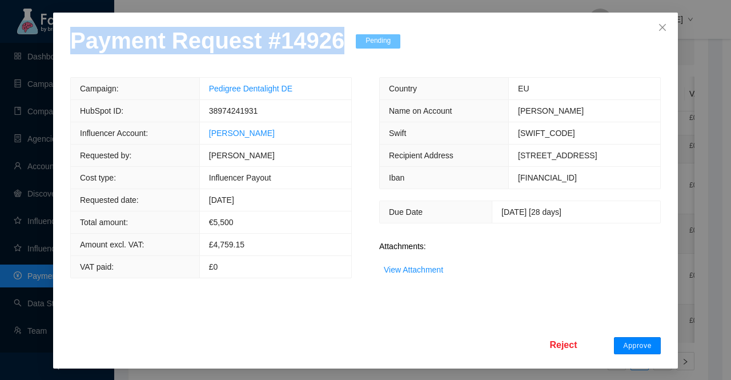
click at [624, 343] on span "Approve" at bounding box center [637, 345] width 29 height 9
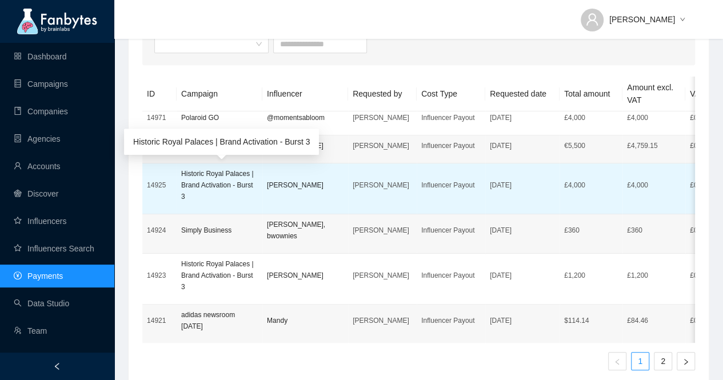
click at [193, 187] on p "Historic Royal Palaces | Brand Activation - Burst 3" at bounding box center [219, 185] width 77 height 34
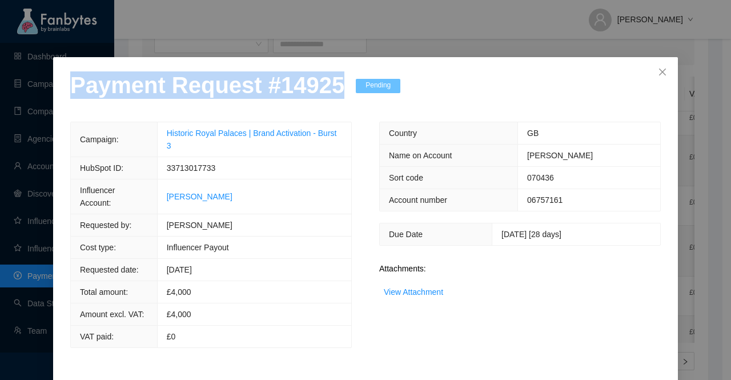
drag, startPoint x: 327, startPoint y: 94, endPoint x: 0, endPoint y: 102, distance: 327.5
click at [0, 102] on div "Payment Request # 14925 Pending Campaign: Historic Royal Palaces | Brand Activa…" at bounding box center [365, 190] width 731 height 380
click at [403, 289] on link "View Attachment" at bounding box center [413, 291] width 59 height 9
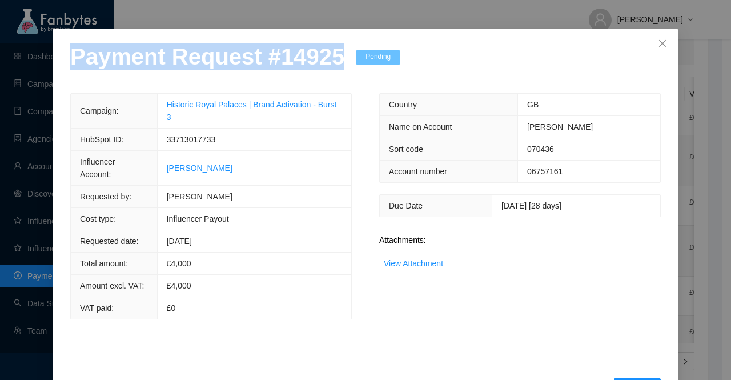
scroll to position [45, 0]
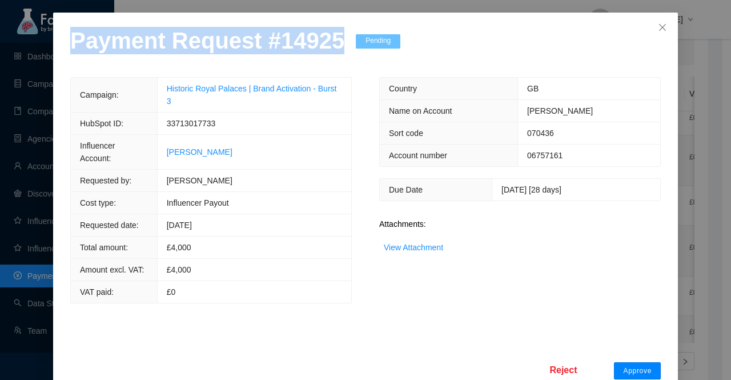
click at [633, 366] on span "Approve" at bounding box center [637, 370] width 29 height 9
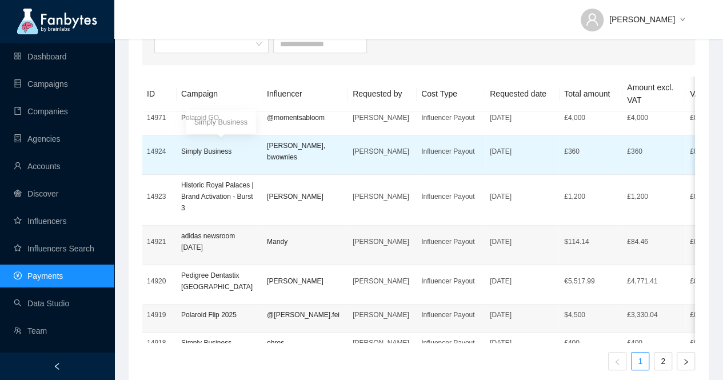
click at [211, 150] on p "Simply Business" at bounding box center [219, 151] width 77 height 11
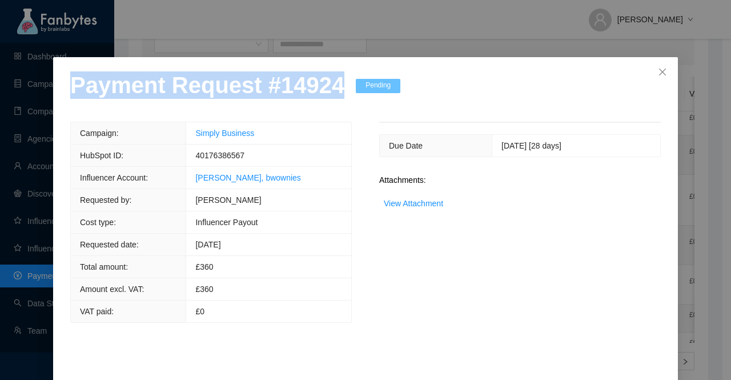
drag, startPoint x: 325, startPoint y: 94, endPoint x: 43, endPoint y: 91, distance: 281.1
click at [43, 91] on div "Payment Request # 14924 Pending Campaign: Simply Business HubSpot ID: 401763865…" at bounding box center [365, 190] width 731 height 380
click at [425, 202] on link "View Attachment" at bounding box center [413, 203] width 59 height 9
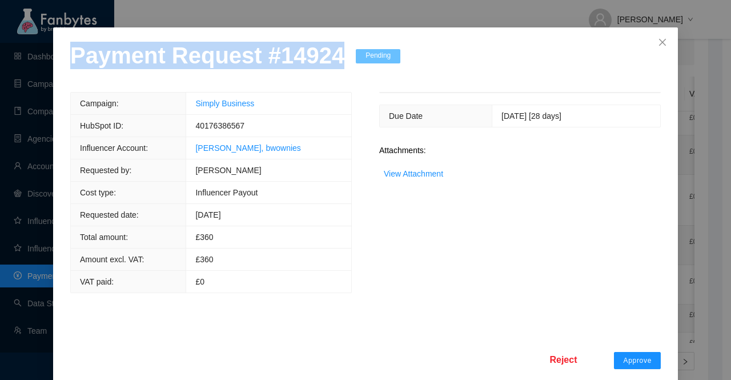
scroll to position [45, 0]
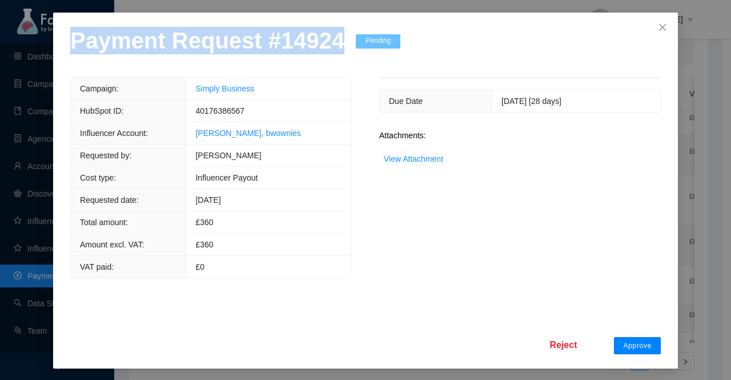
click at [632, 345] on span "Approve" at bounding box center [637, 345] width 29 height 9
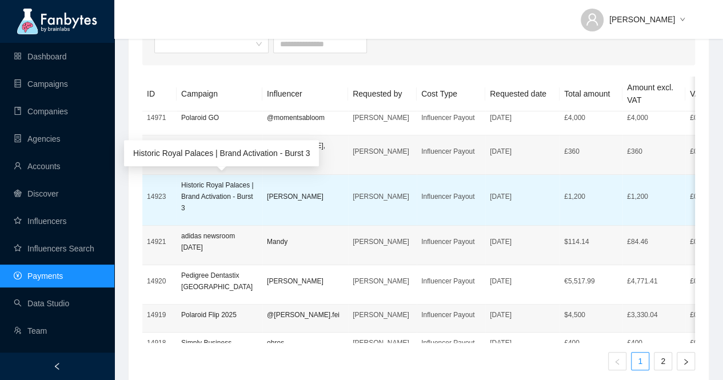
click at [203, 188] on p "Historic Royal Palaces | Brand Activation - Burst 3" at bounding box center [219, 196] width 77 height 34
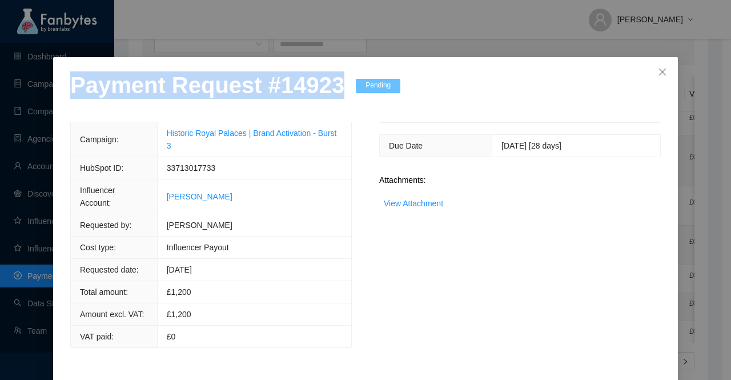
drag, startPoint x: 331, startPoint y: 84, endPoint x: 1, endPoint y: 85, distance: 330.8
click at [1, 85] on div "Payment Request # 14923 Pending Campaign: Historic Royal Palaces | Brand Activa…" at bounding box center [365, 190] width 731 height 380
click at [417, 199] on link "View Attachment" at bounding box center [413, 203] width 59 height 9
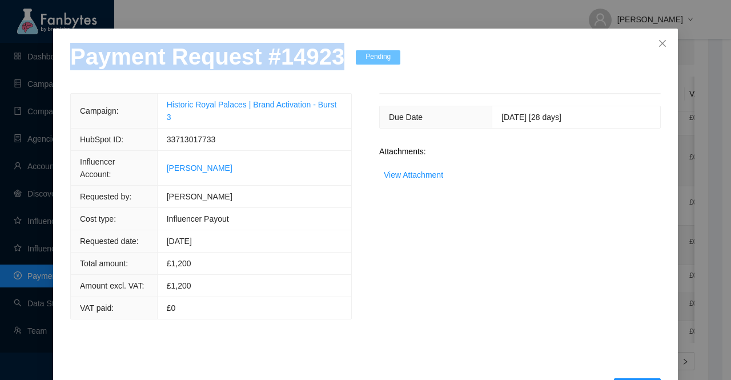
scroll to position [45, 0]
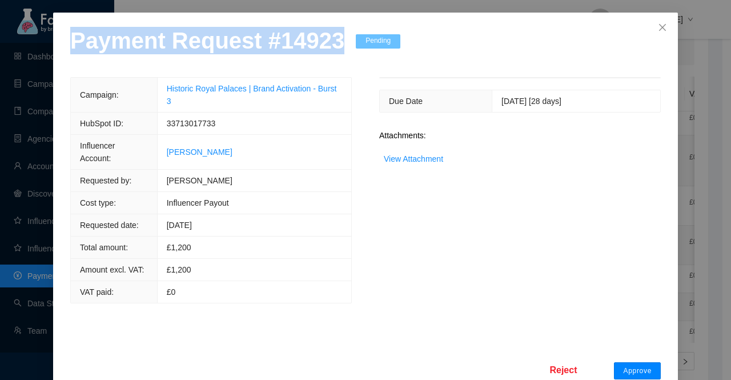
click at [628, 366] on span "Approve" at bounding box center [637, 370] width 29 height 9
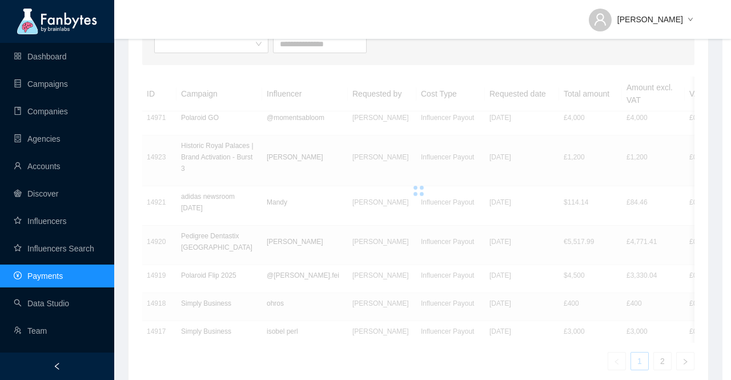
scroll to position [0, 0]
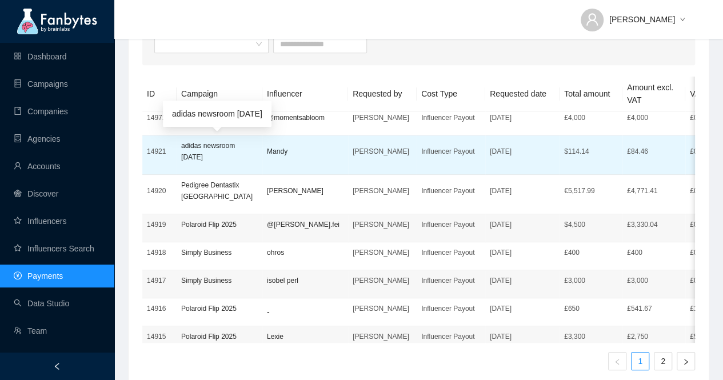
click at [210, 149] on p "adidas newsroom [DATE]" at bounding box center [219, 151] width 77 height 23
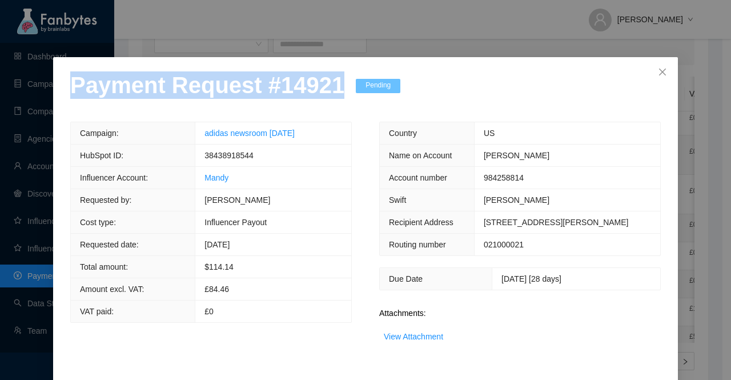
drag, startPoint x: 330, startPoint y: 85, endPoint x: 0, endPoint y: 93, distance: 330.3
click at [0, 93] on div "Payment Request # 14921 Pending Campaign: adidas newsroom [DATE] HubSpot ID: 38…" at bounding box center [365, 190] width 731 height 380
click at [413, 332] on link "View Attachment" at bounding box center [413, 336] width 59 height 9
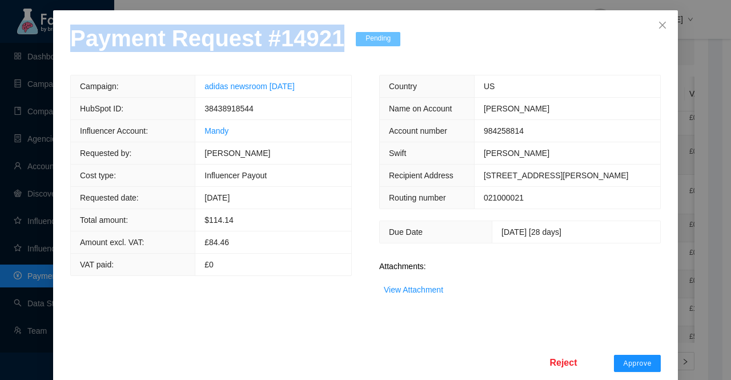
scroll to position [65, 0]
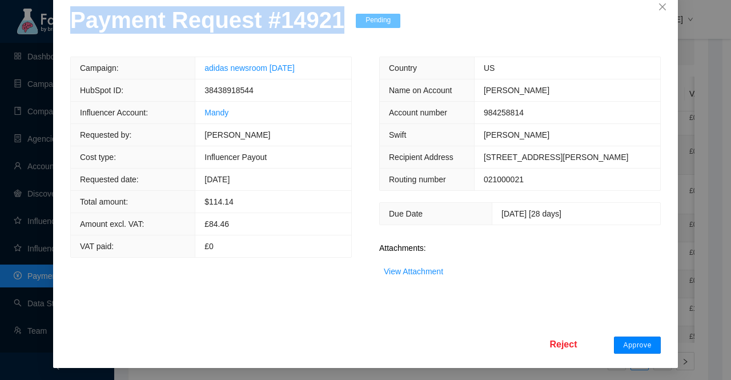
click at [636, 341] on span "Approve" at bounding box center [637, 345] width 29 height 9
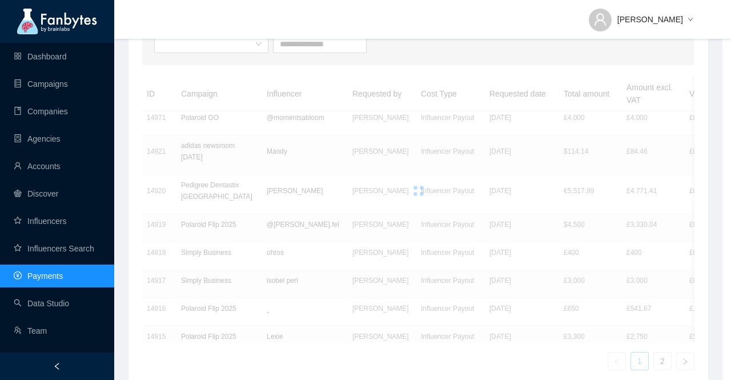
scroll to position [8, 0]
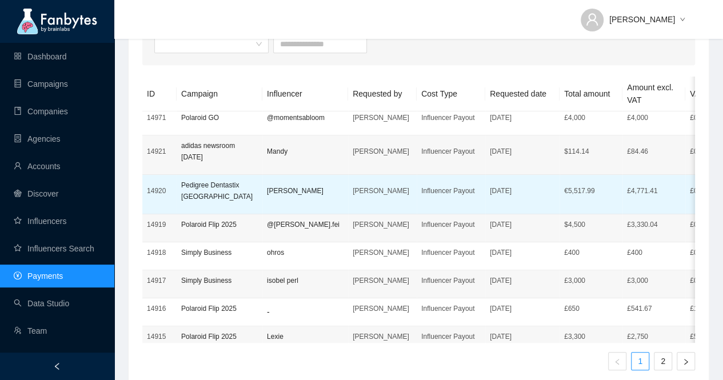
click at [179, 185] on td "Pedigree Dentastix [GEOGRAPHIC_DATA]" at bounding box center [220, 194] width 86 height 39
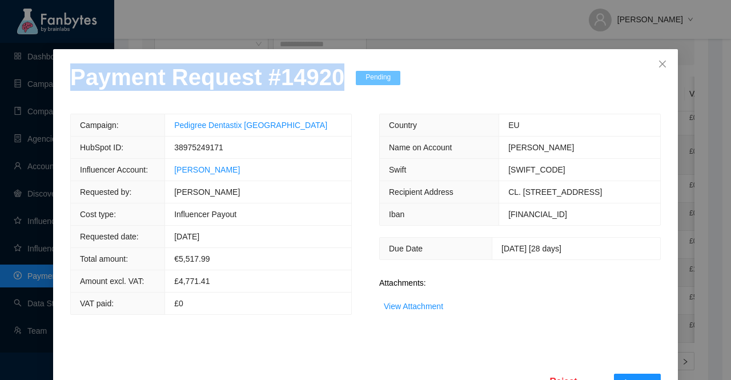
drag, startPoint x: 329, startPoint y: 95, endPoint x: 0, endPoint y: 106, distance: 328.7
click at [0, 106] on div "Payment Request # 14920 Pending Campaign: Pedigree Dentastix [GEOGRAPHIC_DATA] …" at bounding box center [365, 190] width 731 height 380
click at [423, 311] on link "View Attachment" at bounding box center [413, 306] width 59 height 9
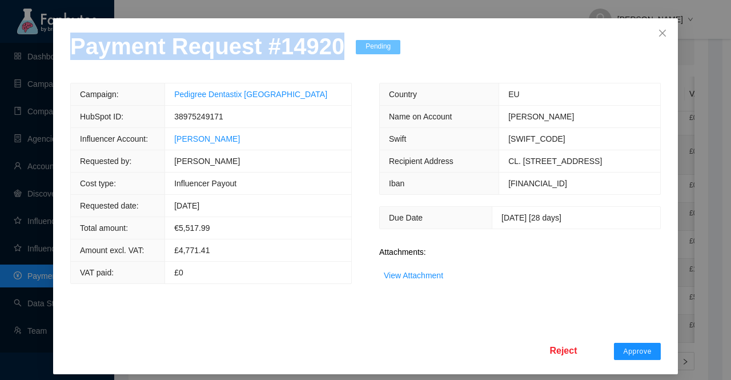
scroll to position [68, 0]
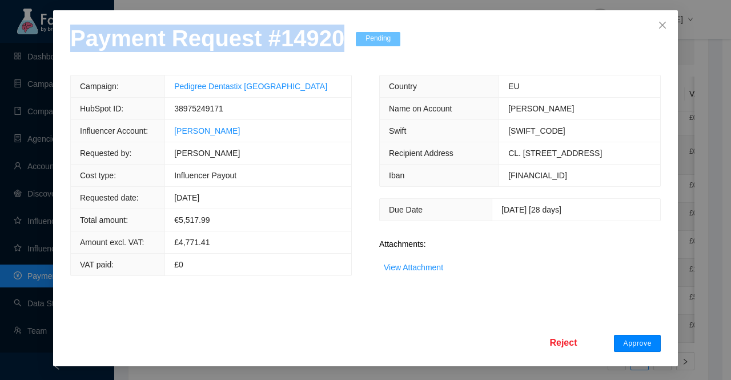
click at [636, 347] on span "Approve" at bounding box center [637, 343] width 29 height 9
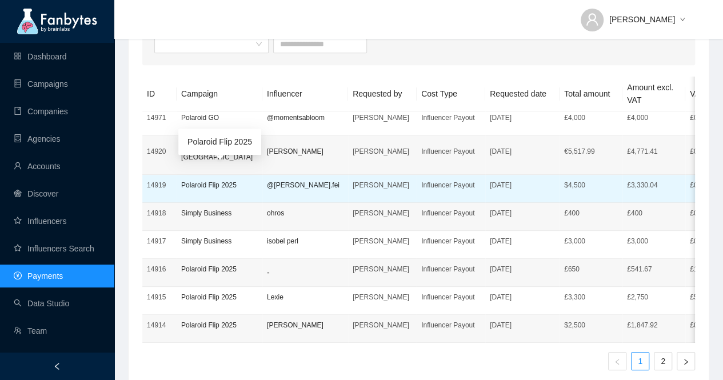
click at [187, 179] on p "Polaroid Flip 2025" at bounding box center [219, 184] width 77 height 11
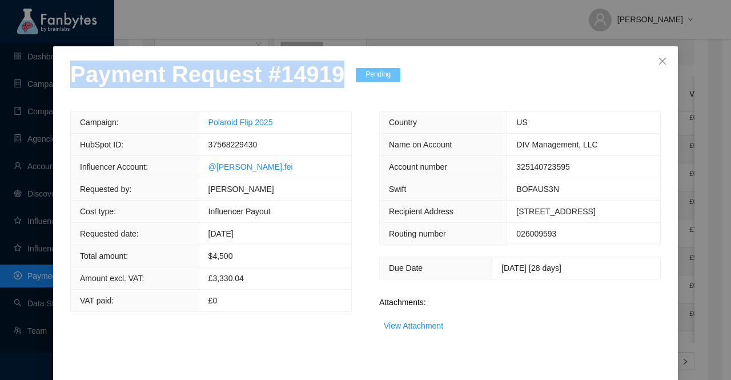
drag, startPoint x: 325, startPoint y: 90, endPoint x: 5, endPoint y: 103, distance: 320.8
click at [5, 103] on div "Payment Request # 14919 Pending Campaign: Polaroid Flip 2025 HubSpot ID: 375682…" at bounding box center [365, 190] width 731 height 380
click at [410, 330] on link "View Attachment" at bounding box center [413, 325] width 59 height 9
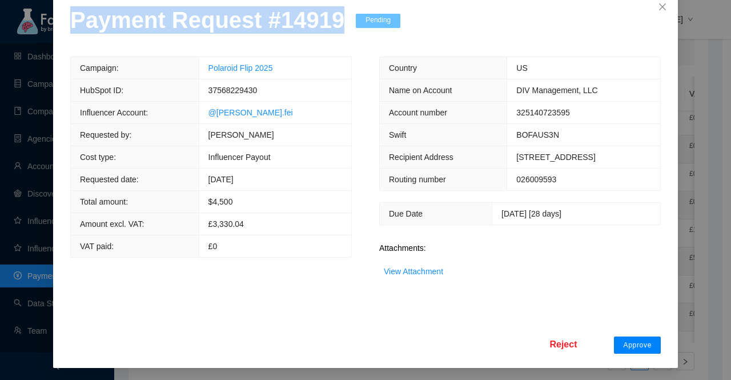
click at [634, 345] on span "Approve" at bounding box center [637, 345] width 29 height 9
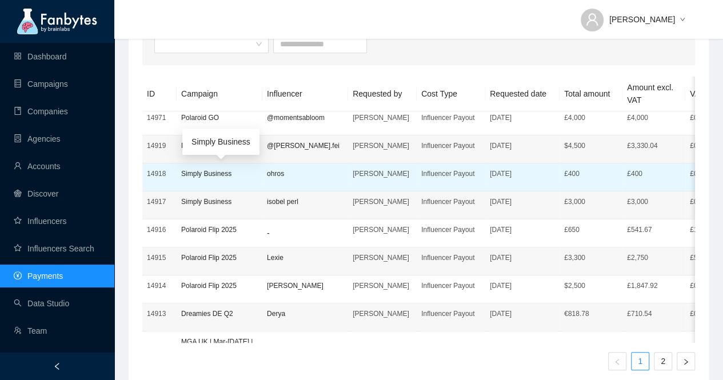
click at [204, 171] on p "Simply Business" at bounding box center [219, 173] width 77 height 11
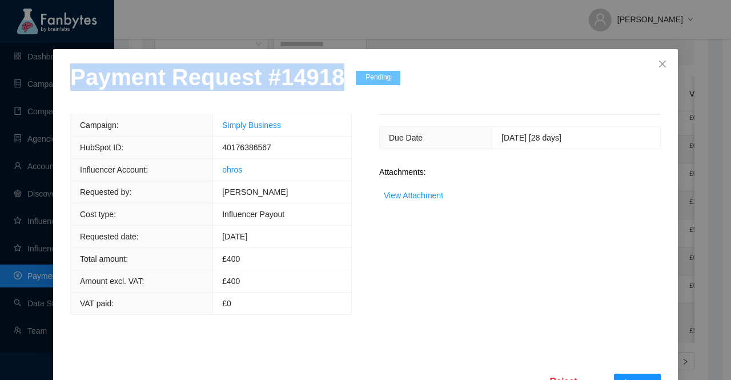
drag, startPoint x: 331, startPoint y: 89, endPoint x: 0, endPoint y: 91, distance: 331.4
click at [0, 91] on div "Payment Request # 14918 Pending Campaign: Simply Business HubSpot ID: 401763865…" at bounding box center [365, 190] width 731 height 380
click at [406, 200] on link "View Attachment" at bounding box center [413, 195] width 59 height 9
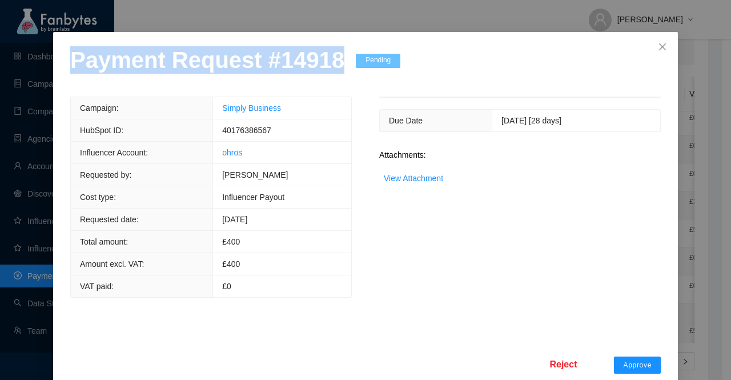
scroll to position [45, 0]
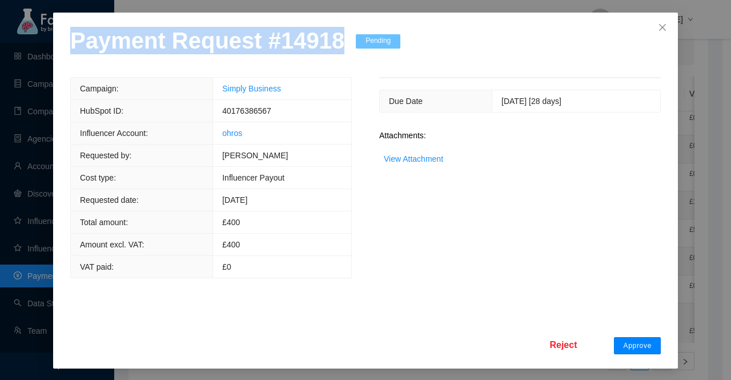
click at [635, 341] on span "Approve" at bounding box center [637, 345] width 29 height 9
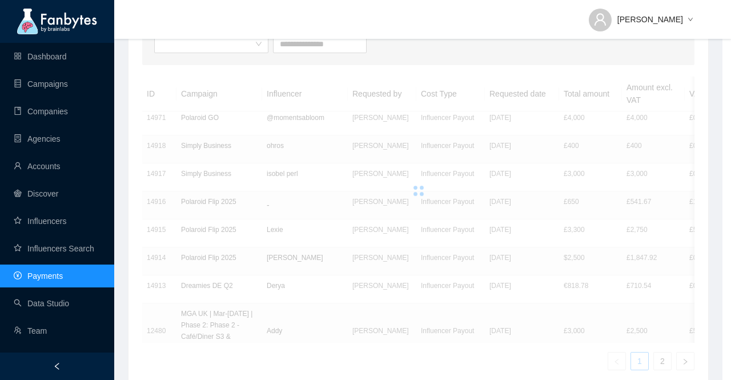
scroll to position [0, 0]
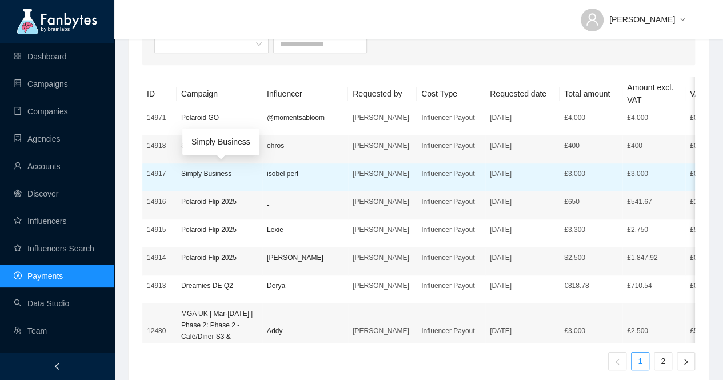
click at [202, 177] on p "Simply Business" at bounding box center [219, 173] width 77 height 11
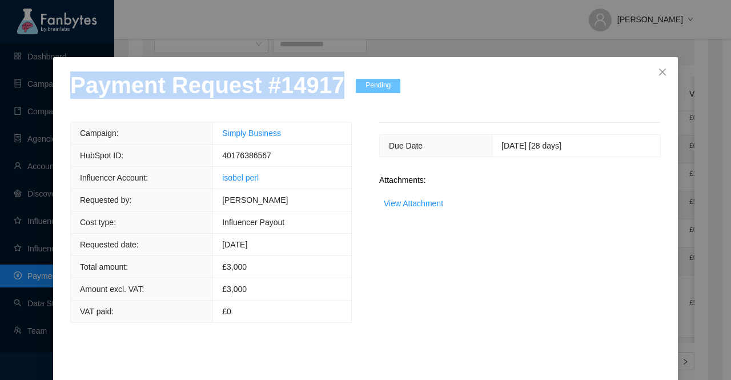
drag, startPoint x: 331, startPoint y: 91, endPoint x: 0, endPoint y: 88, distance: 331.4
click at [0, 88] on div "Payment Request # 14917 Pending Campaign: Simply Business HubSpot ID: 401763865…" at bounding box center [365, 190] width 731 height 380
click at [427, 202] on link "View Attachment" at bounding box center [413, 203] width 59 height 9
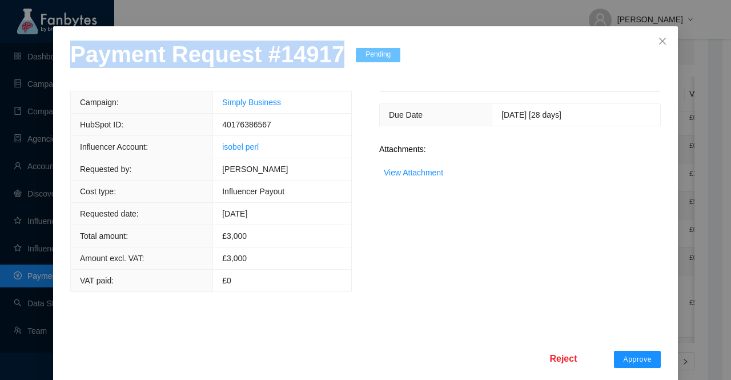
scroll to position [45, 0]
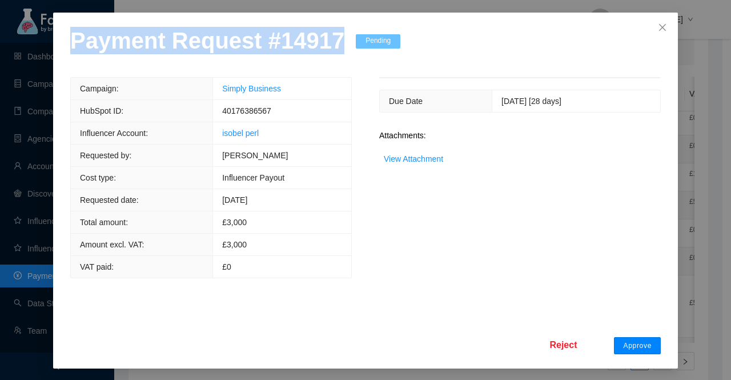
click at [638, 342] on span "Approve" at bounding box center [637, 345] width 29 height 9
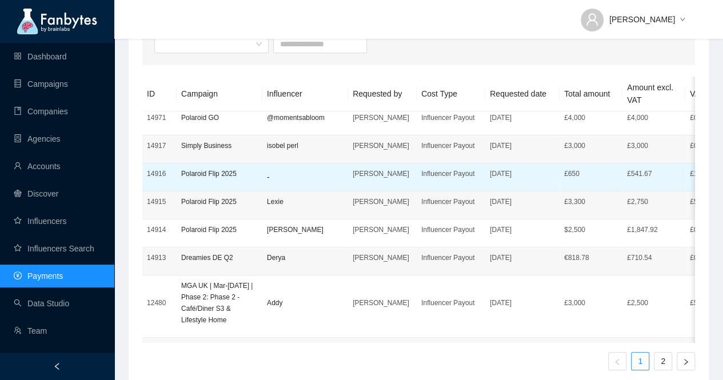
click at [200, 175] on p "Polaroid Flip 2025" at bounding box center [219, 173] width 77 height 11
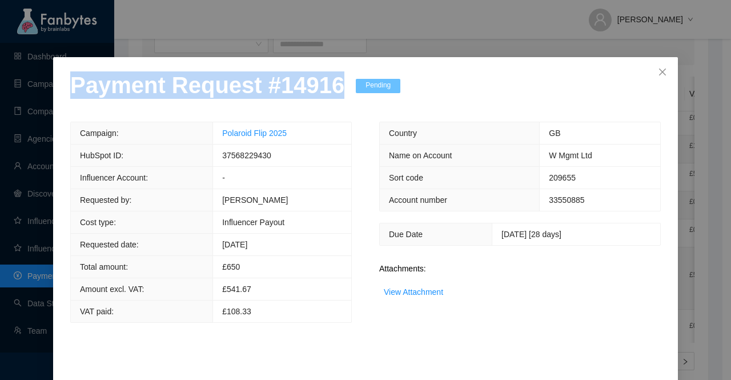
drag, startPoint x: 331, startPoint y: 90, endPoint x: 0, endPoint y: 95, distance: 330.8
click at [0, 95] on div "Payment Request # 14916 Pending Campaign: Polaroid Flip 2025 HubSpot ID: 375682…" at bounding box center [365, 190] width 731 height 380
click at [411, 290] on link "View Attachment" at bounding box center [413, 291] width 59 height 9
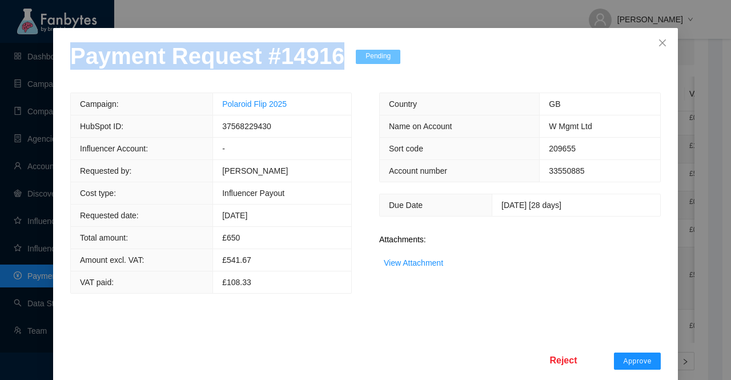
scroll to position [45, 0]
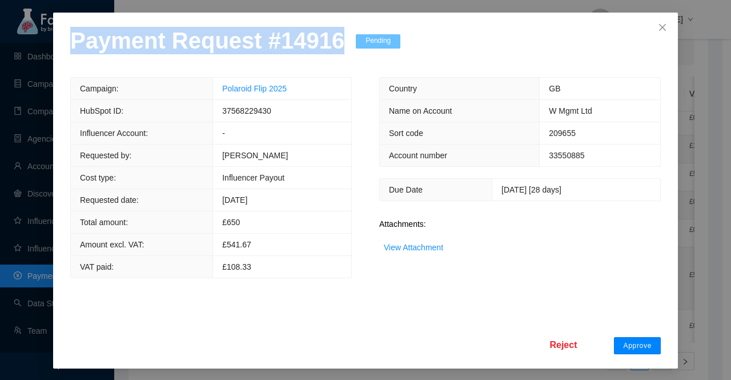
click at [647, 343] on span "Approve" at bounding box center [637, 345] width 29 height 9
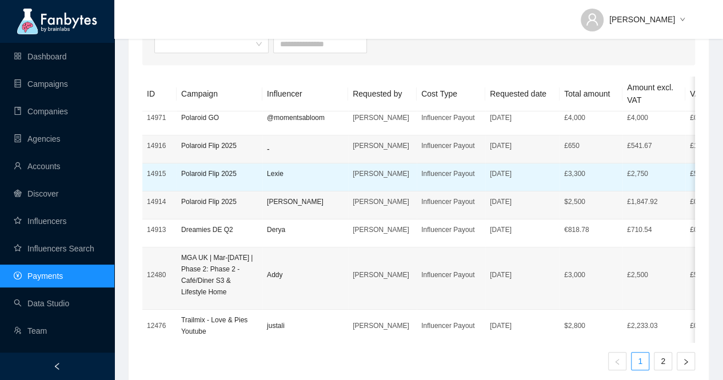
click at [175, 173] on td "14915" at bounding box center [159, 177] width 34 height 28
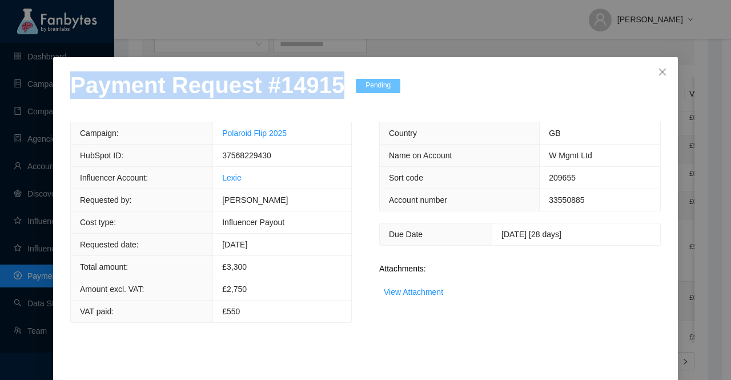
drag, startPoint x: 331, startPoint y: 95, endPoint x: 0, endPoint y: 113, distance: 331.8
click at [0, 113] on div "Payment Request # 14915 Pending Campaign: Polaroid Flip 2025 HubSpot ID: 375682…" at bounding box center [365, 190] width 731 height 380
click at [409, 291] on link "View Attachment" at bounding box center [413, 291] width 59 height 9
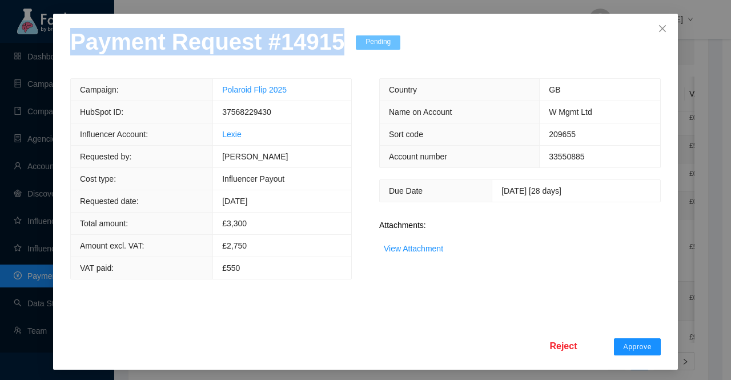
scroll to position [45, 0]
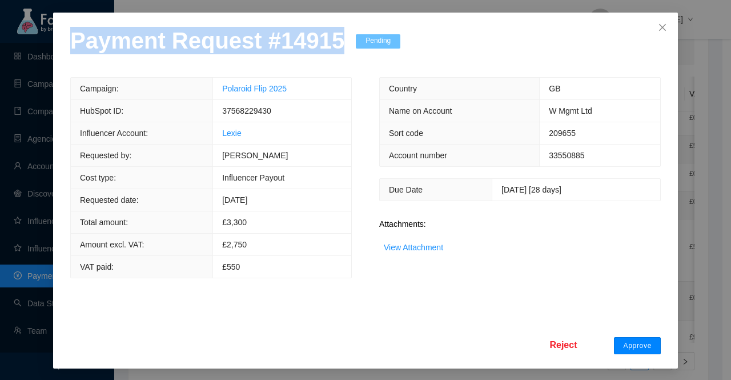
click at [629, 341] on span "Approve" at bounding box center [637, 345] width 29 height 9
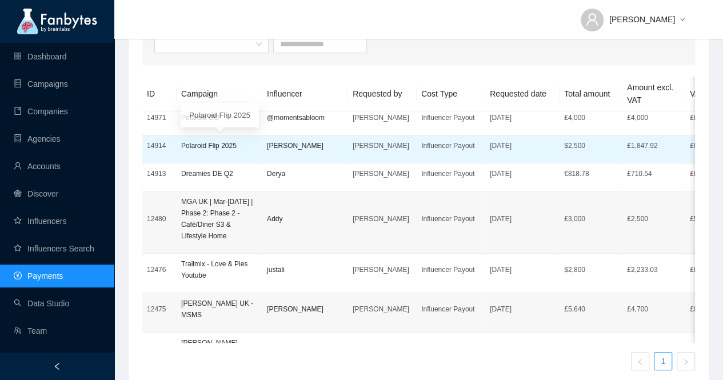
click at [201, 142] on p "Polaroid Flip 2025" at bounding box center [219, 145] width 77 height 11
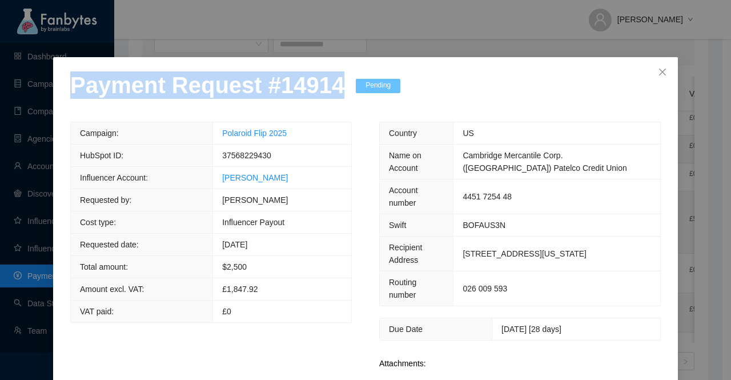
drag, startPoint x: 327, startPoint y: 89, endPoint x: 10, endPoint y: 95, distance: 317.2
click at [11, 95] on div "Payment Request # 14914 Pending Campaign: Polaroid Flip 2025 HubSpot ID: 375682…" at bounding box center [365, 190] width 731 height 380
click at [433, 379] on link "View Attachment" at bounding box center [413, 386] width 59 height 9
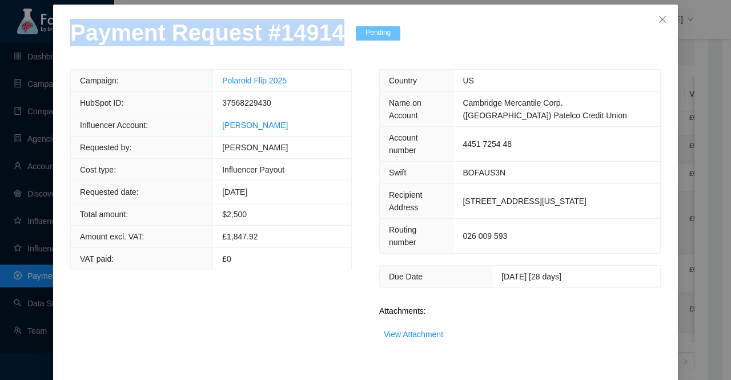
scroll to position [90, 0]
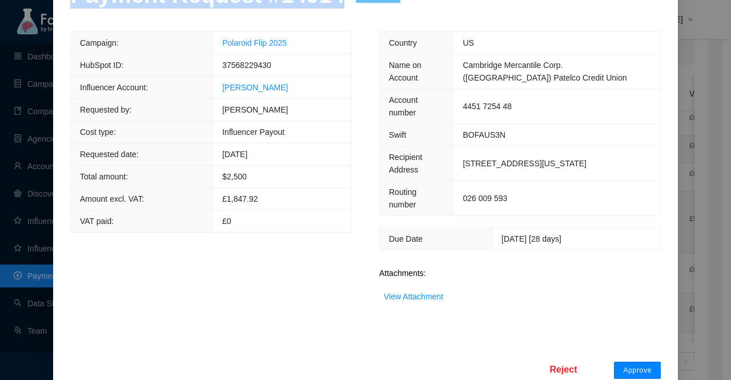
click at [631, 366] on span "Approve" at bounding box center [637, 370] width 29 height 9
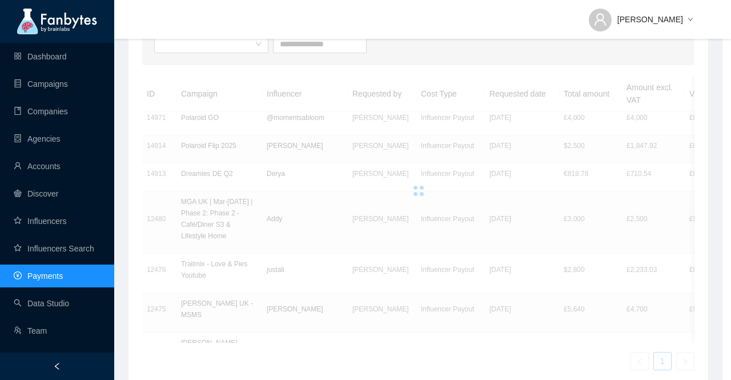
scroll to position [33, 0]
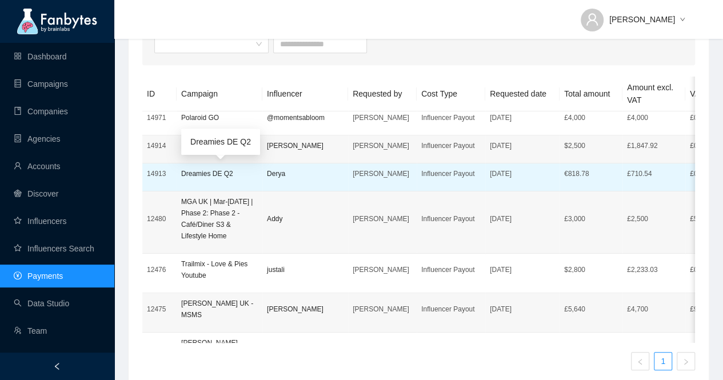
click at [199, 171] on p "Dreamies DE Q2" at bounding box center [219, 173] width 77 height 11
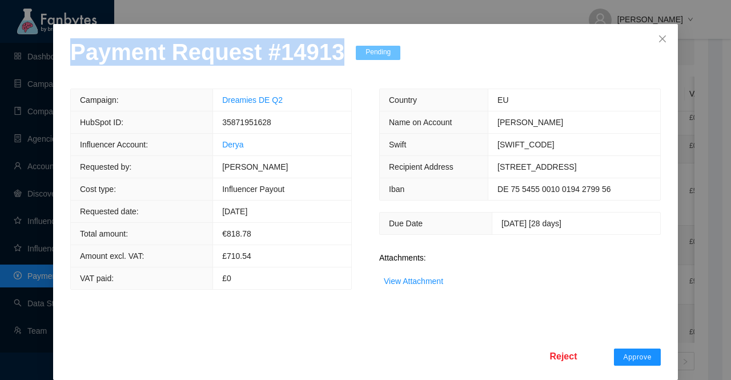
drag, startPoint x: 328, startPoint y: 91, endPoint x: 56, endPoint y: 91, distance: 272.0
click at [57, 91] on div "Payment Request # 14913 Pending Campaign: Dreamies DE Q2 HubSpot ID: 3587195162…" at bounding box center [365, 202] width 625 height 356
click at [413, 286] on link "View Attachment" at bounding box center [413, 281] width 59 height 9
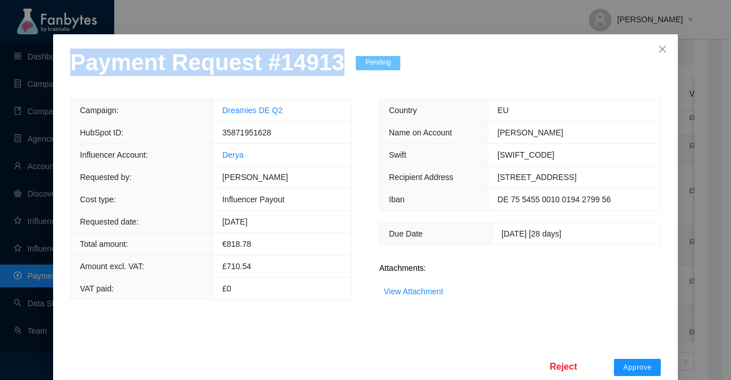
scroll to position [45, 0]
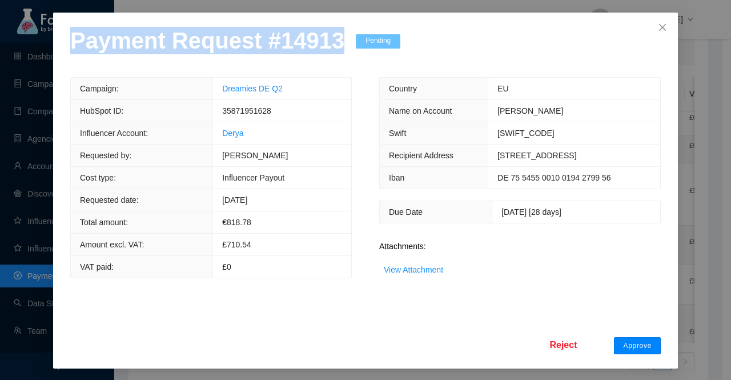
click at [639, 347] on span "Approve" at bounding box center [637, 345] width 29 height 9
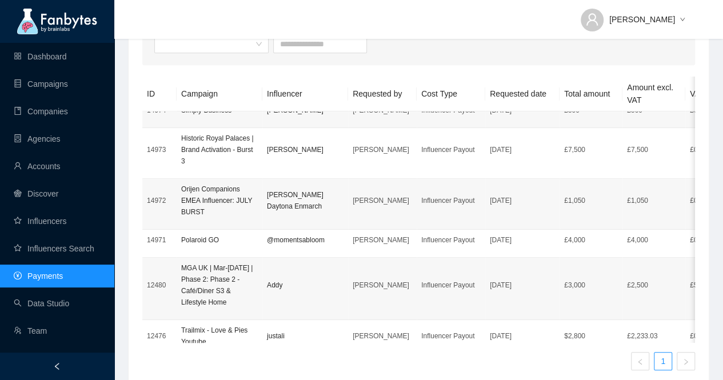
scroll to position [0, 0]
